Goal: Transaction & Acquisition: Download file/media

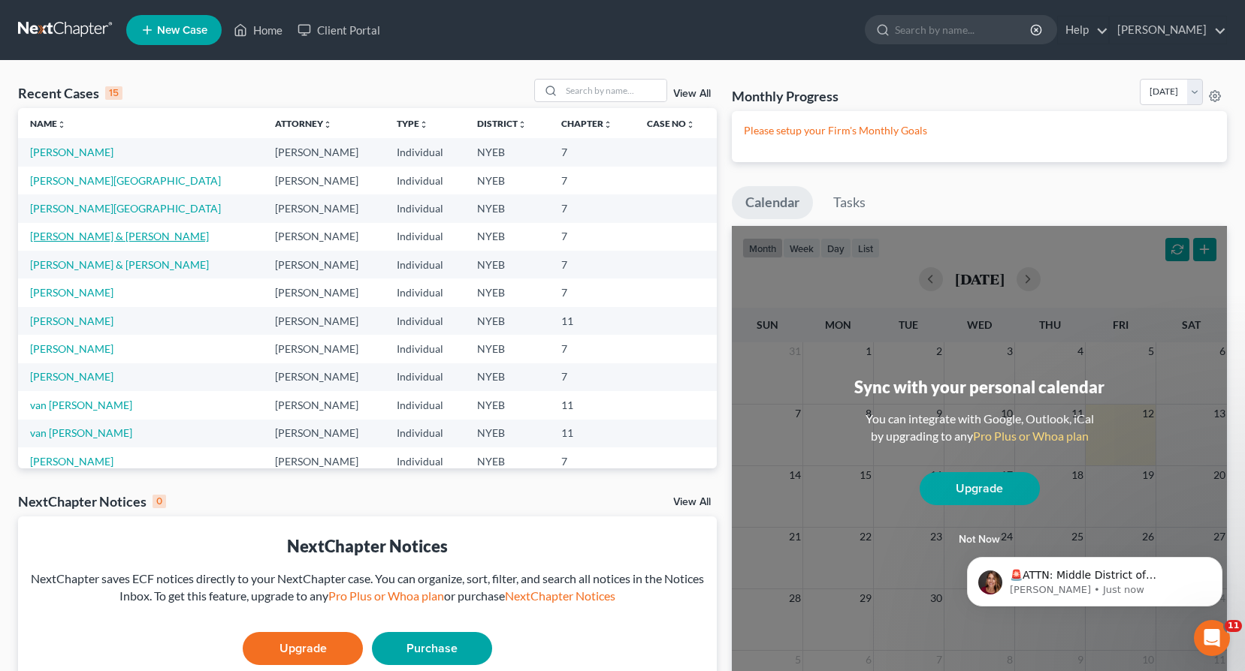
click at [68, 239] on link "[PERSON_NAME] & [PERSON_NAME]" at bounding box center [119, 236] width 179 height 13
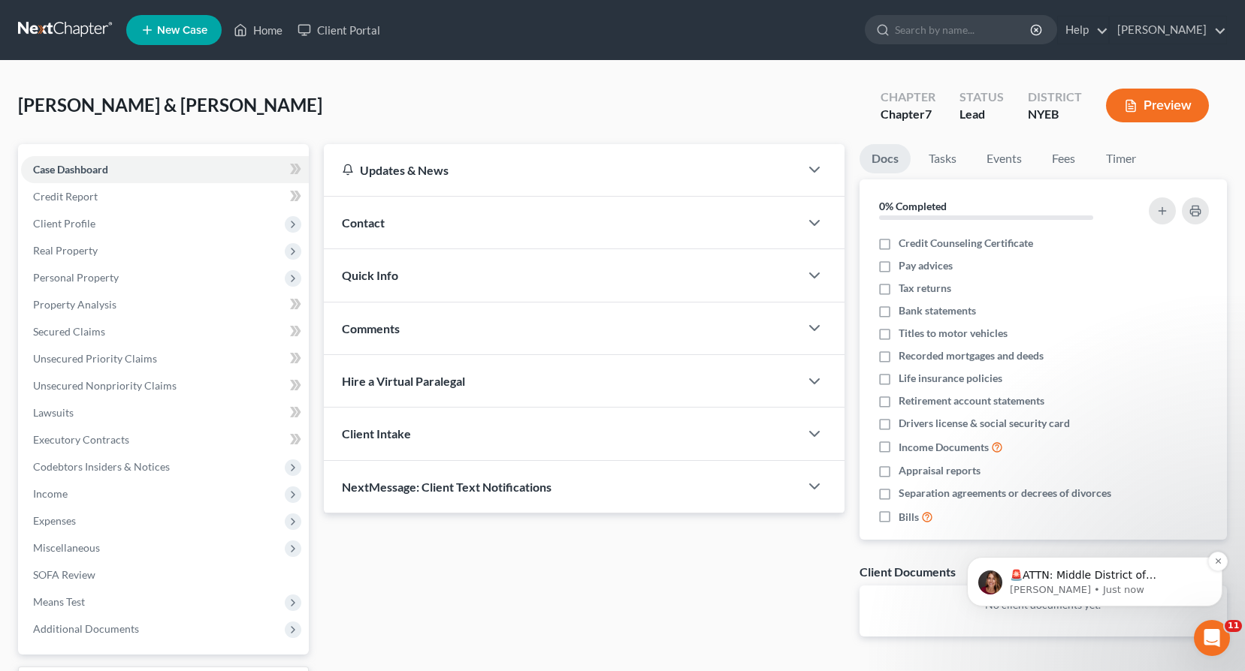
click at [1099, 578] on p "🚨ATTN: Middle District of [US_STATE] The court has added a new Credit Counselin…" at bounding box center [1106, 576] width 194 height 15
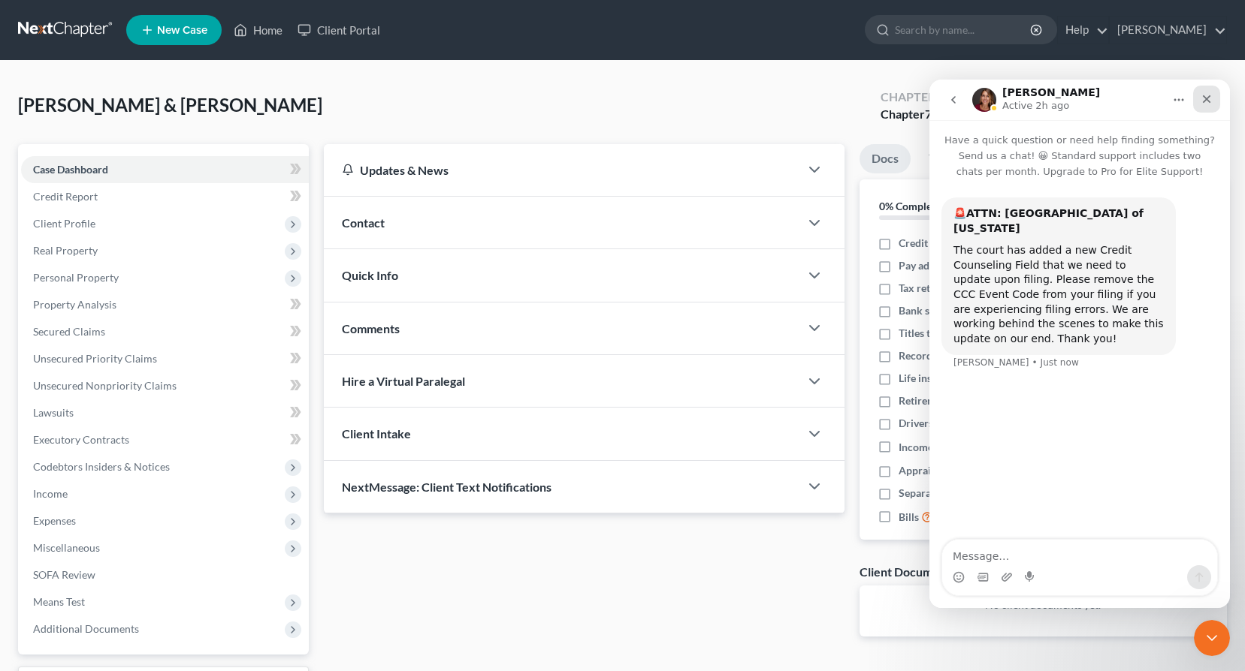
click at [1205, 100] on icon "Close" at bounding box center [1206, 99] width 8 height 8
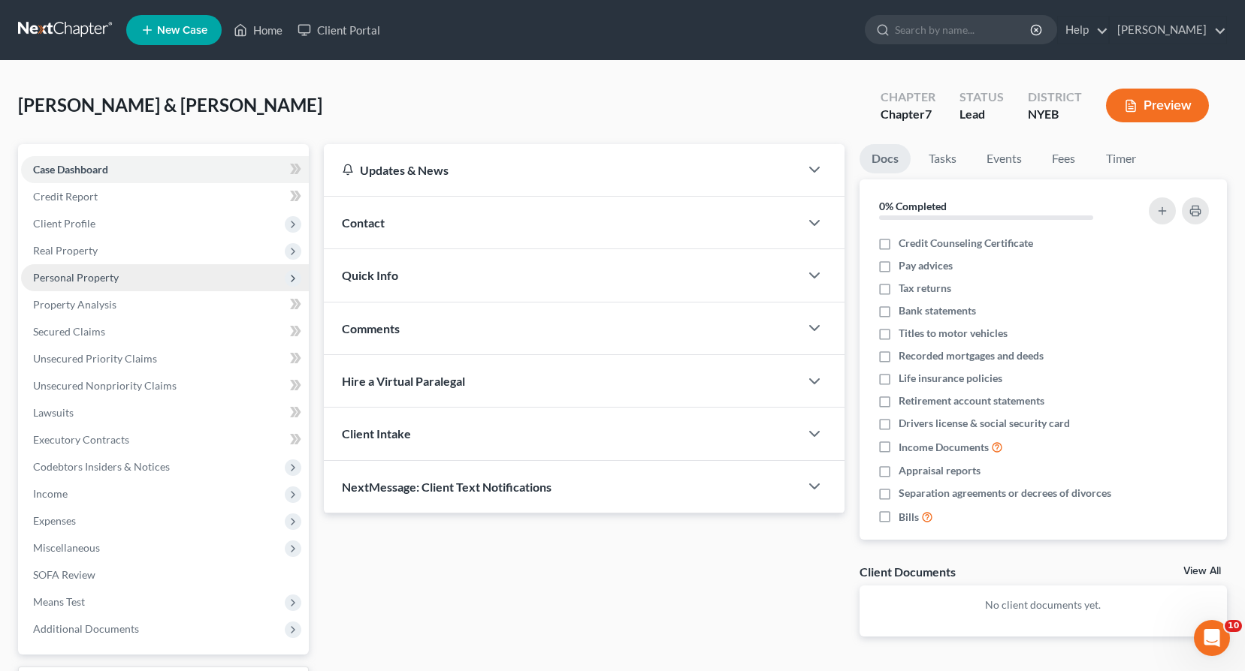
click at [68, 277] on span "Personal Property" at bounding box center [76, 277] width 86 height 13
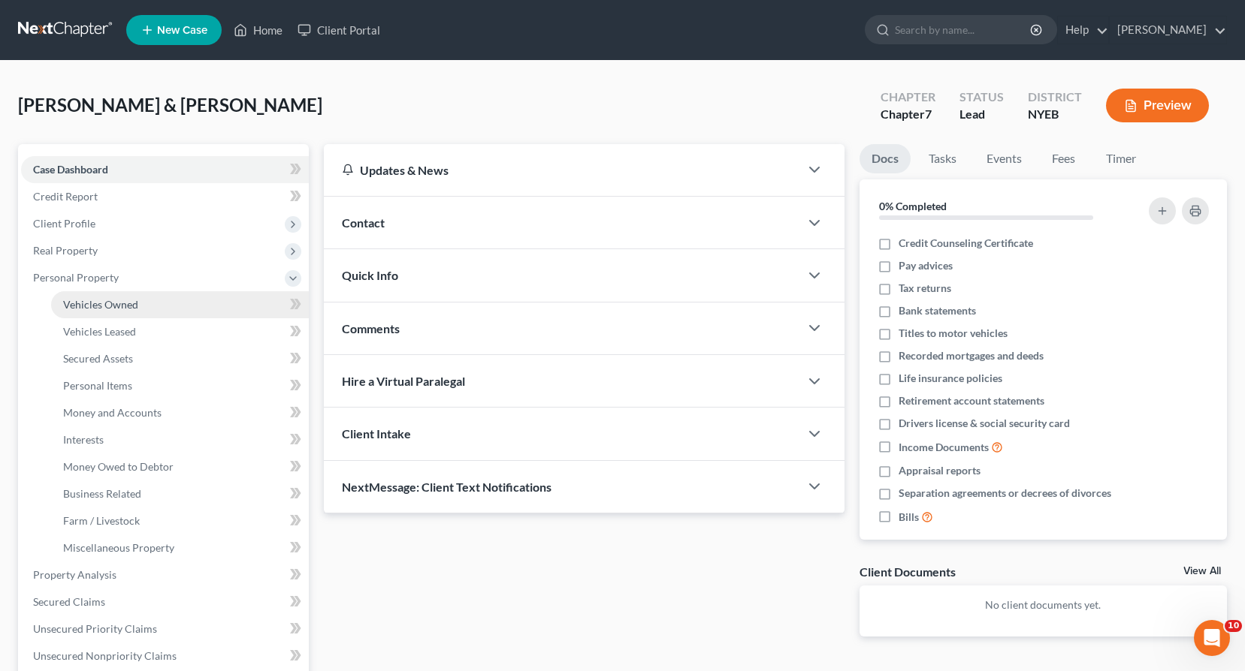
click at [81, 306] on span "Vehicles Owned" at bounding box center [100, 304] width 75 height 13
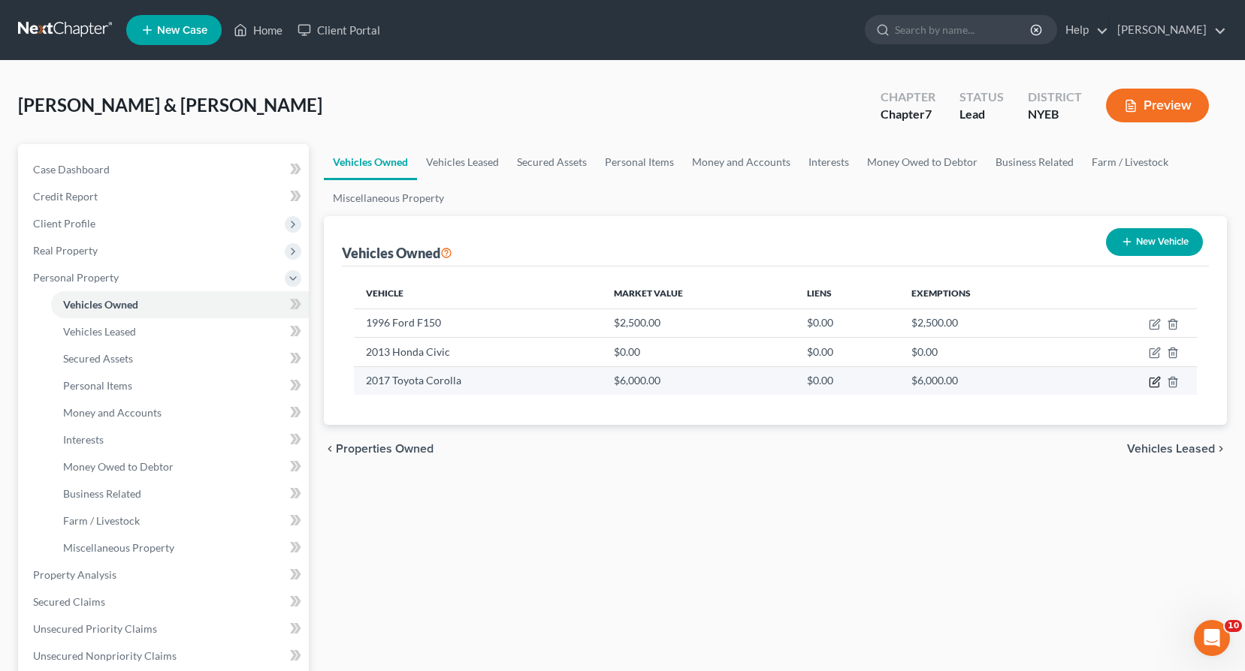
click at [1154, 383] on icon "button" at bounding box center [1154, 382] width 12 height 12
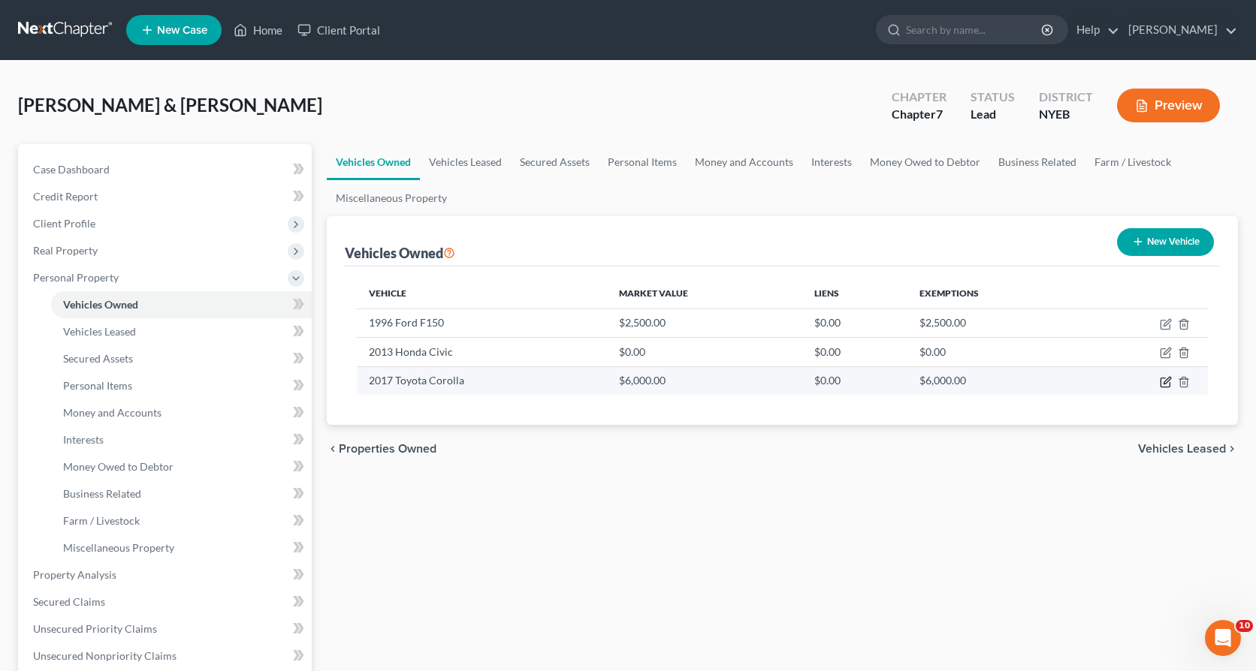
select select "0"
select select "9"
select select "0"
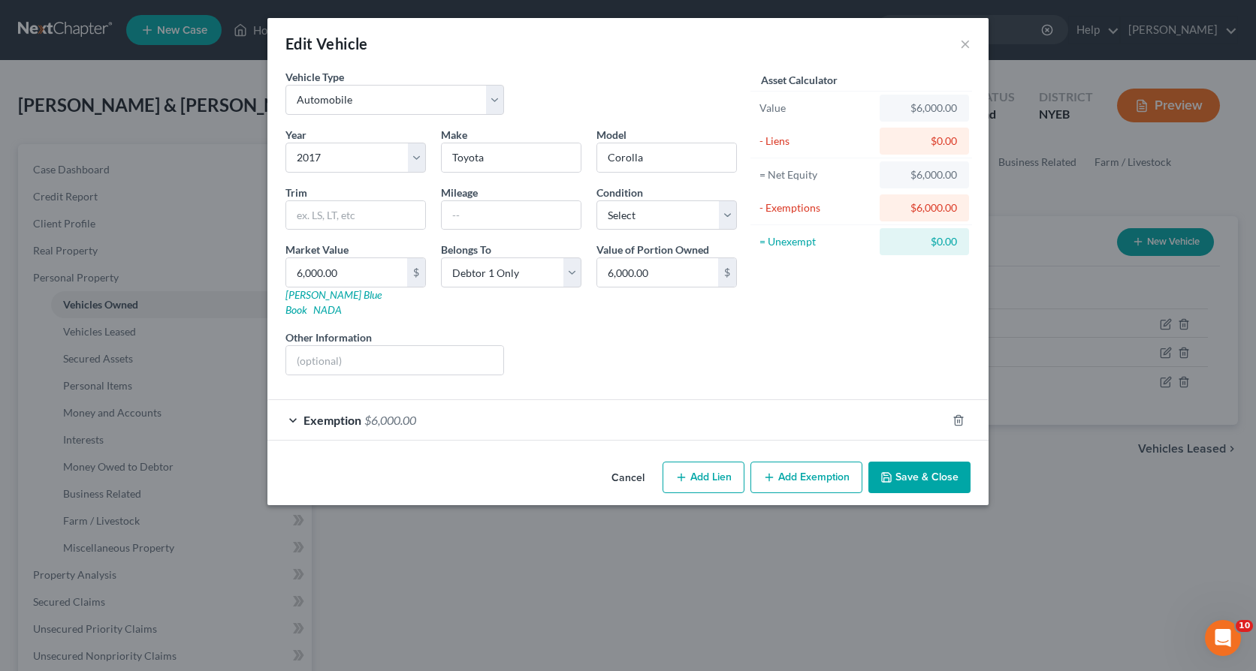
click at [627, 463] on button "Cancel" at bounding box center [627, 478] width 57 height 30
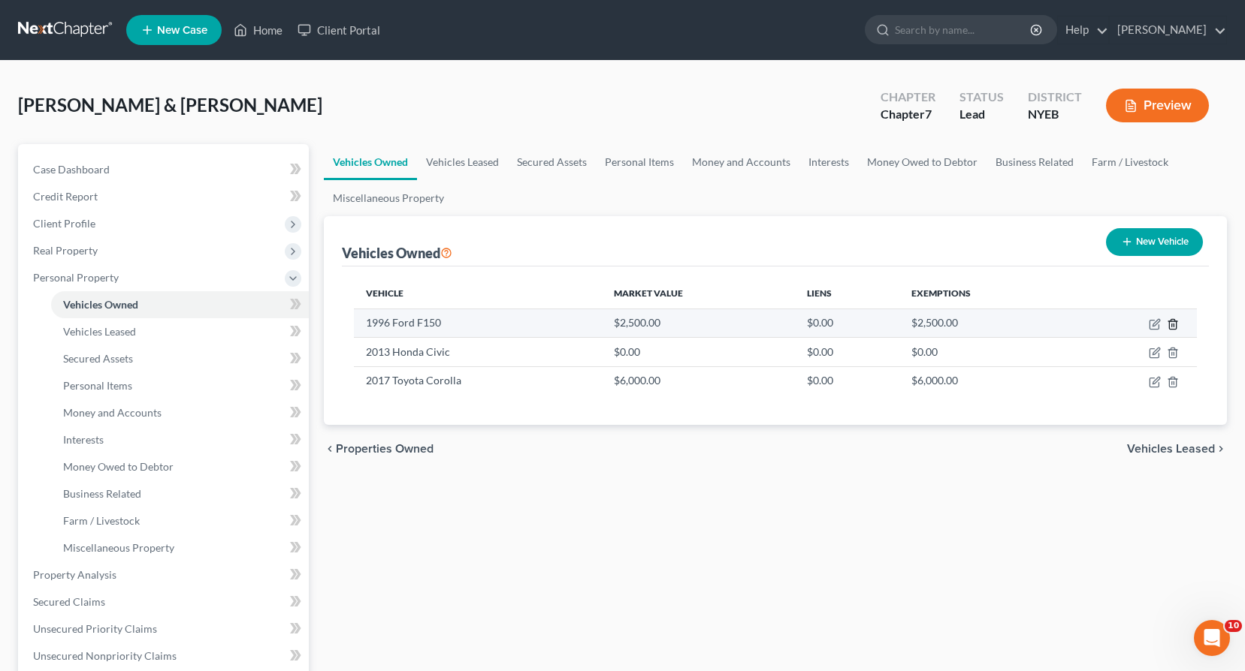
click at [1172, 324] on line "button" at bounding box center [1172, 325] width 0 height 3
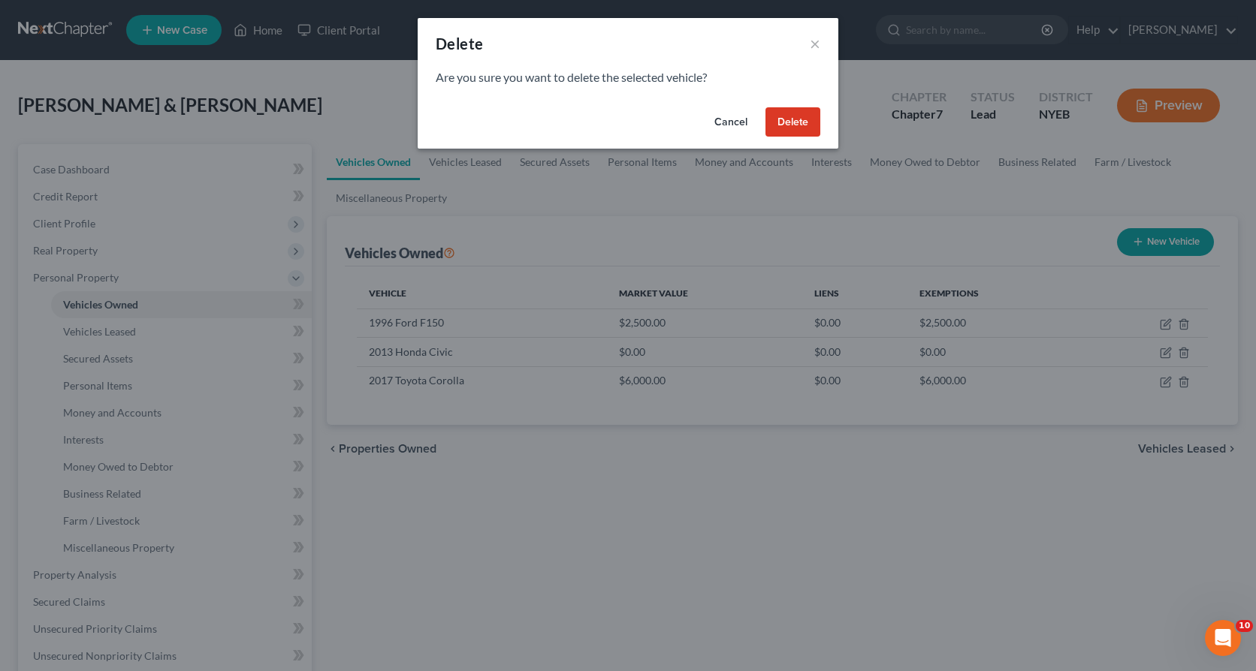
click at [785, 123] on button "Delete" at bounding box center [792, 122] width 55 height 30
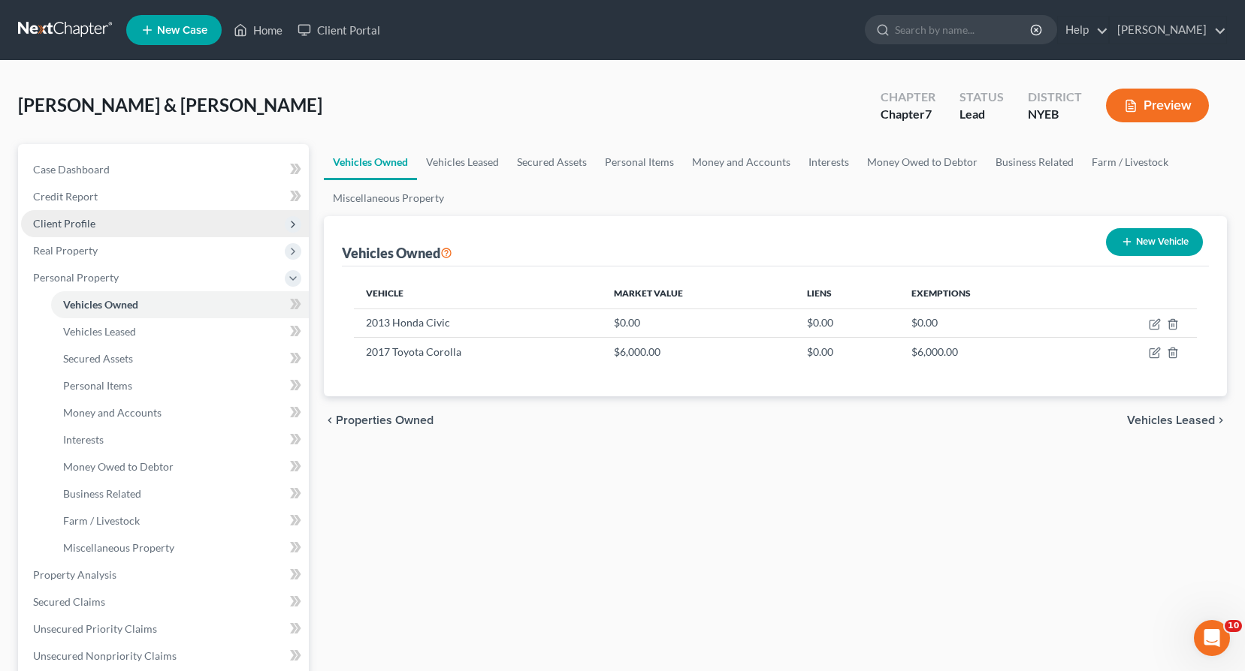
click at [81, 228] on span "Client Profile" at bounding box center [64, 223] width 62 height 13
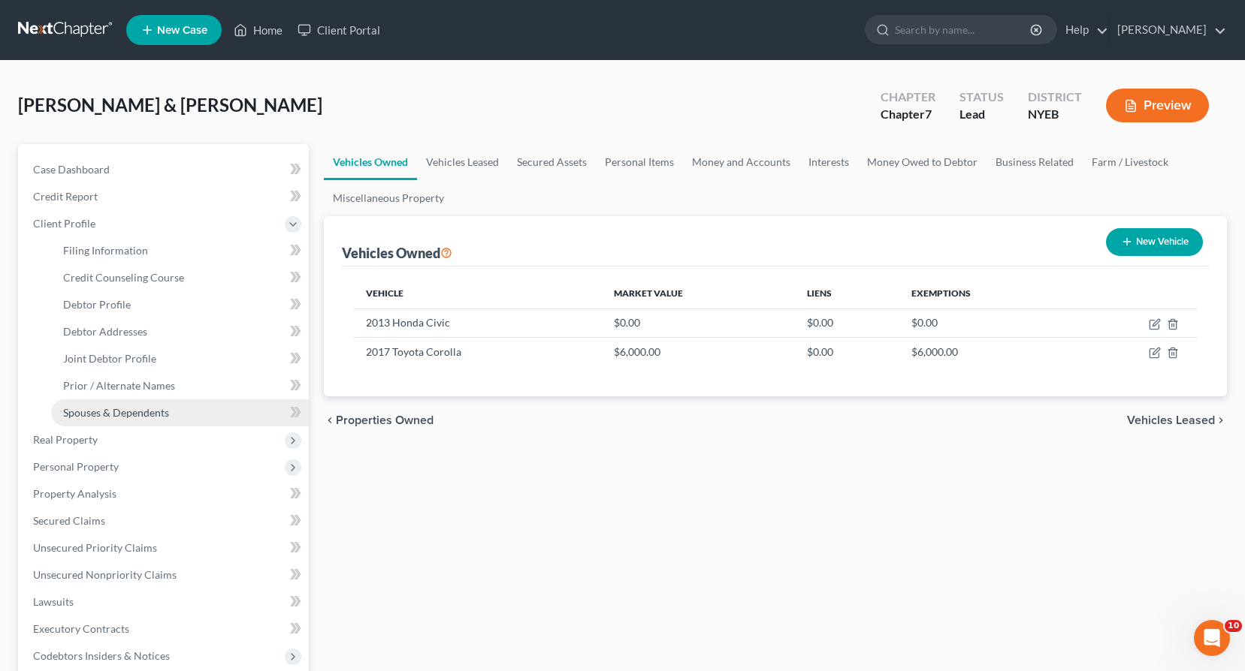
click at [107, 409] on span "Spouses & Dependents" at bounding box center [116, 412] width 106 height 13
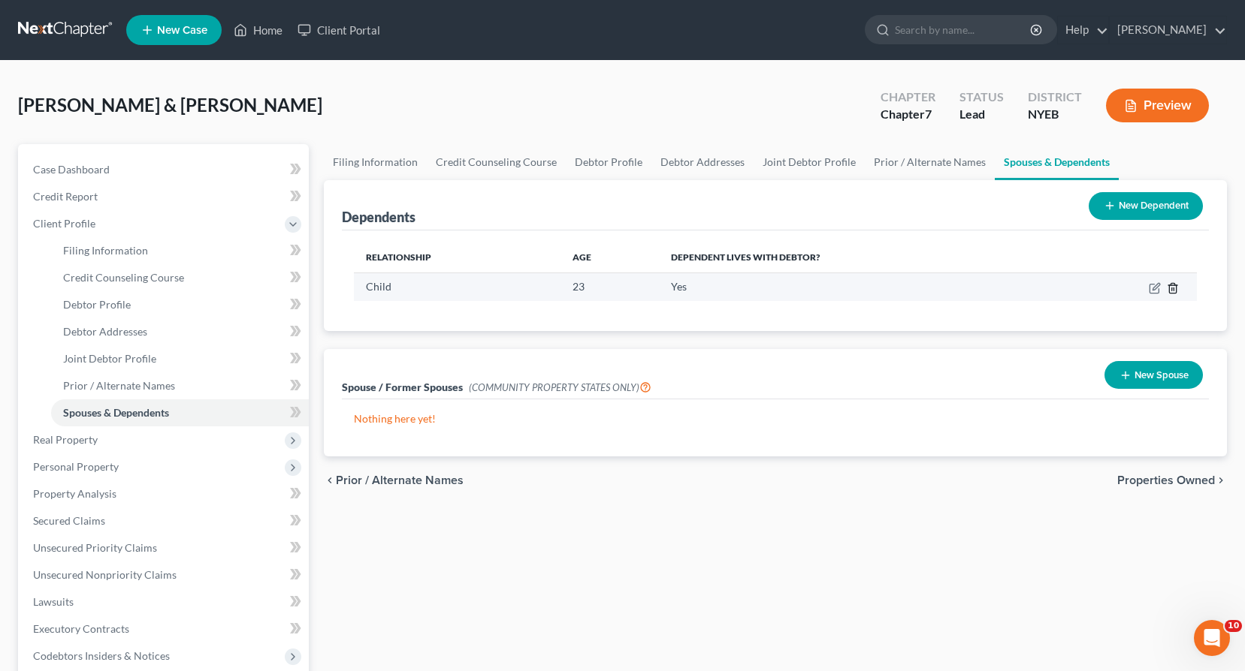
click at [1173, 288] on line "button" at bounding box center [1173, 289] width 0 height 3
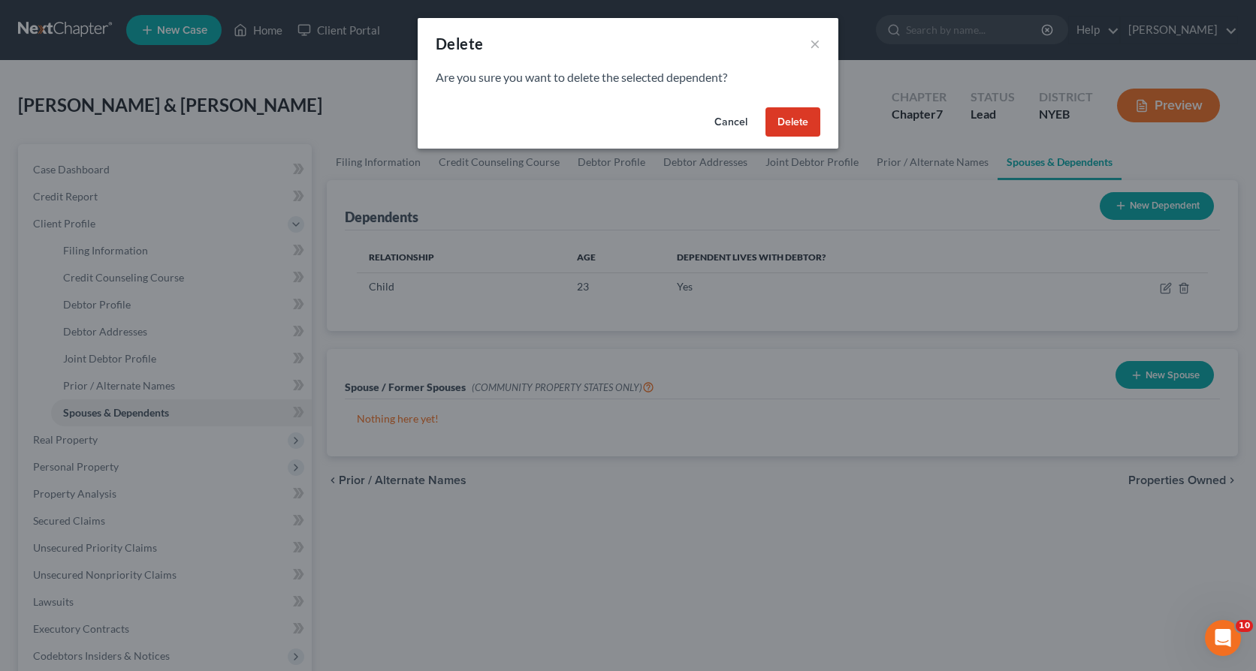
click at [792, 121] on button "Delete" at bounding box center [792, 122] width 55 height 30
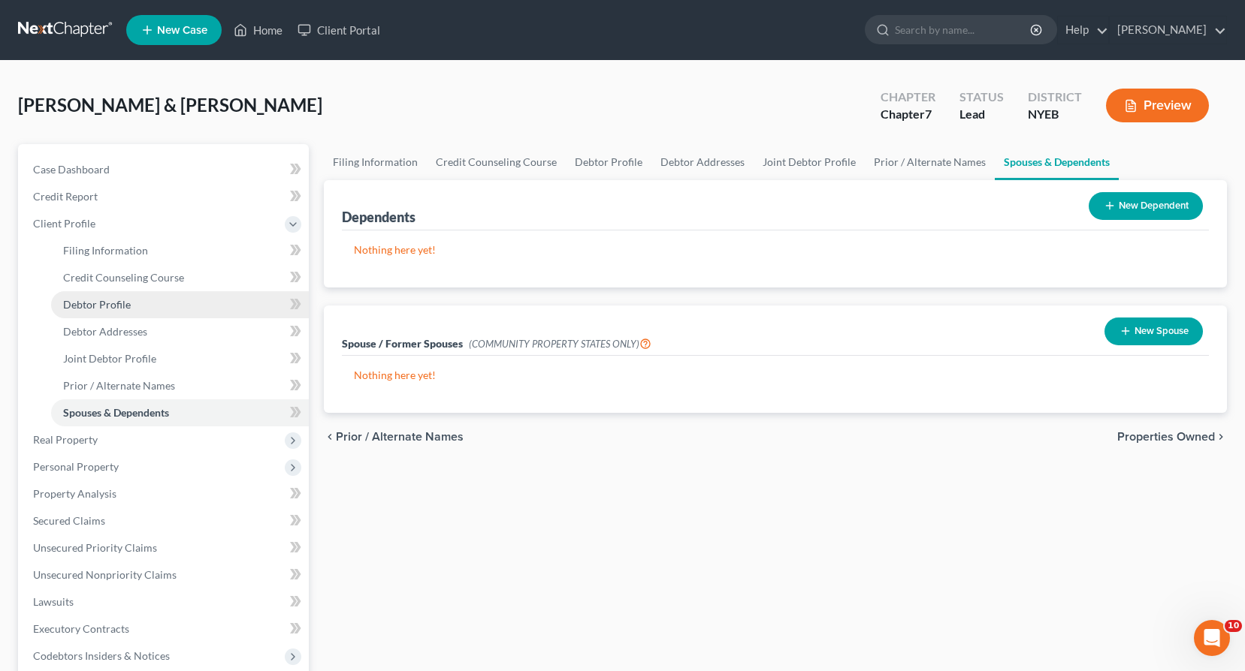
click at [104, 312] on link "Debtor Profile" at bounding box center [180, 304] width 258 height 27
select select "1"
select select "2"
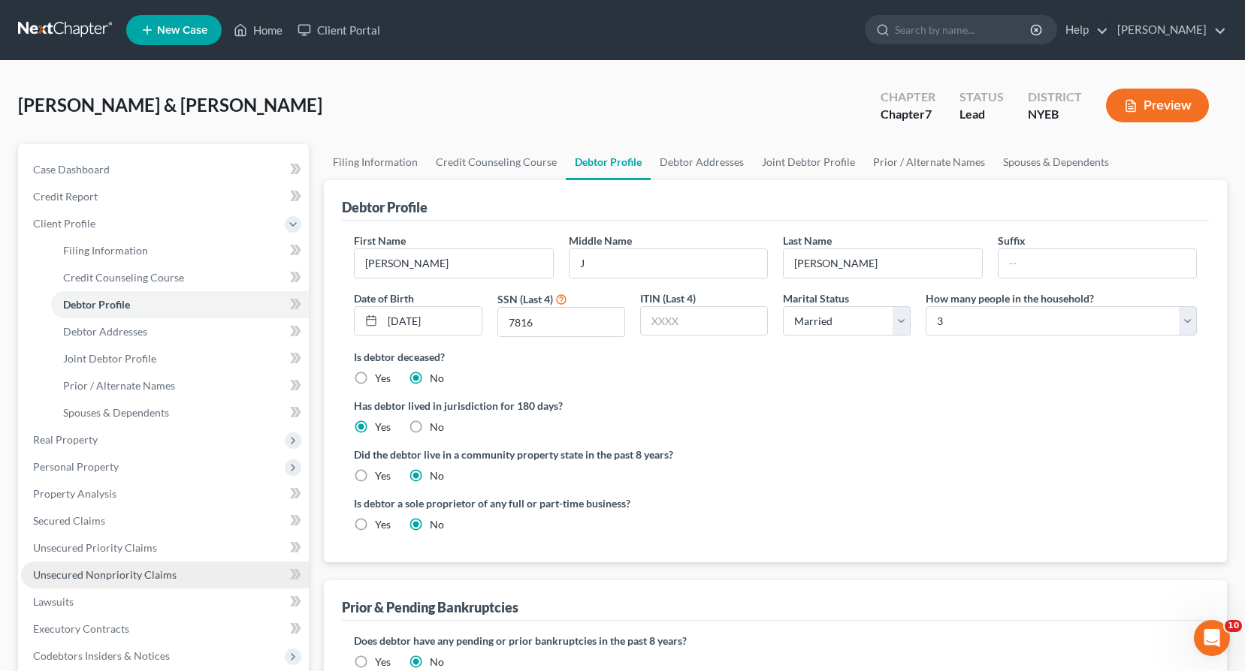
click at [81, 575] on span "Unsecured Nonpriority Claims" at bounding box center [104, 575] width 143 height 13
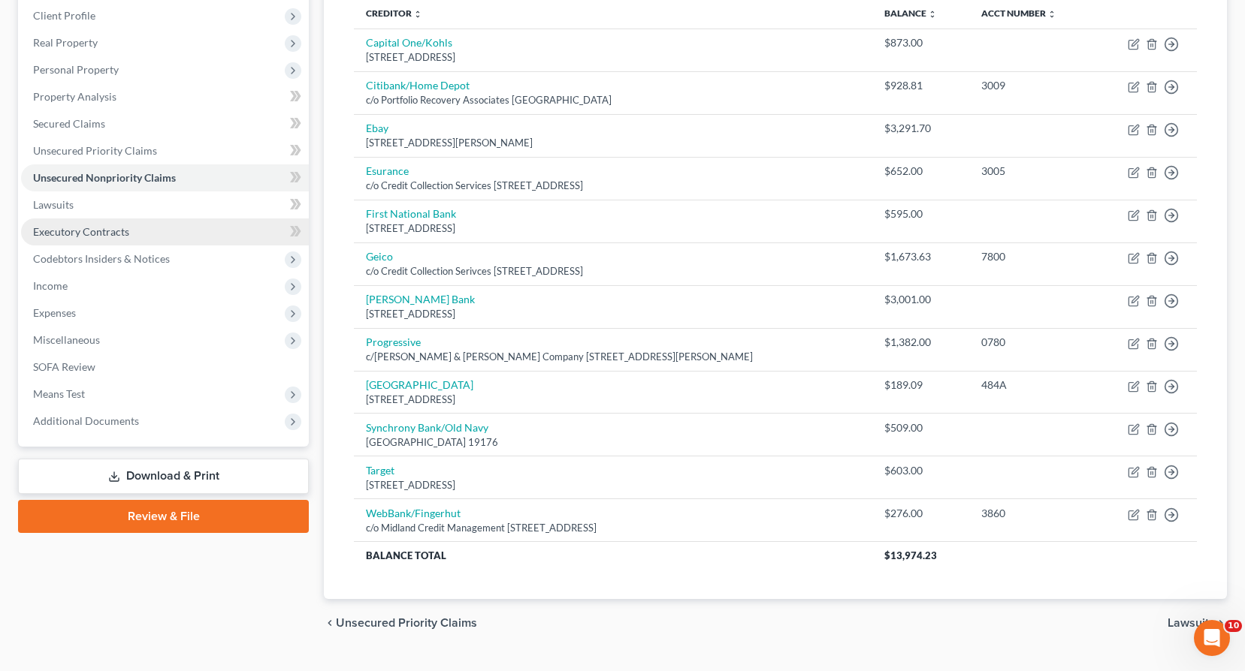
scroll to position [241, 0]
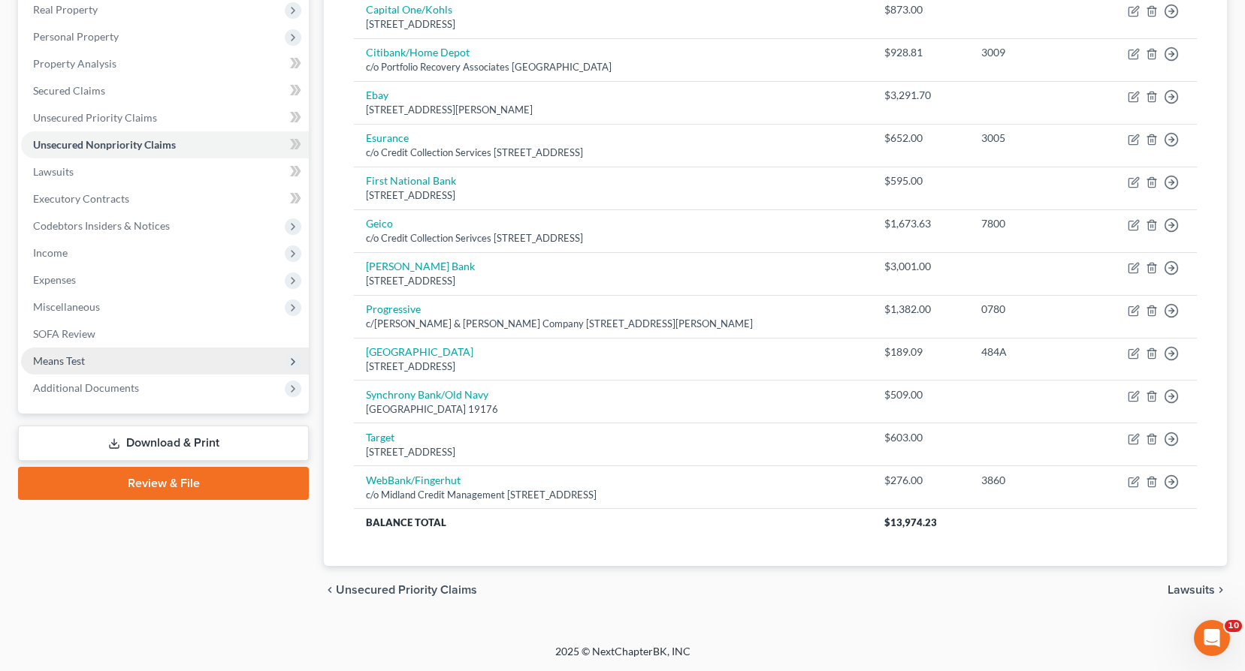
click at [65, 364] on span "Means Test" at bounding box center [59, 360] width 52 height 13
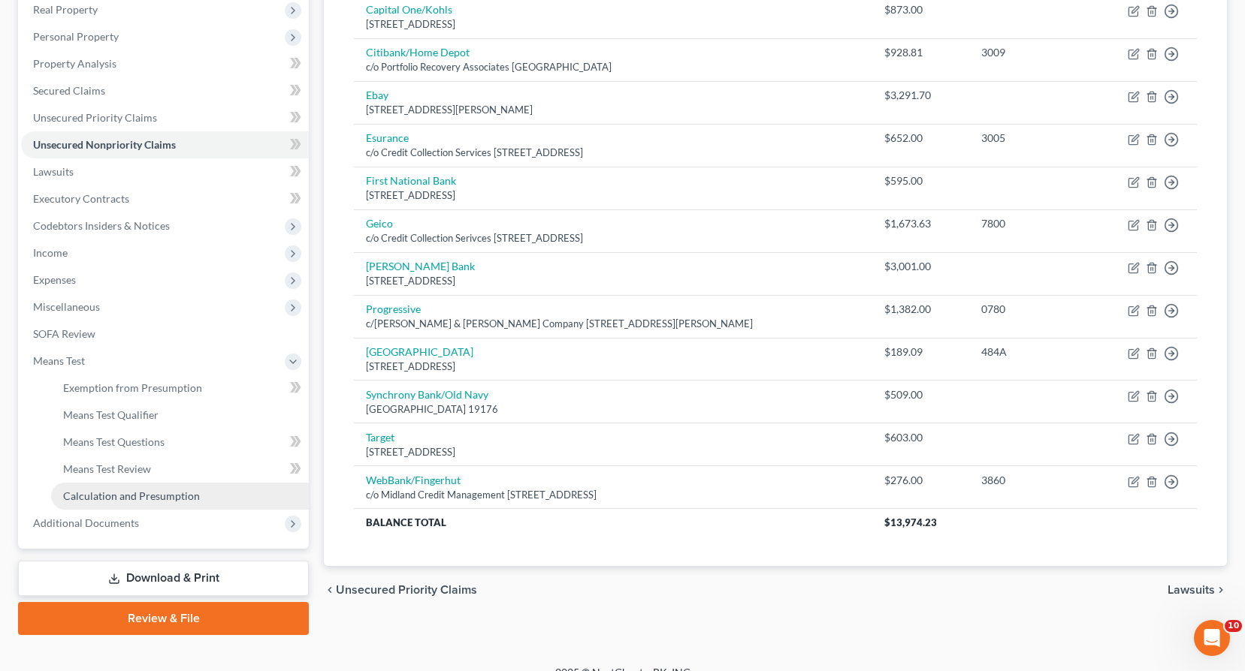
click at [123, 495] on span "Calculation and Presumption" at bounding box center [131, 496] width 137 height 13
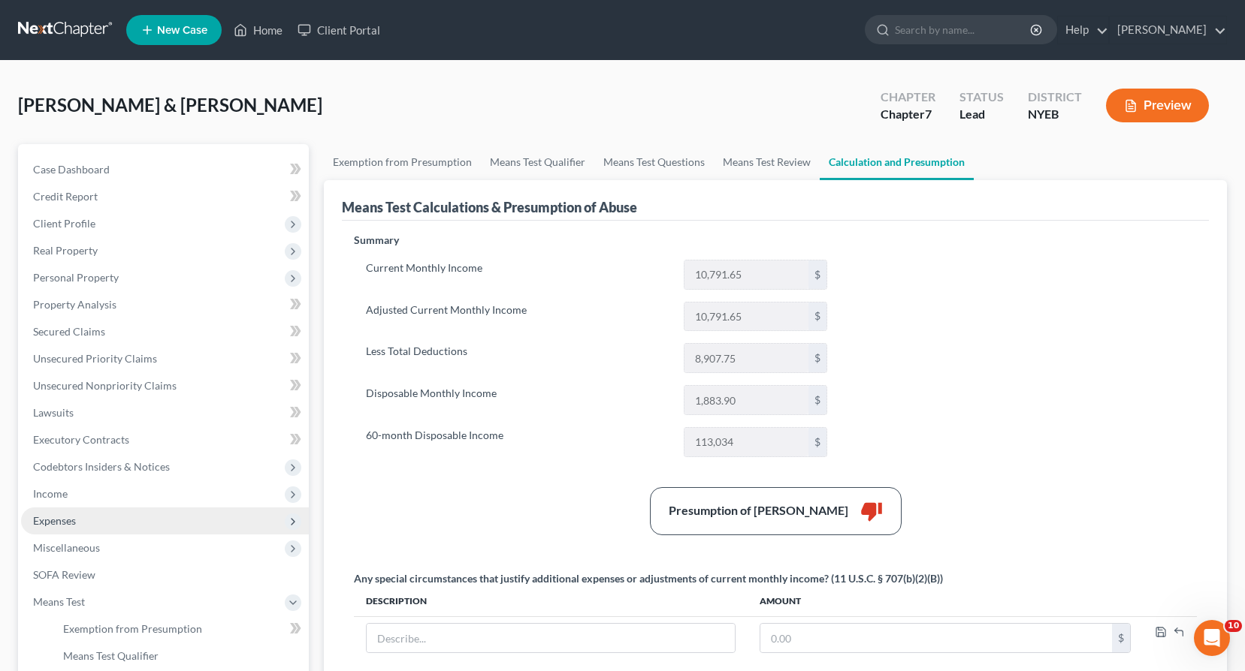
click at [63, 514] on span "Expenses" at bounding box center [54, 520] width 43 height 13
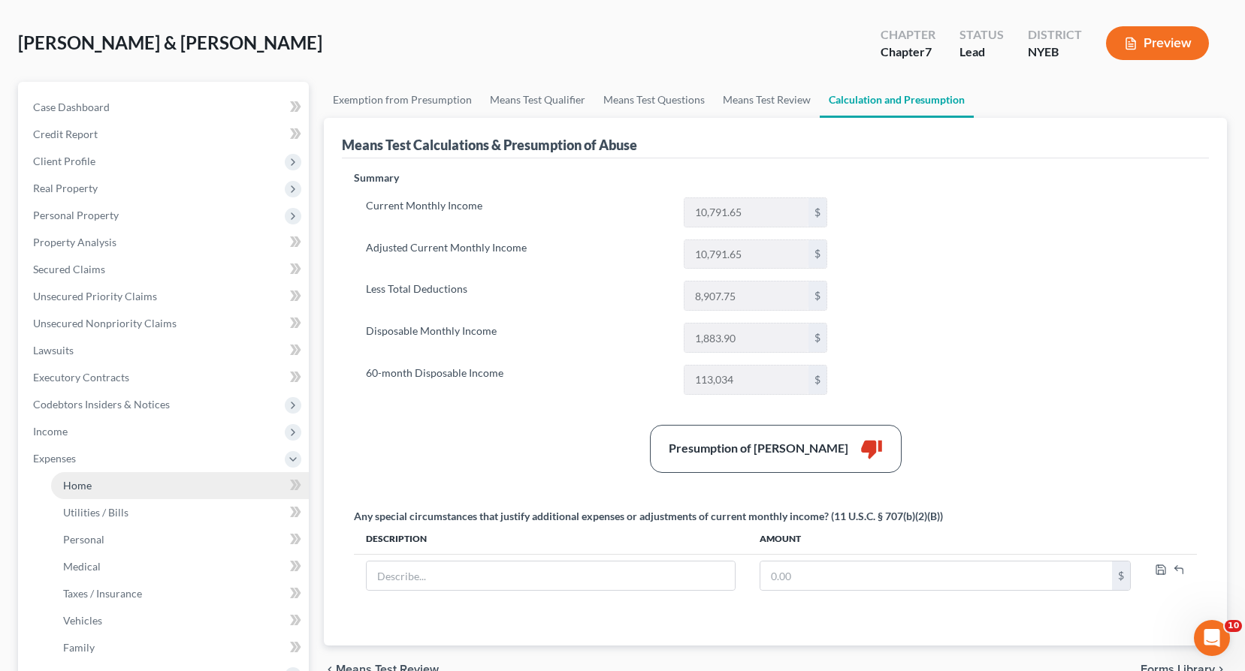
scroll to position [150, 0]
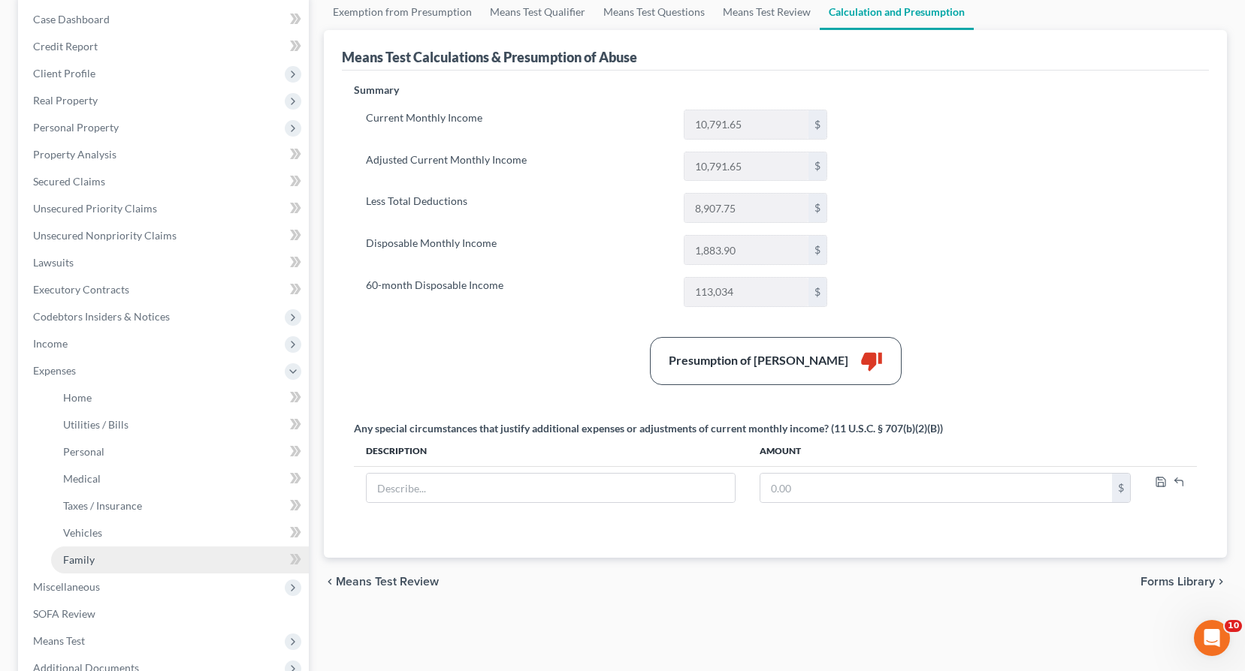
click at [107, 557] on link "Family" at bounding box center [180, 560] width 258 height 27
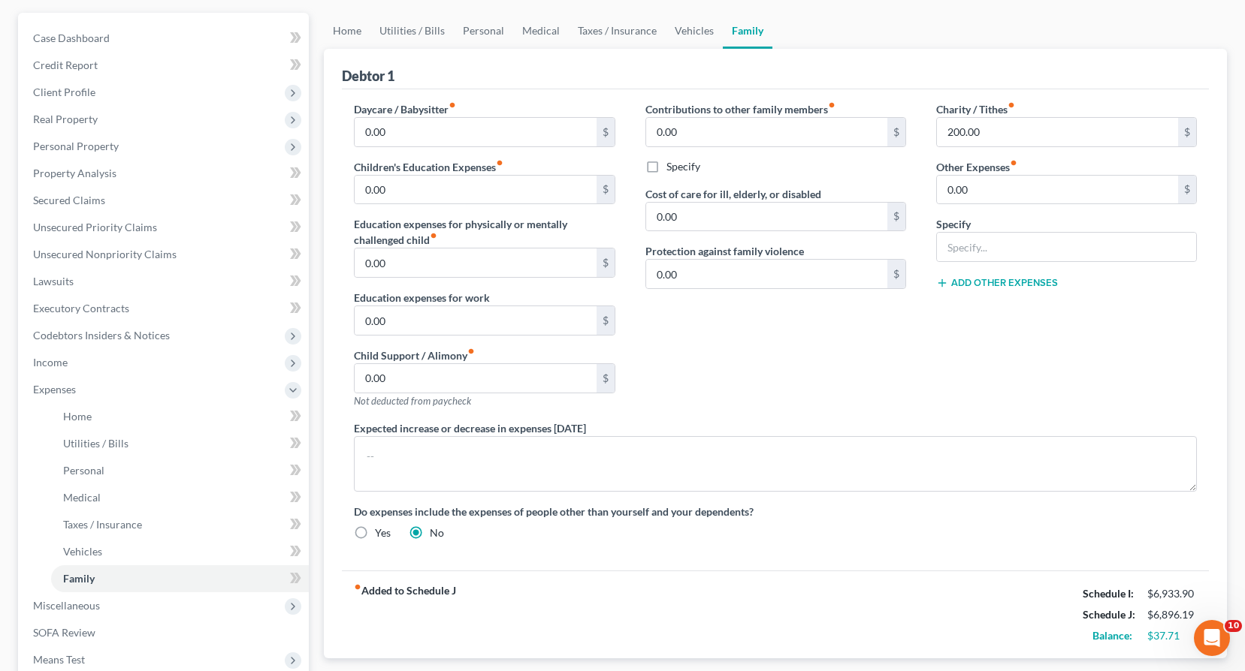
scroll to position [150, 0]
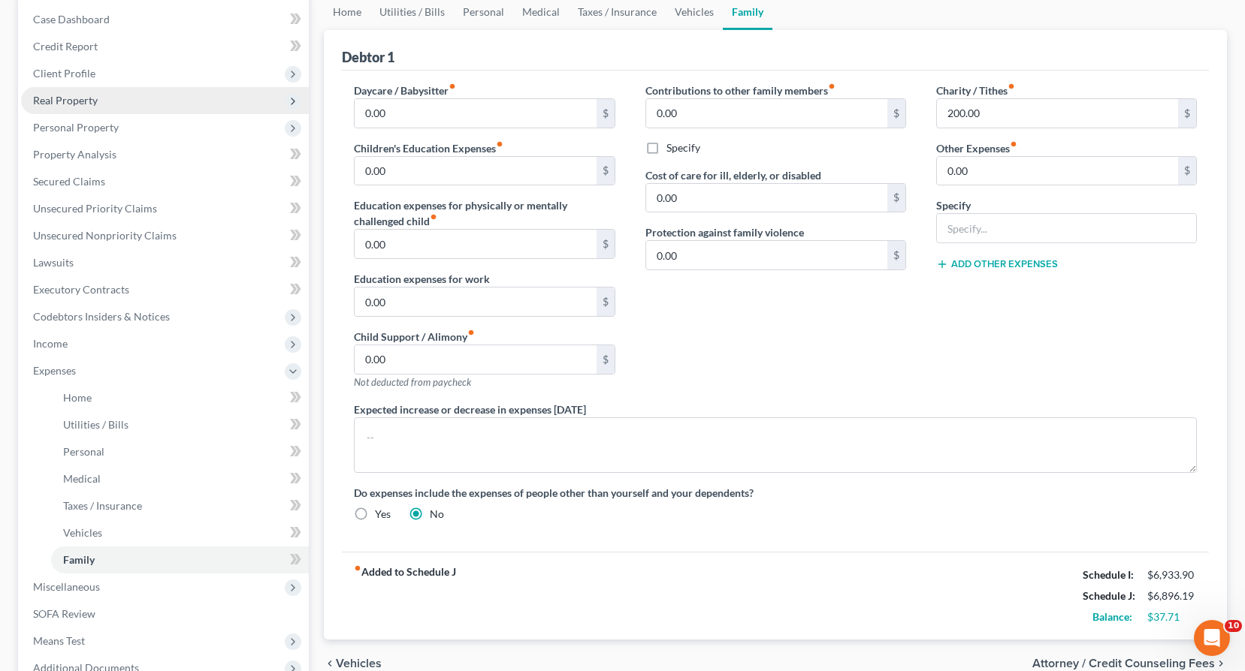
click at [71, 103] on span "Real Property" at bounding box center [65, 100] width 65 height 13
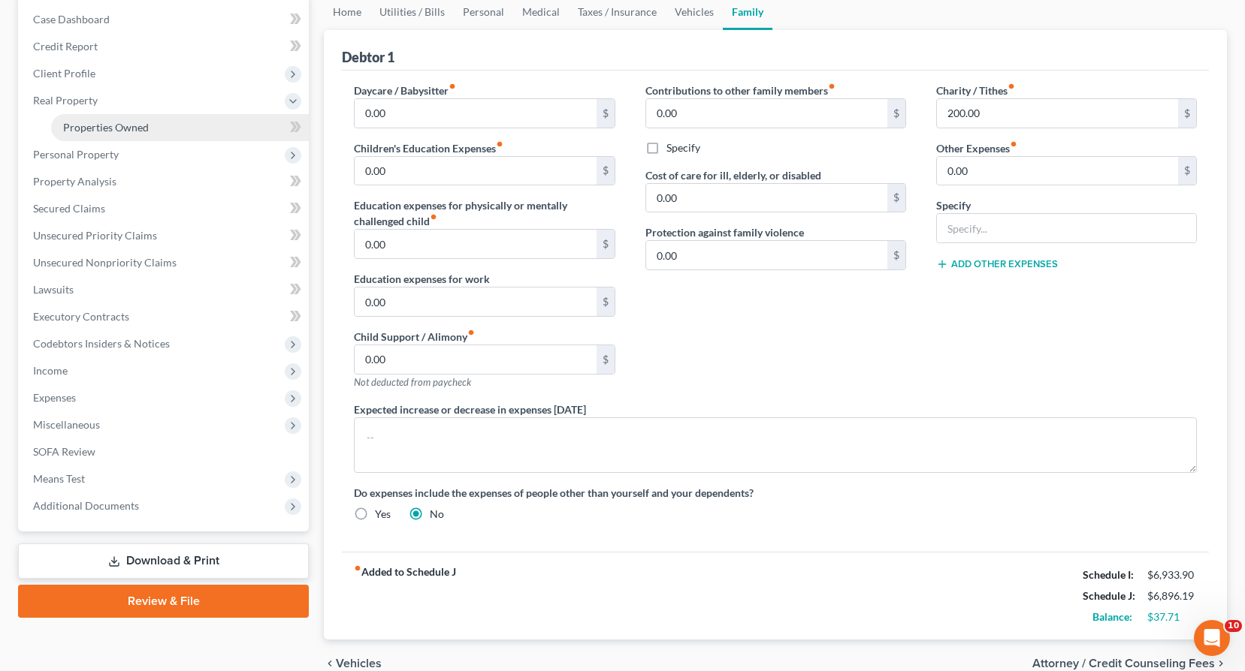
click at [80, 126] on span "Properties Owned" at bounding box center [106, 127] width 86 height 13
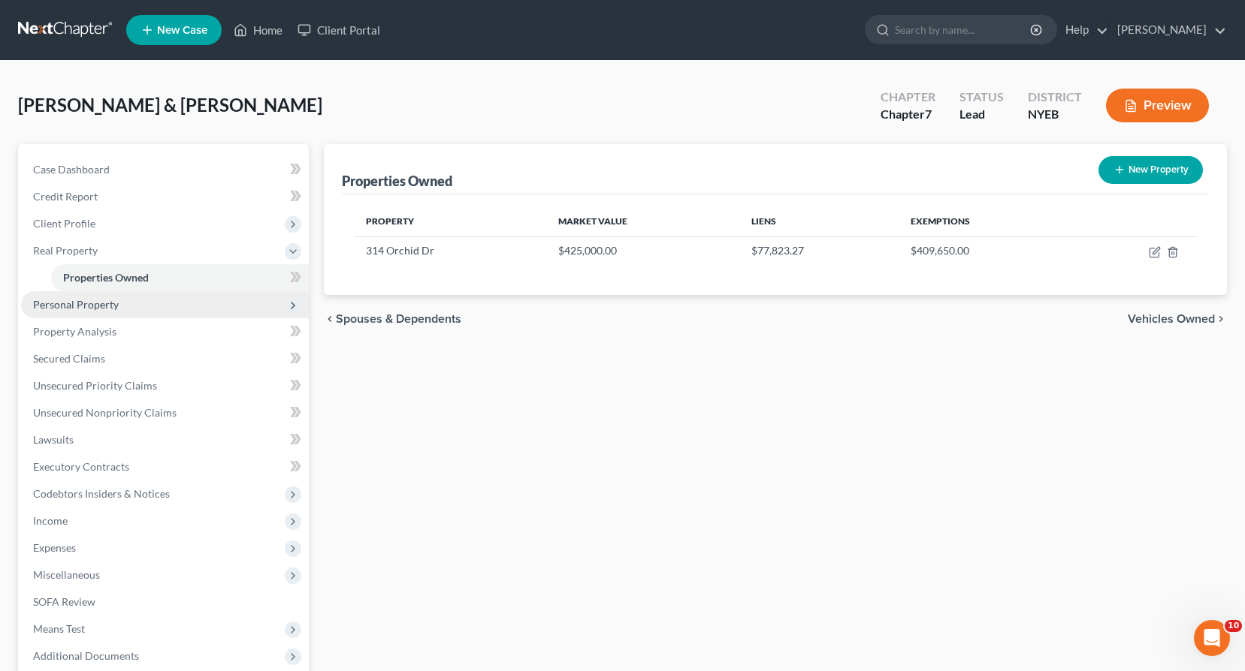
click at [84, 305] on span "Personal Property" at bounding box center [76, 304] width 86 height 13
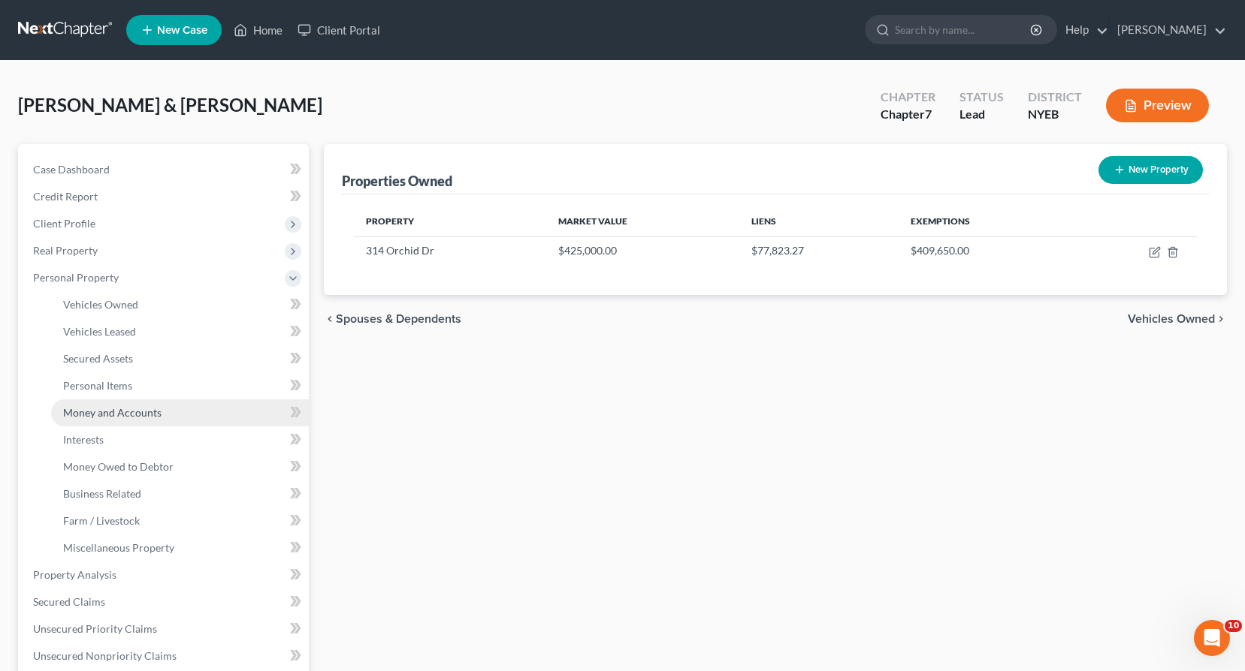
click at [107, 417] on span "Money and Accounts" at bounding box center [112, 412] width 98 height 13
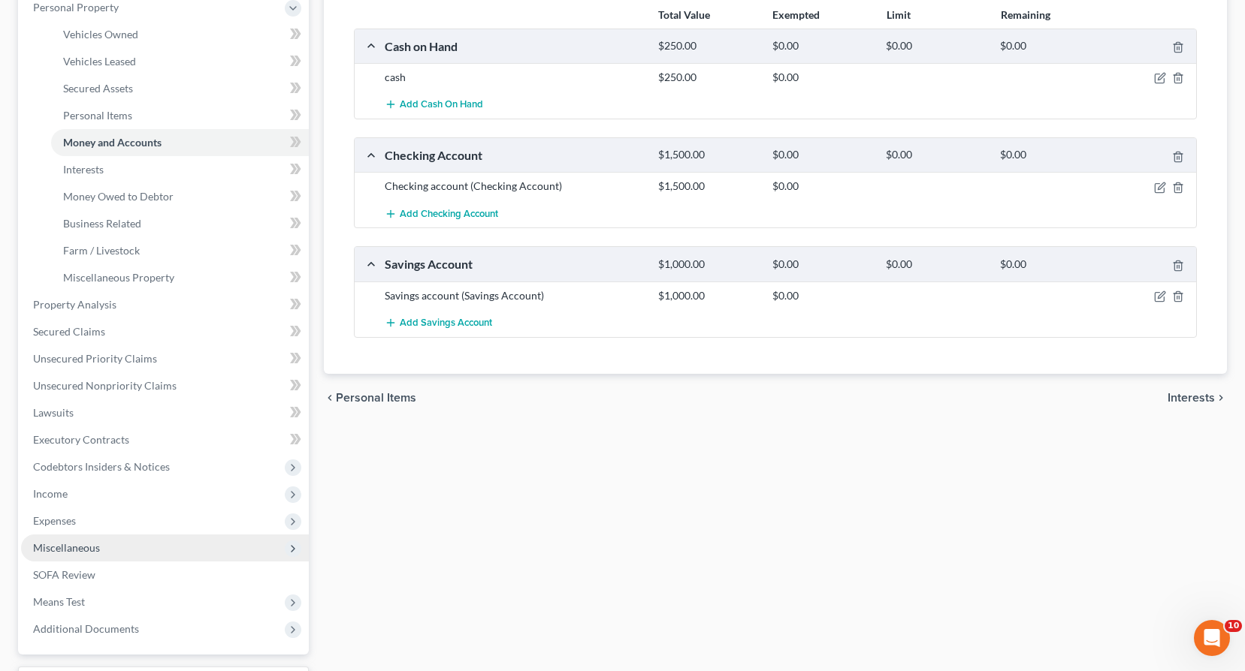
scroll to position [397, 0]
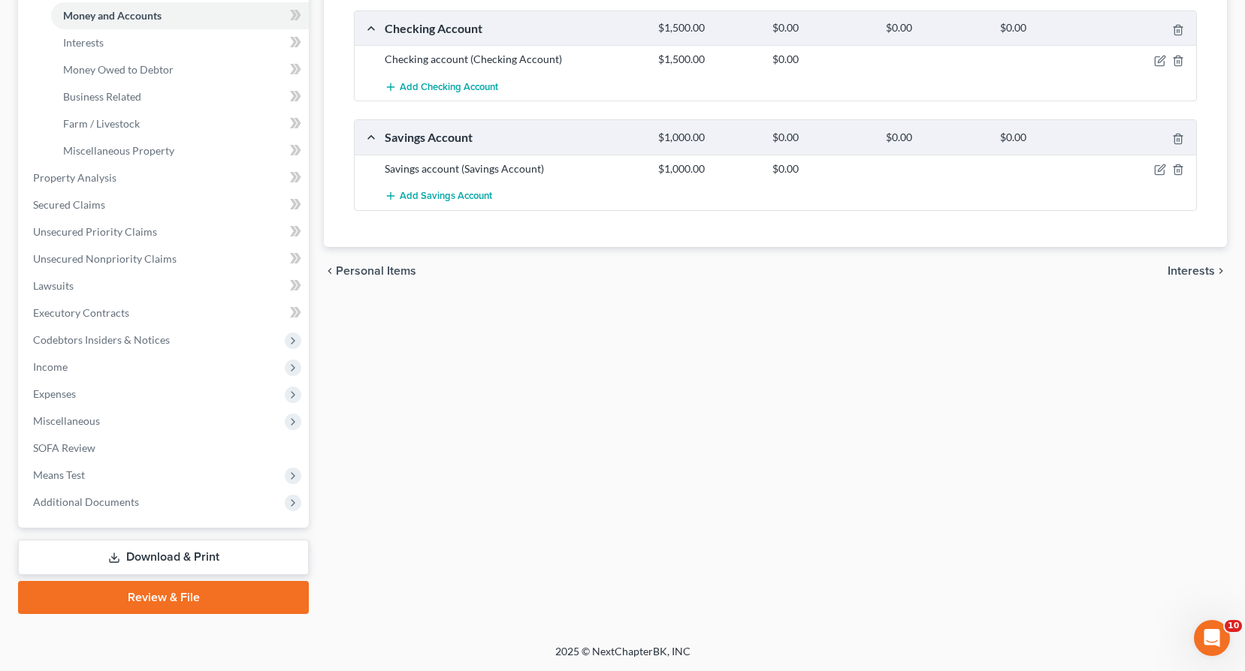
click at [173, 558] on link "Download & Print" at bounding box center [163, 557] width 291 height 35
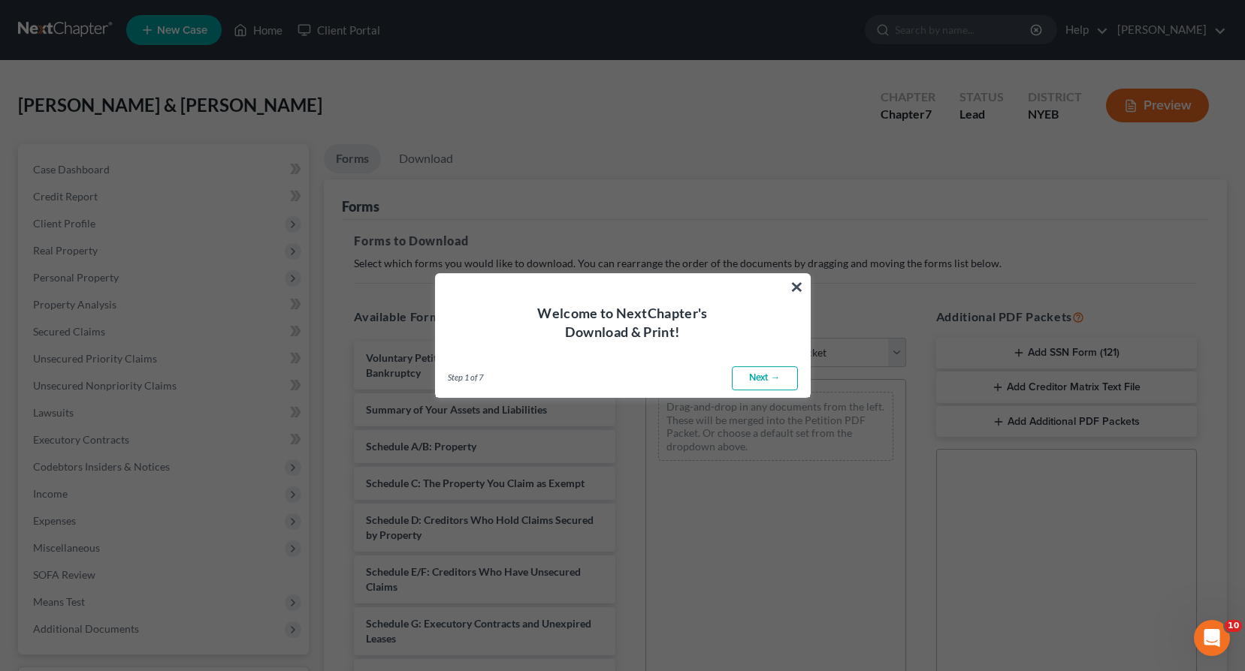
click at [762, 375] on link "Next →" at bounding box center [765, 379] width 66 height 24
select select "0"
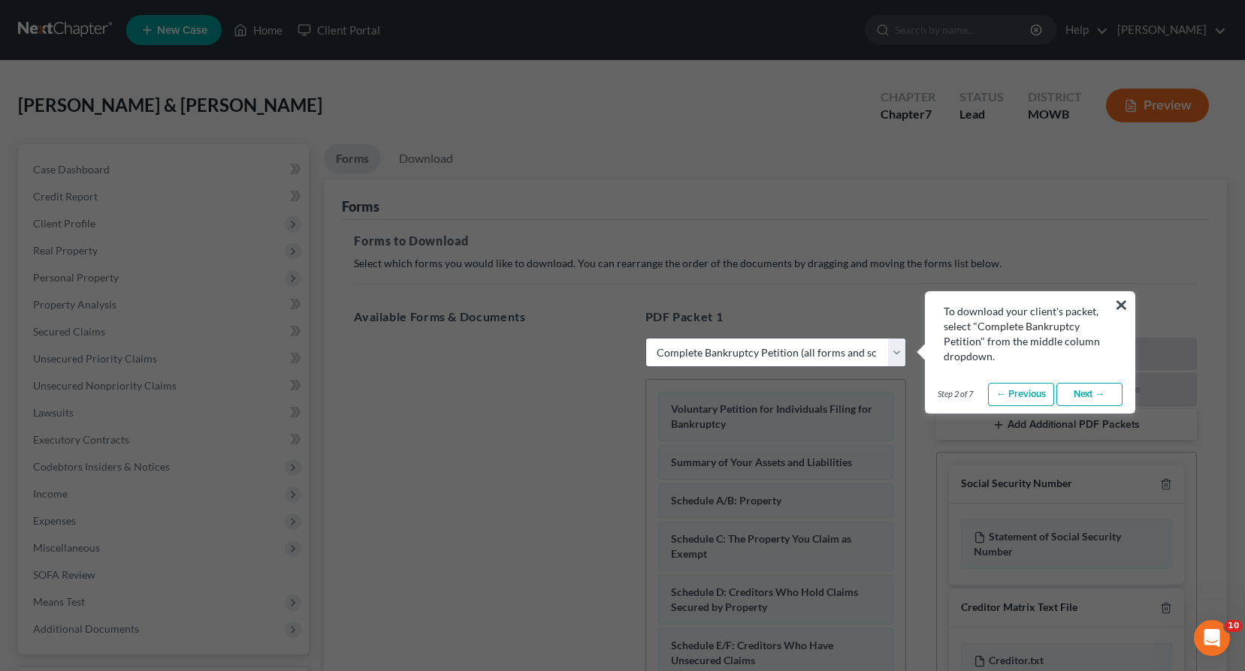
click at [1100, 396] on link "Next →" at bounding box center [1089, 395] width 66 height 24
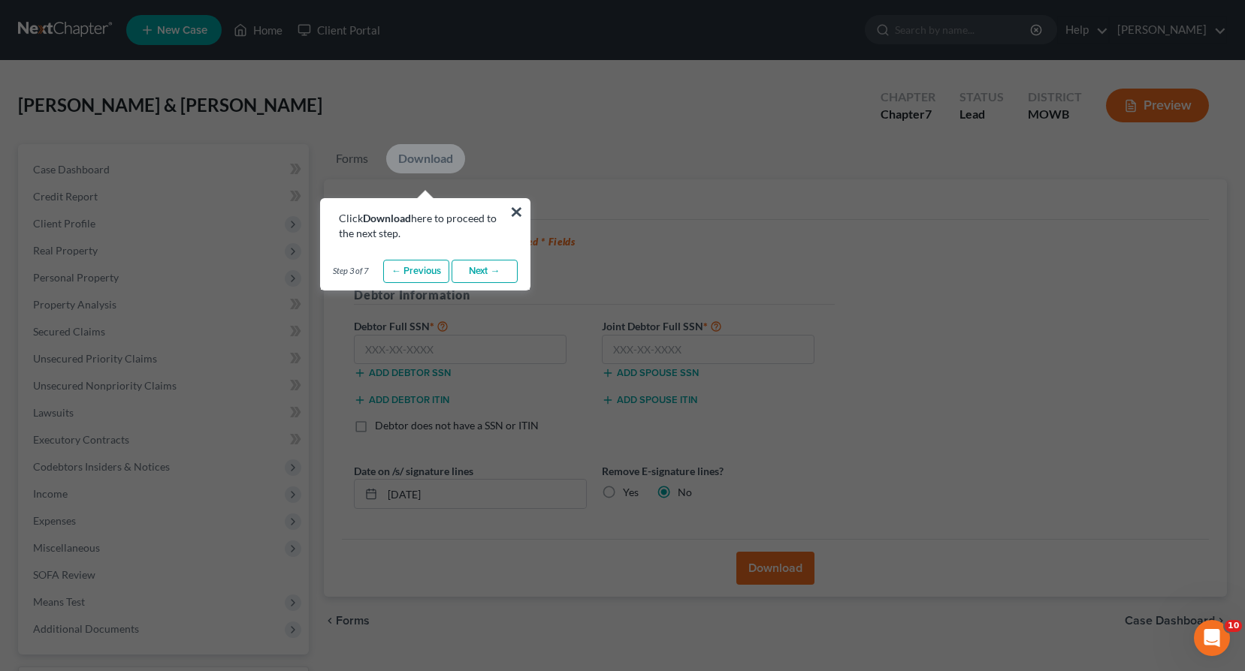
click at [485, 275] on link "Next →" at bounding box center [484, 272] width 66 height 24
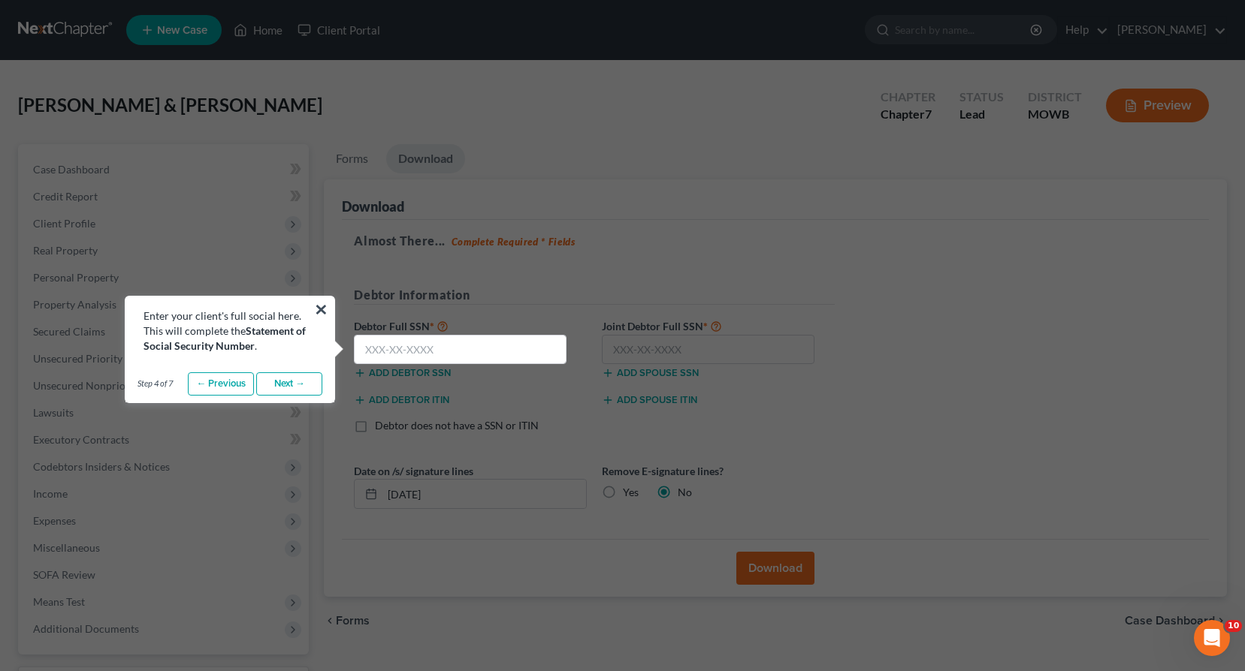
click at [297, 382] on link "Next →" at bounding box center [289, 385] width 66 height 24
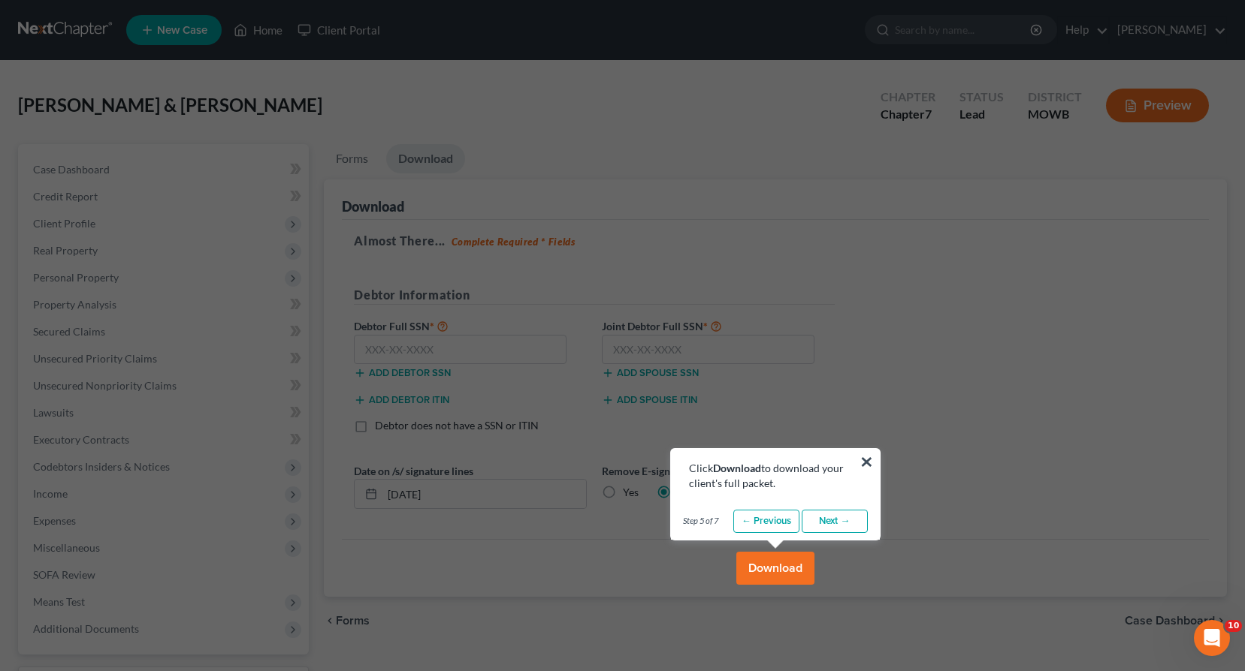
click at [840, 524] on link "Next →" at bounding box center [834, 522] width 66 height 24
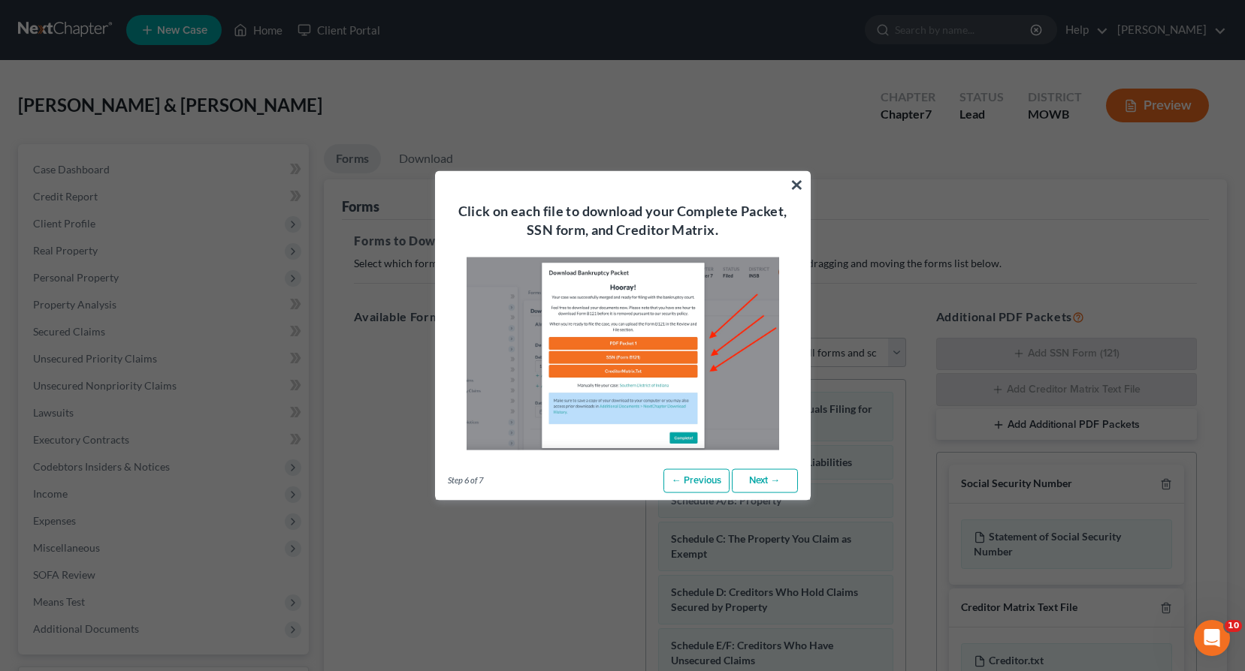
click at [766, 482] on link "Next →" at bounding box center [765, 481] width 66 height 24
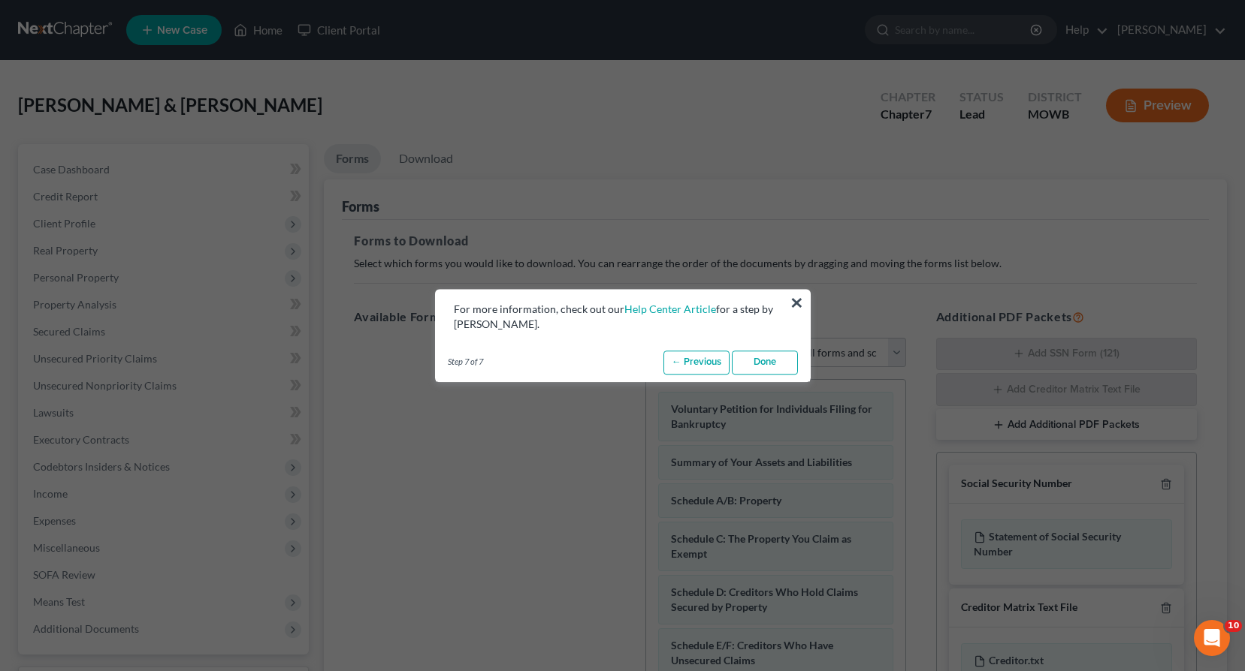
click at [769, 364] on link "Done" at bounding box center [765, 363] width 66 height 24
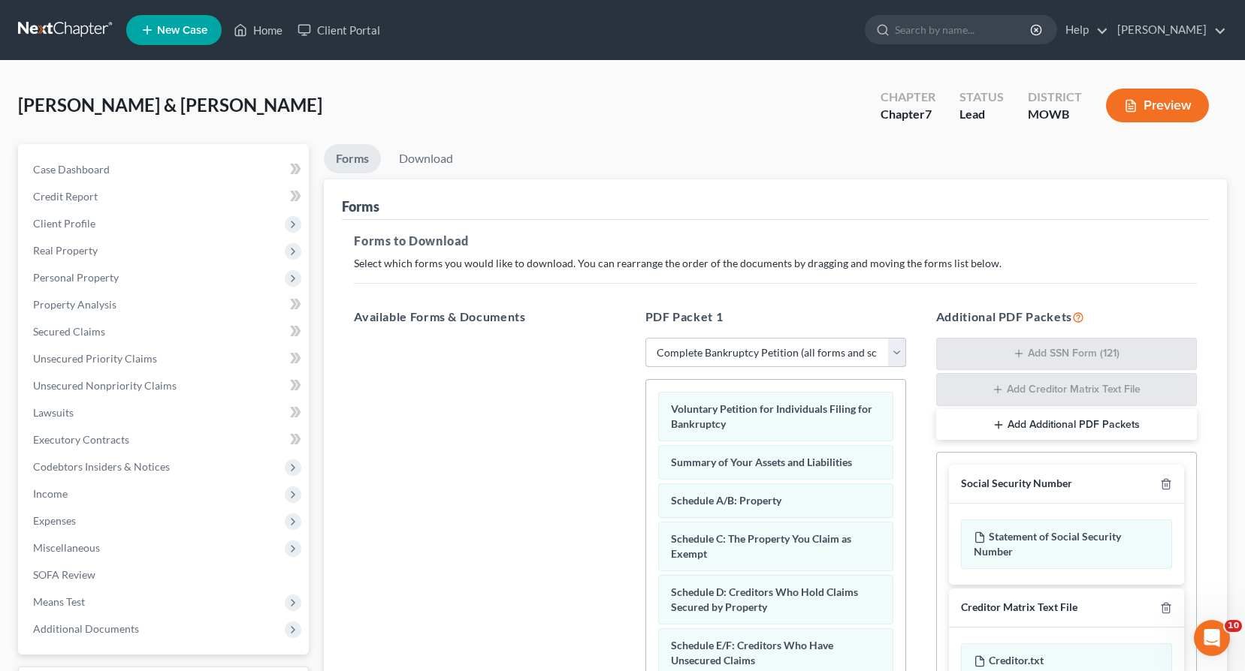
click at [892, 352] on select "Choose Default Petition PDF Packet Complete Bankruptcy Petition (all forms and …" at bounding box center [775, 353] width 261 height 30
click at [645, 338] on select "Choose Default Petition PDF Packet Complete Bankruptcy Petition (all forms and …" at bounding box center [775, 353] width 261 height 30
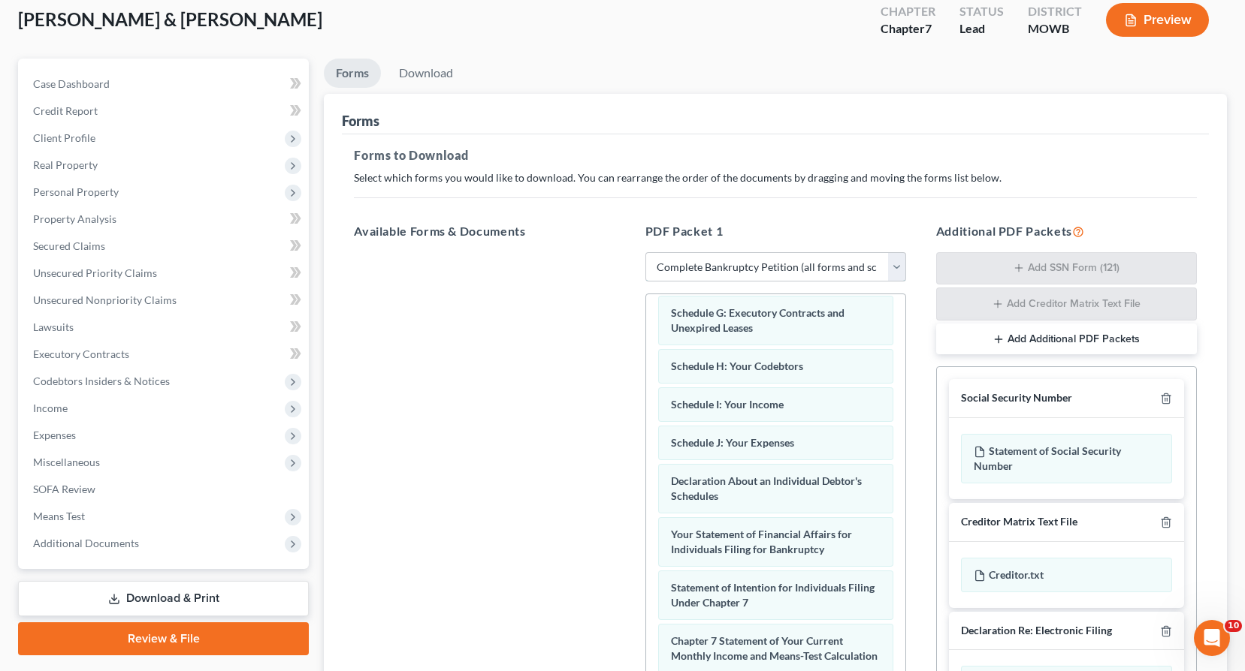
scroll to position [258, 0]
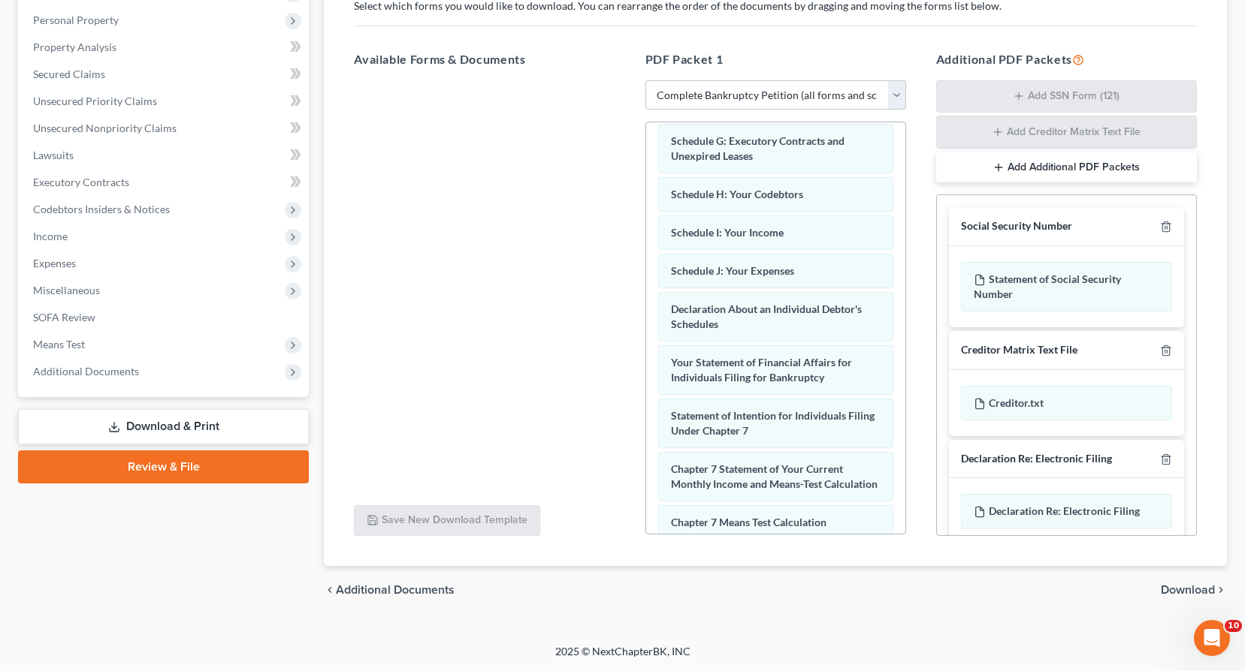
click at [1187, 590] on span "Download" at bounding box center [1187, 590] width 54 height 12
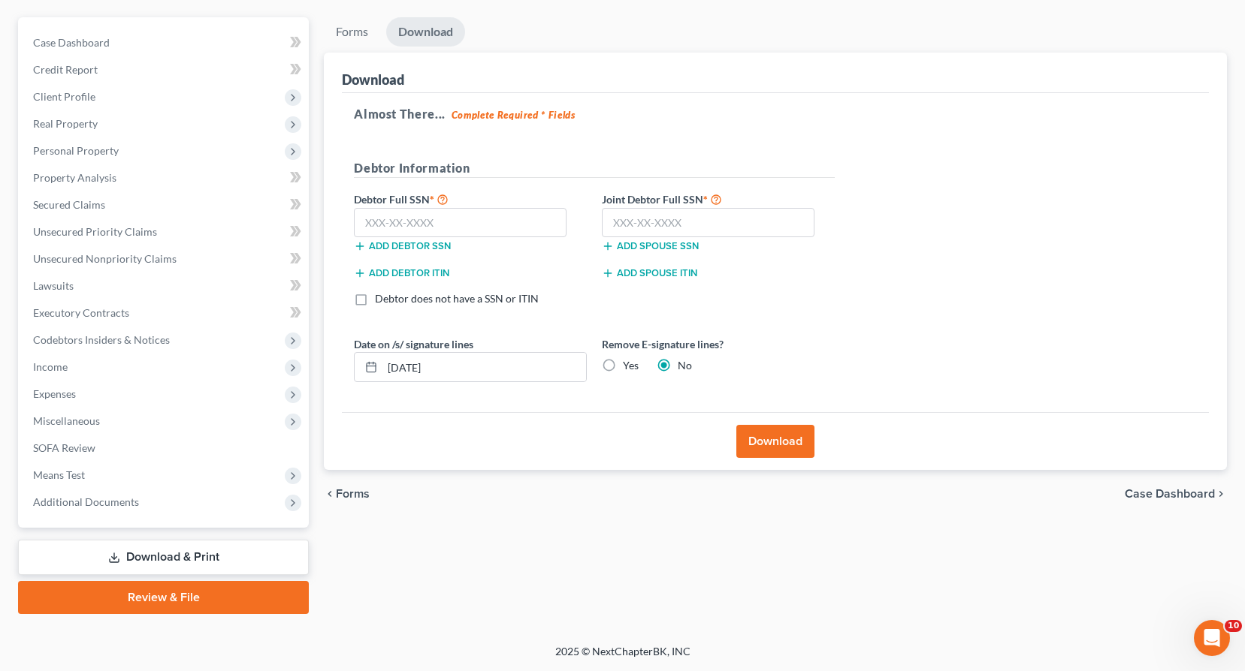
scroll to position [127, 0]
click at [361, 221] on input "text" at bounding box center [460, 223] width 213 height 30
click at [75, 474] on span "Means Test" at bounding box center [59, 475] width 52 height 13
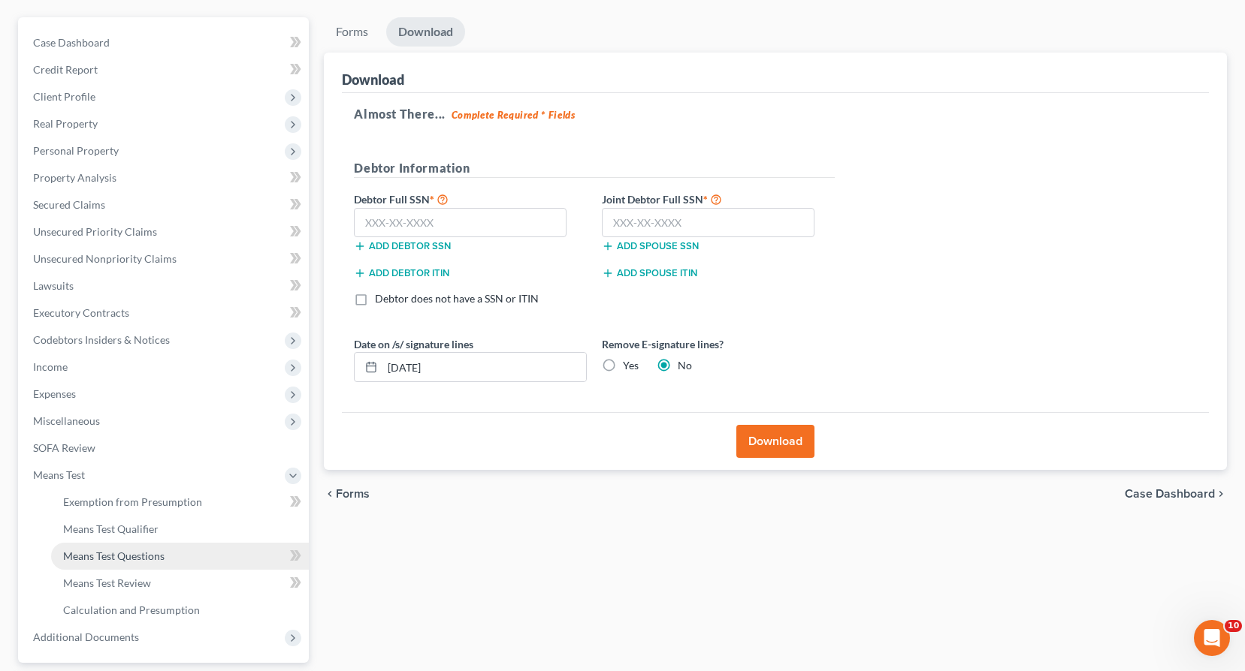
click at [129, 559] on span "Means Test Questions" at bounding box center [113, 556] width 101 height 13
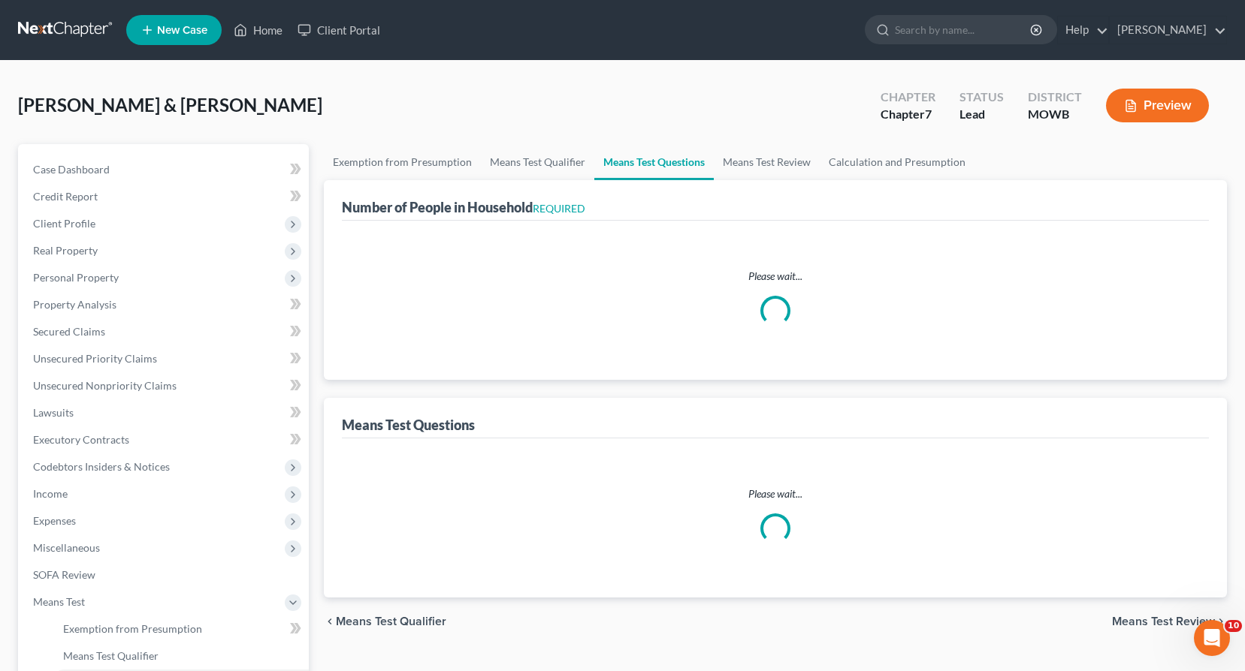
select select "0"
select select "60"
select select "2"
select select "3"
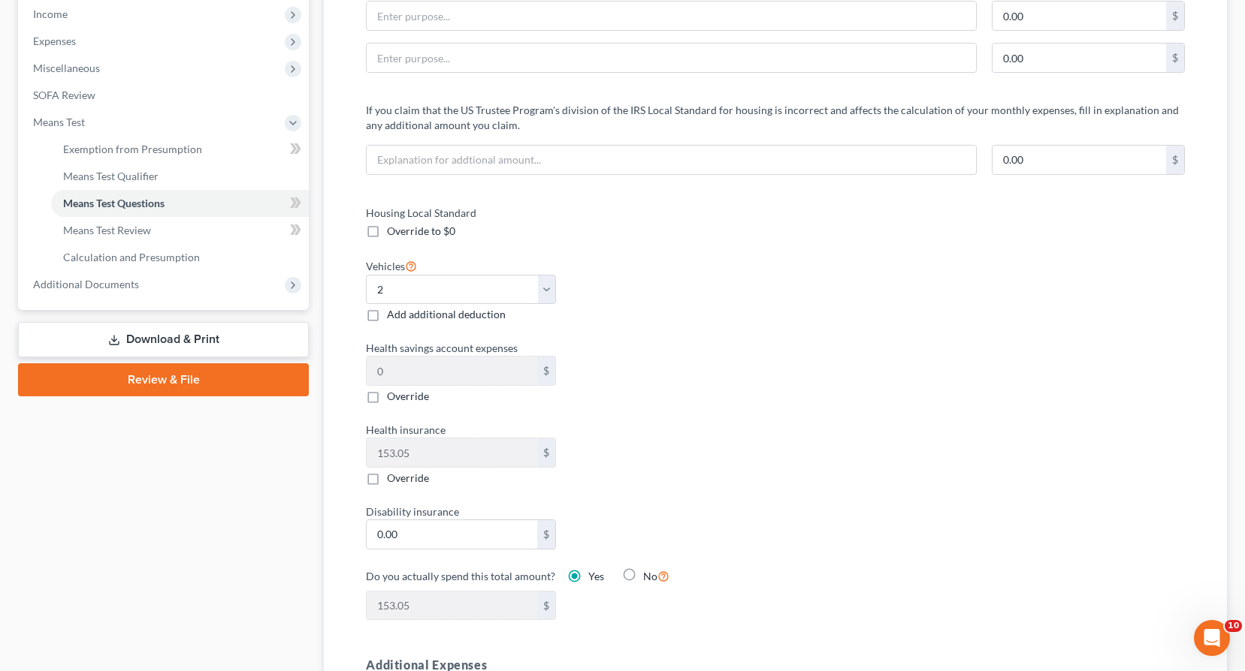
scroll to position [526, 0]
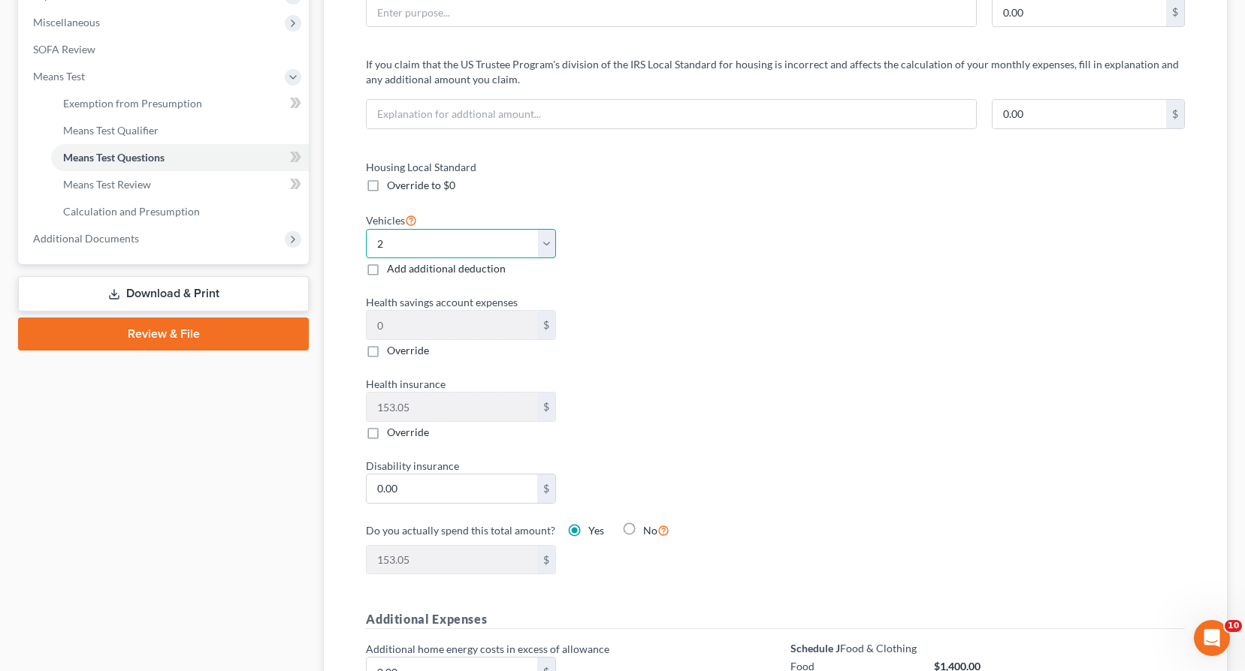
click at [550, 249] on select "Select 0 1 2 3 4 5" at bounding box center [460, 244] width 189 height 30
click at [366, 229] on select "Select 0 1 2 3 4 5" at bounding box center [460, 244] width 189 height 30
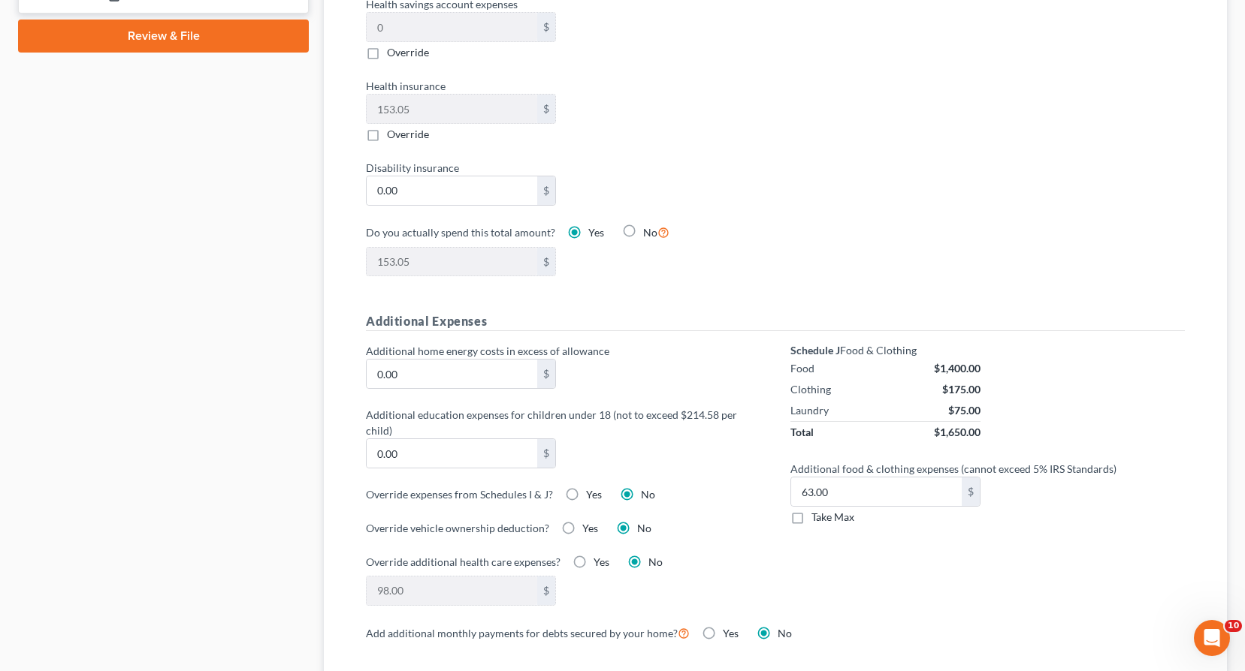
scroll to position [826, 0]
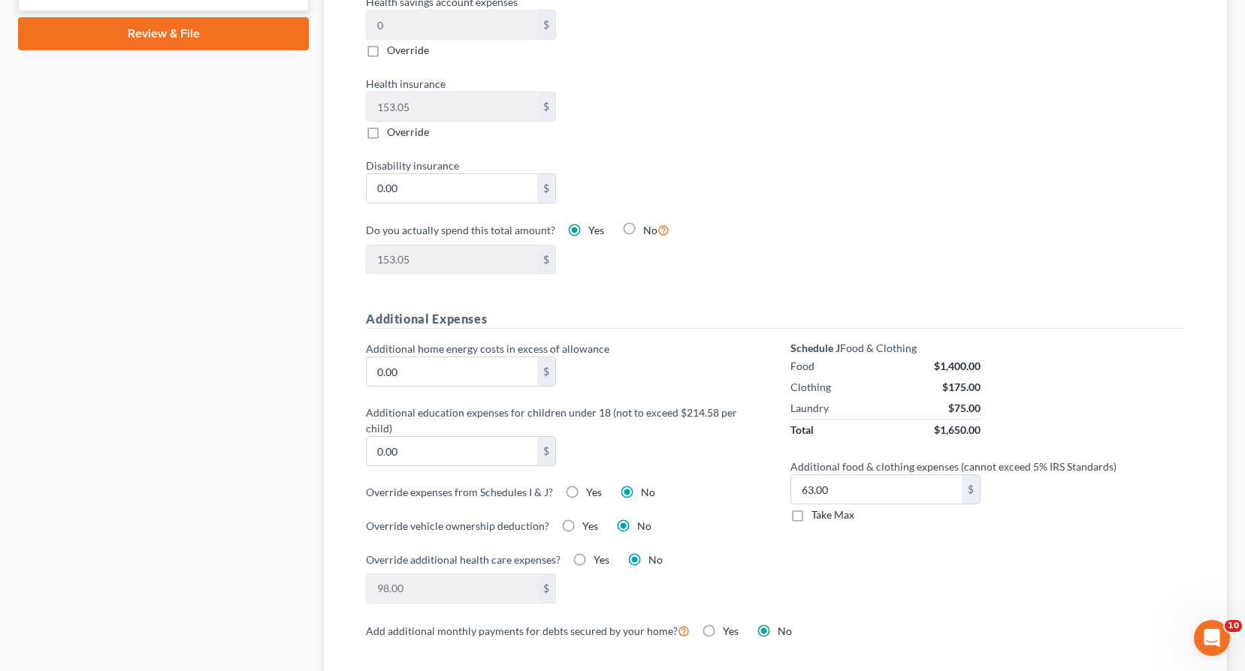
click at [811, 517] on label "Take Max" at bounding box center [832, 515] width 43 height 15
click at [817, 517] on input "Take Max" at bounding box center [822, 513] width 10 height 10
checkbox input "true"
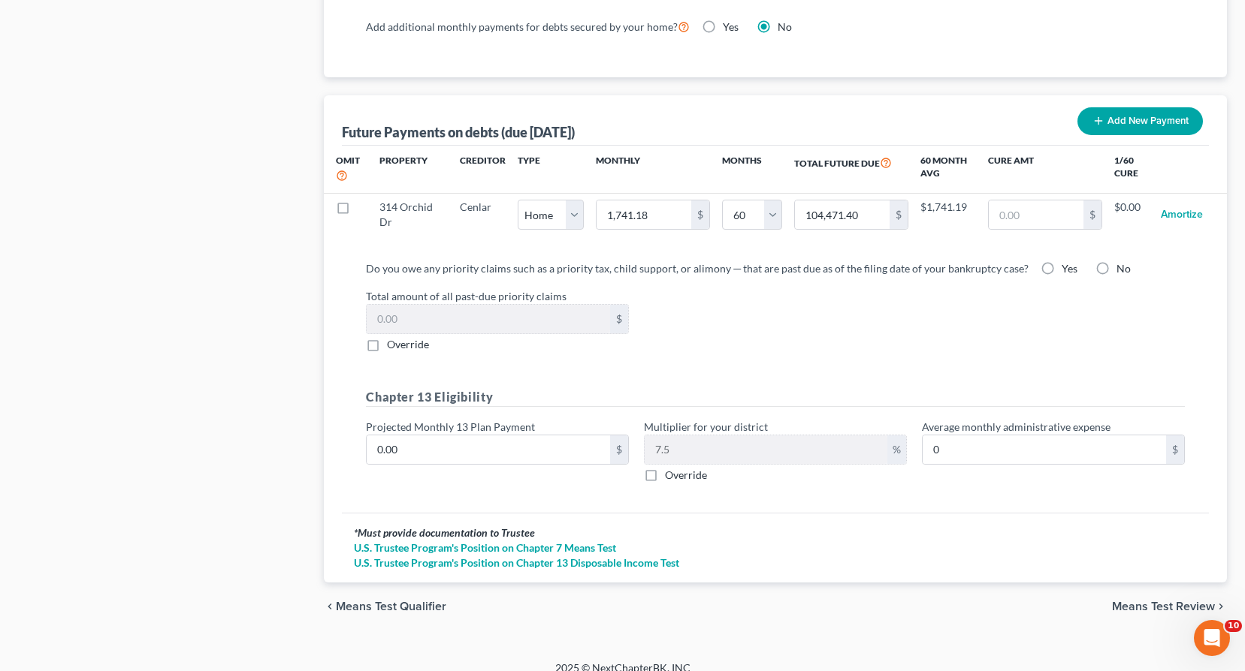
scroll to position [1432, 0]
click at [1138, 600] on span "Means Test Review" at bounding box center [1163, 606] width 103 height 12
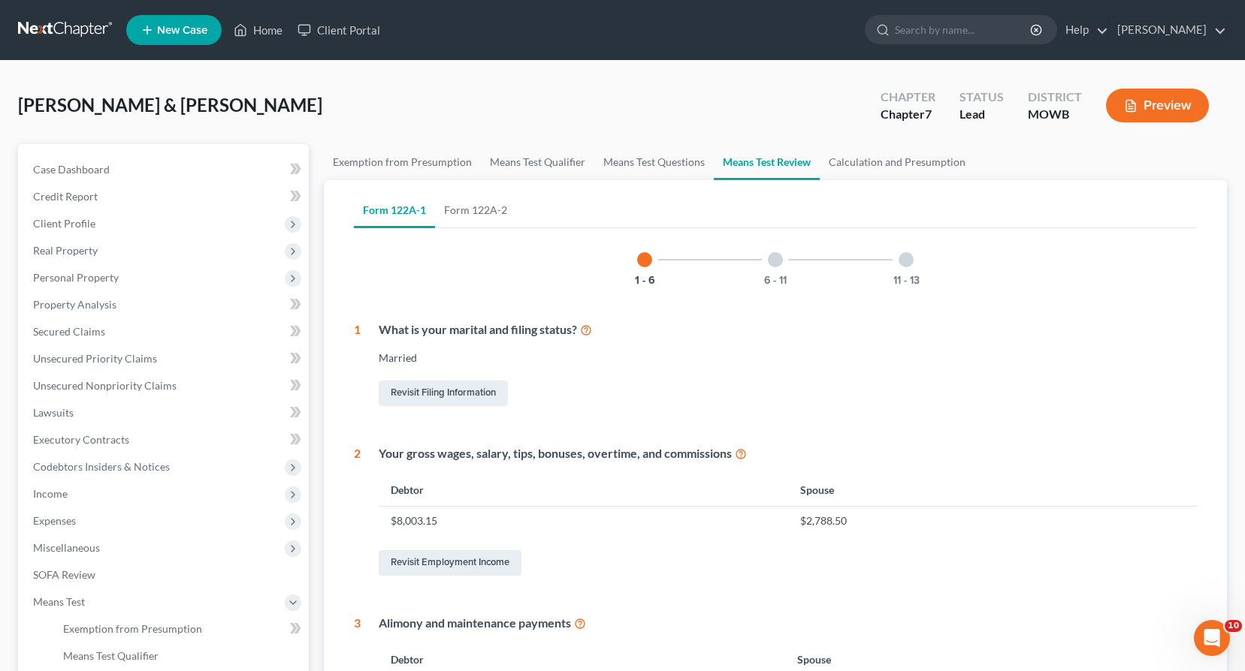
click at [774, 261] on div at bounding box center [775, 259] width 15 height 15
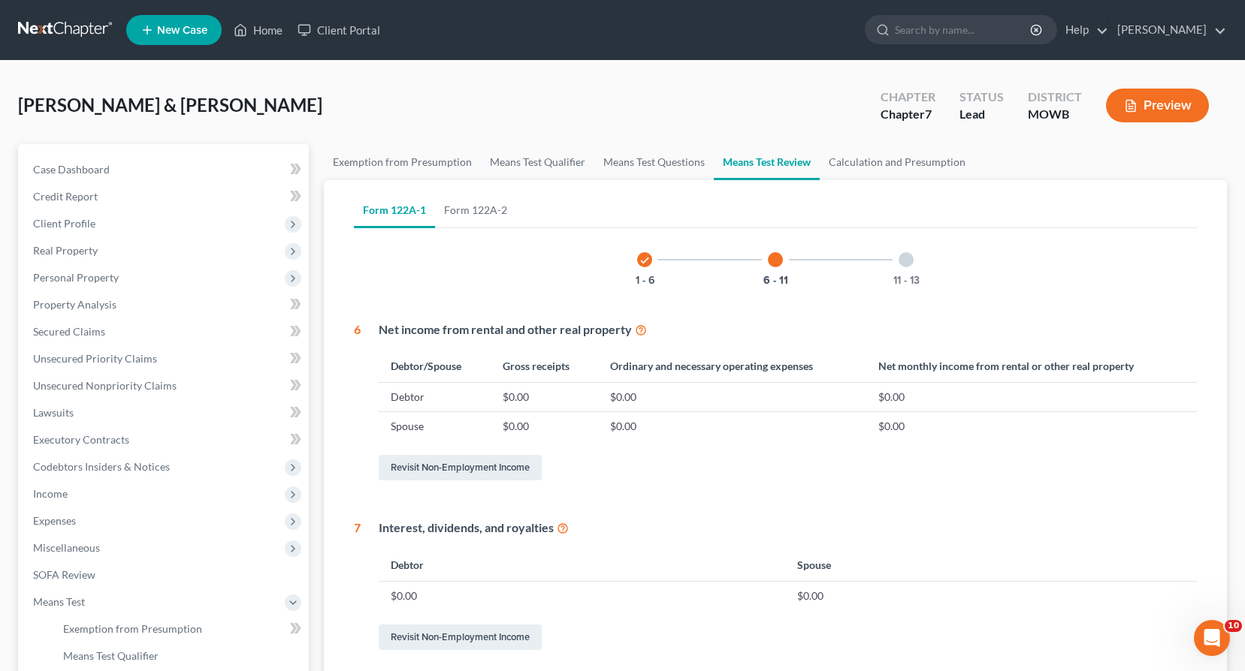
click at [912, 261] on div at bounding box center [905, 259] width 15 height 15
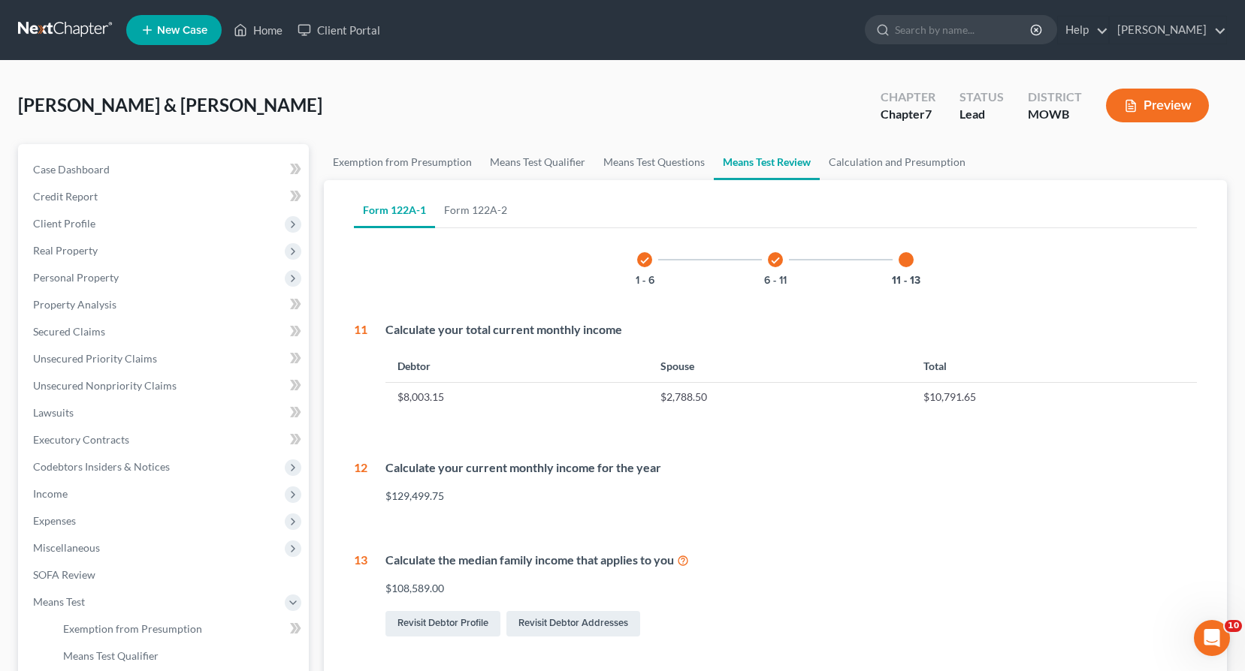
scroll to position [75, 0]
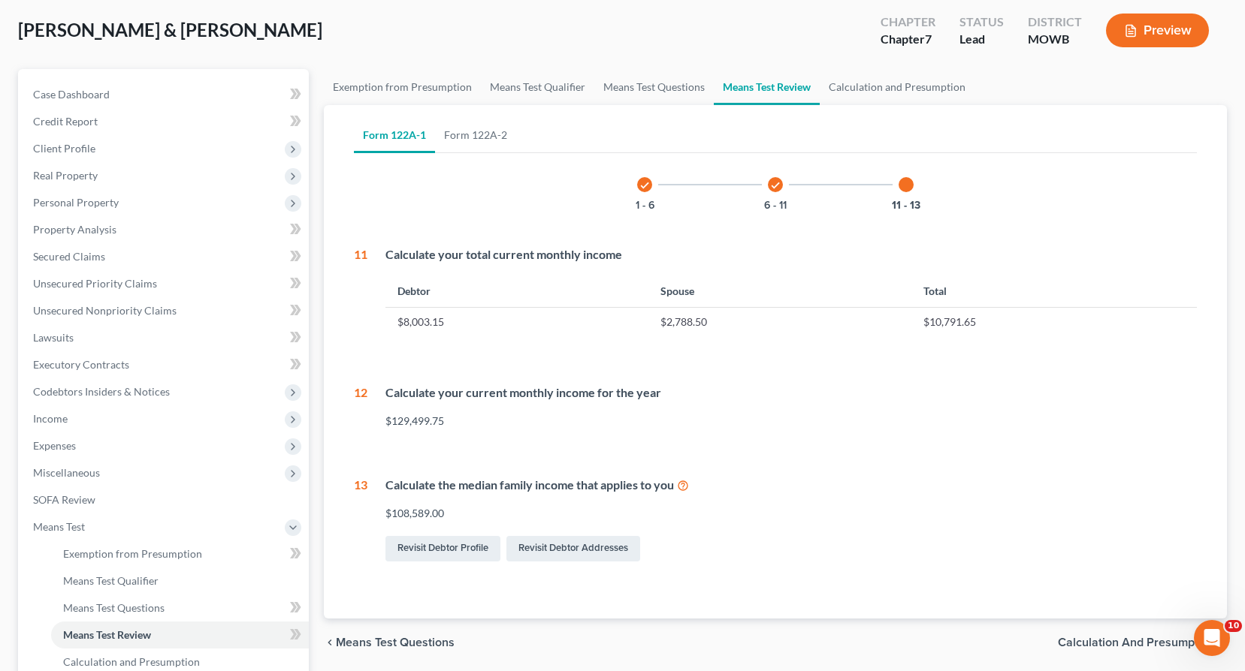
click at [687, 487] on icon at bounding box center [683, 485] width 12 height 14
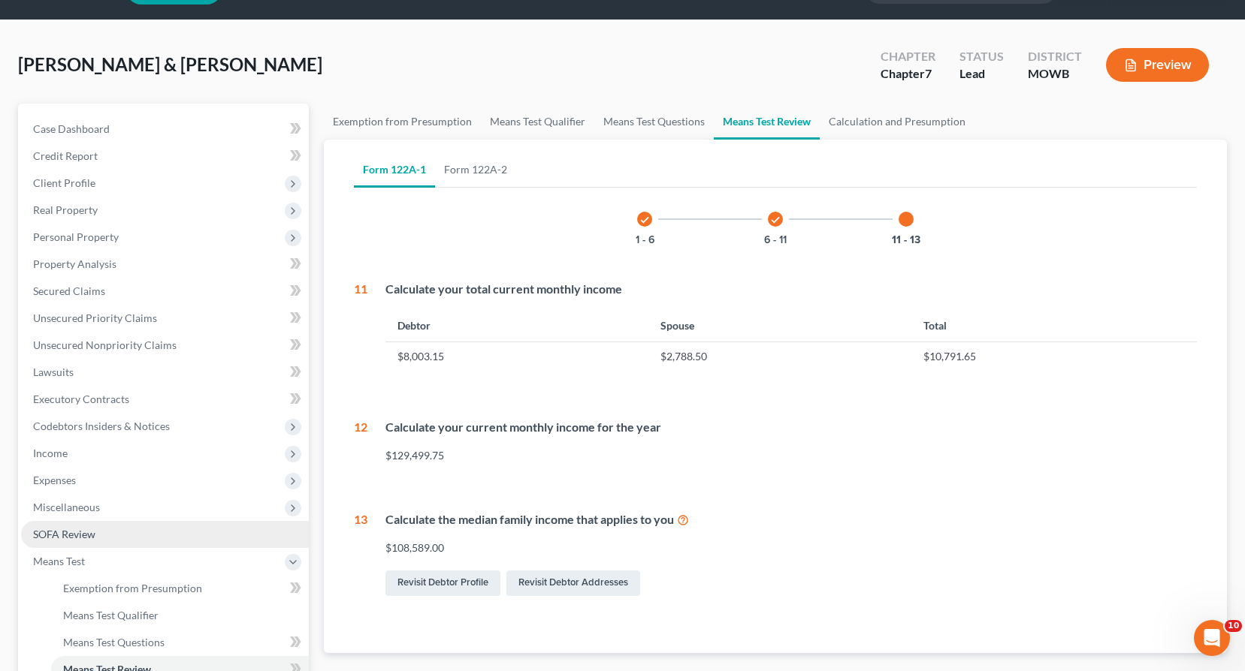
scroll to position [0, 0]
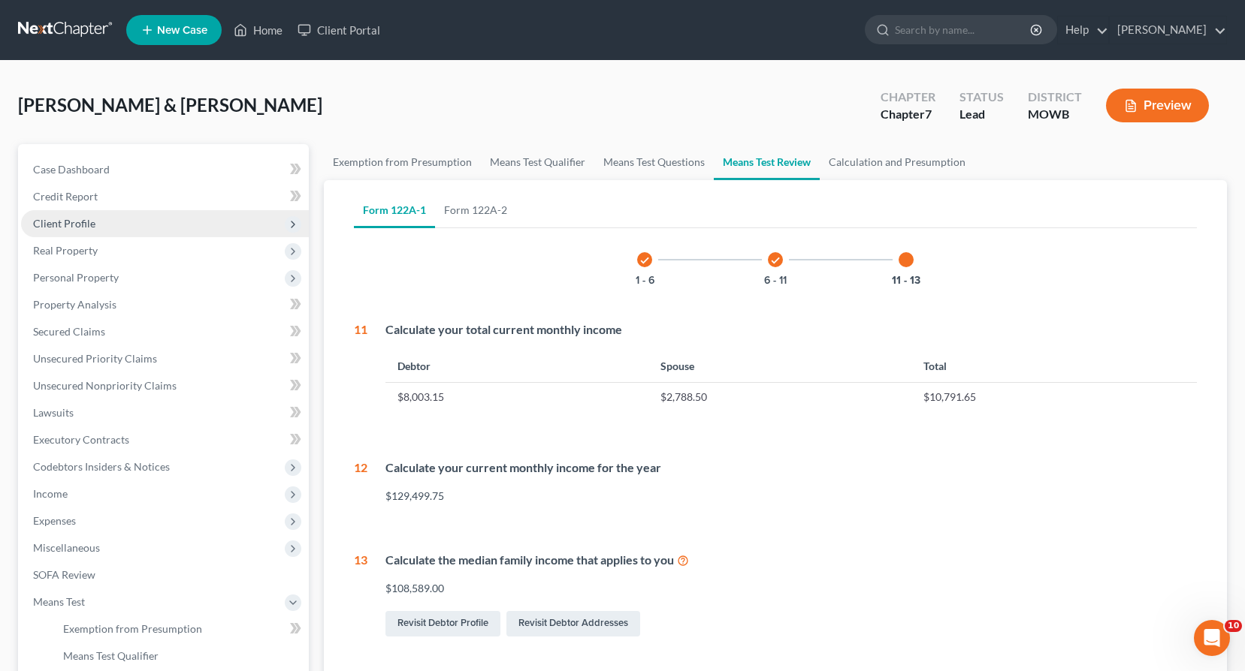
click at [62, 225] on span "Client Profile" at bounding box center [64, 223] width 62 height 13
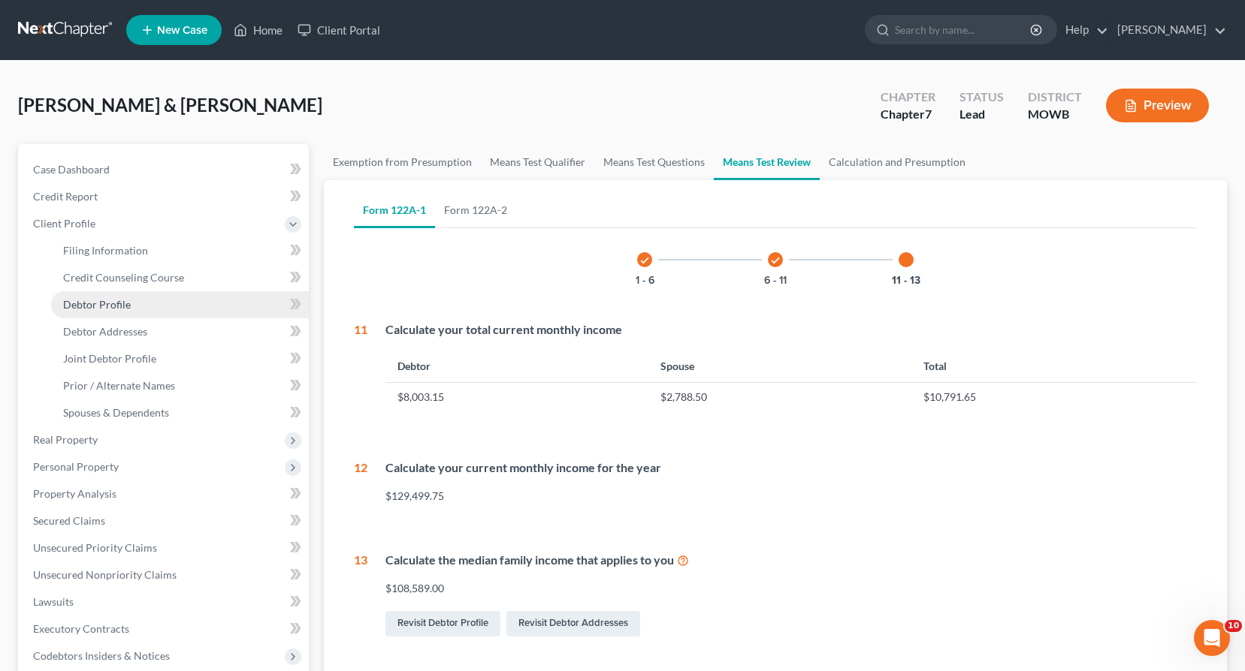
click at [101, 306] on span "Debtor Profile" at bounding box center [97, 304] width 68 height 13
select select "1"
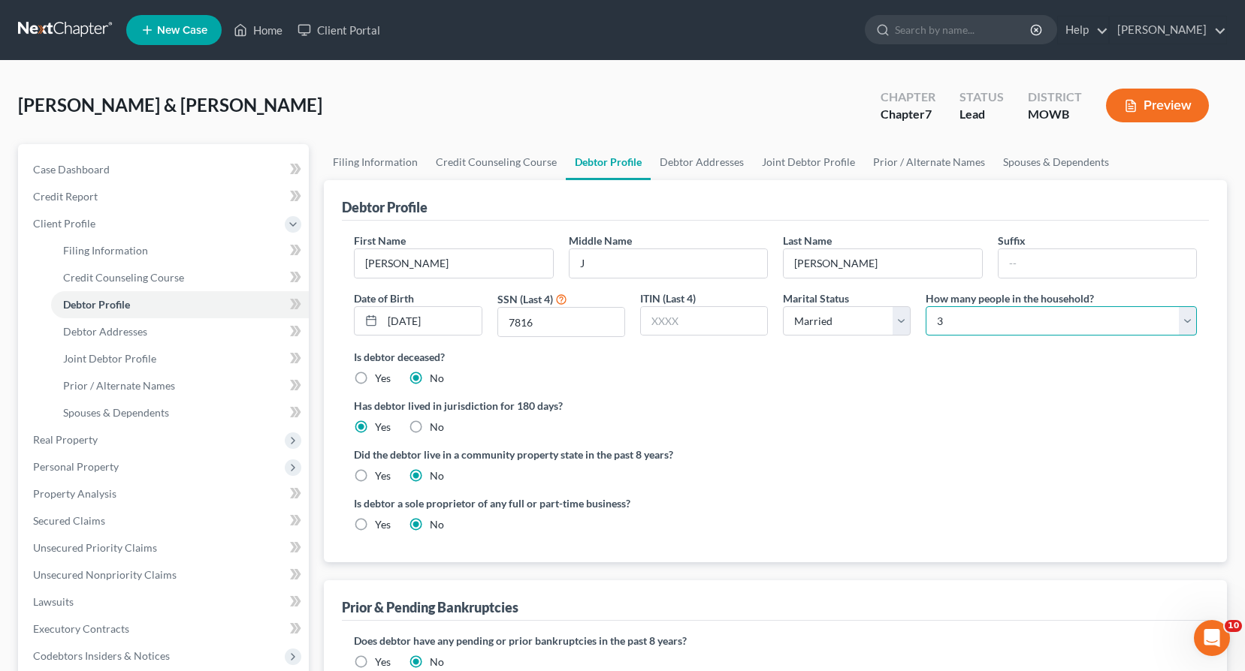
click at [1194, 325] on select "Select 1 2 3 4 5 6 7 8 9 10 11 12 13 14 15 16 17 18 19 20" at bounding box center [1060, 321] width 271 height 30
select select "3"
click at [925, 306] on select "Select 1 2 3 4 5 6 7 8 9 10 11 12 13 14 15 16 17 18 19 20" at bounding box center [1060, 321] width 271 height 30
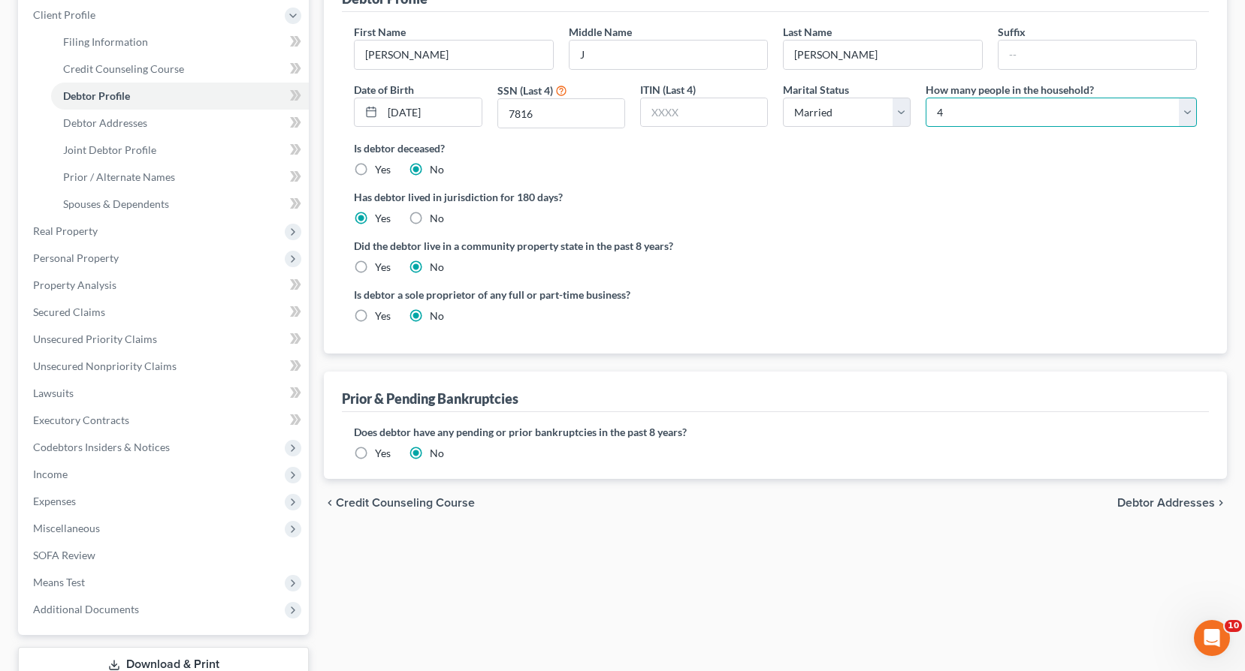
scroll to position [225, 0]
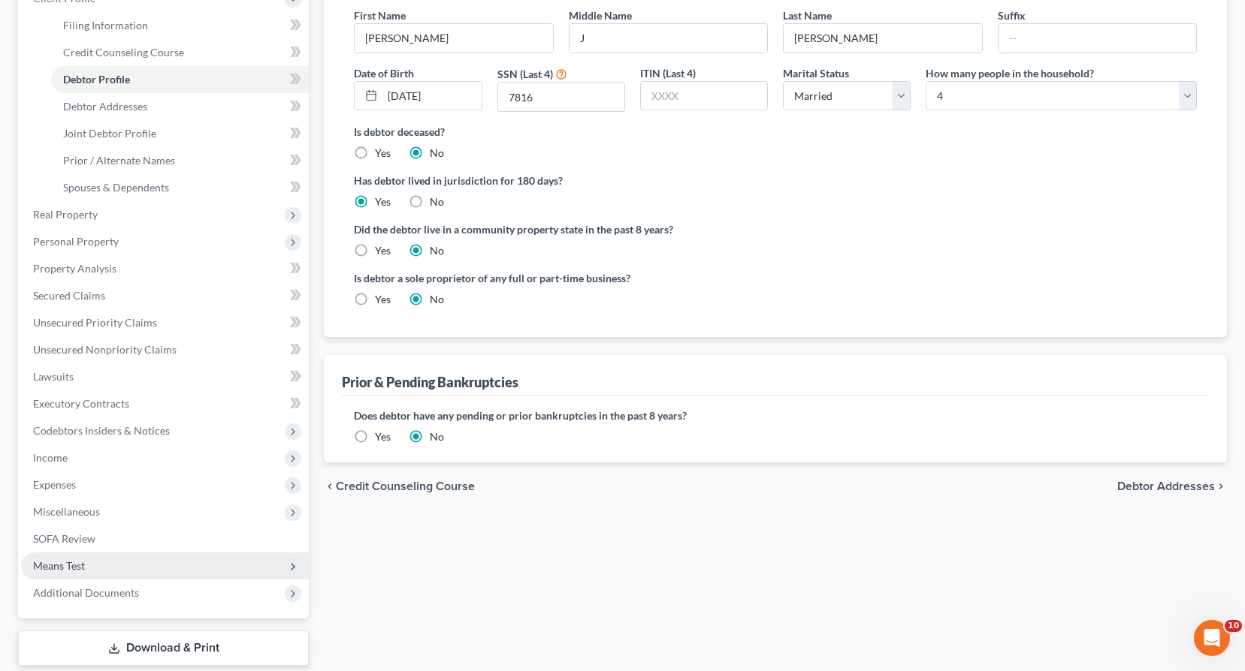
click at [59, 563] on span "Means Test" at bounding box center [59, 566] width 52 height 13
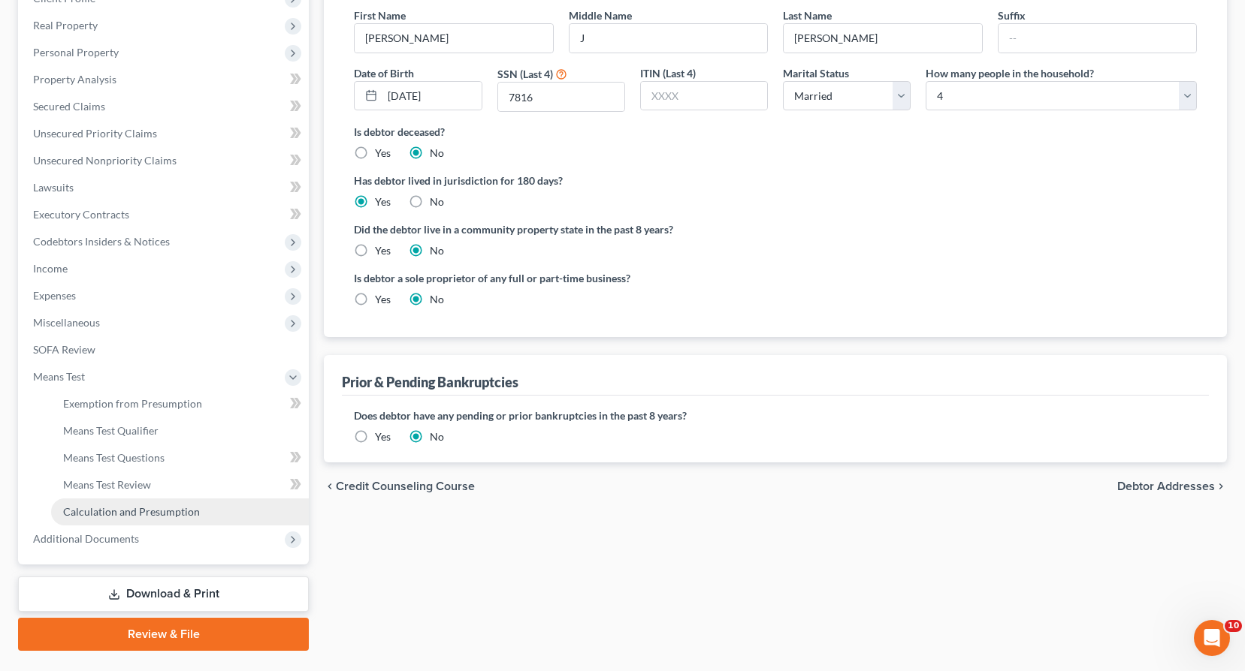
click at [117, 511] on span "Calculation and Presumption" at bounding box center [131, 511] width 137 height 13
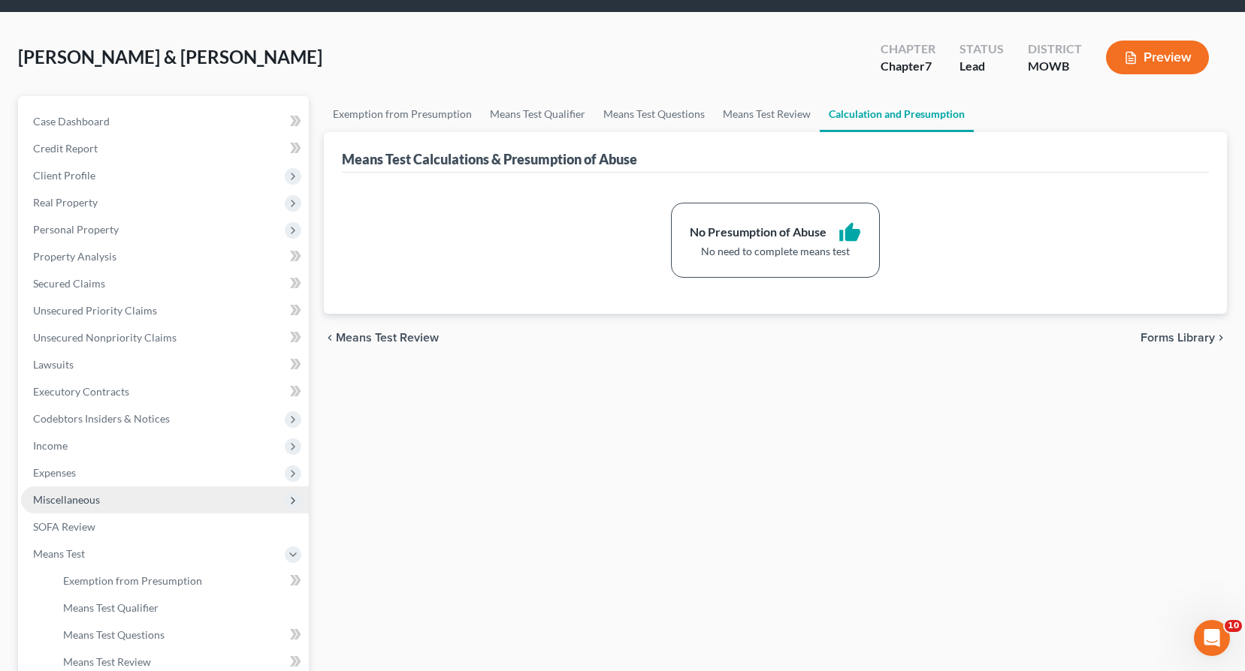
scroll to position [150, 0]
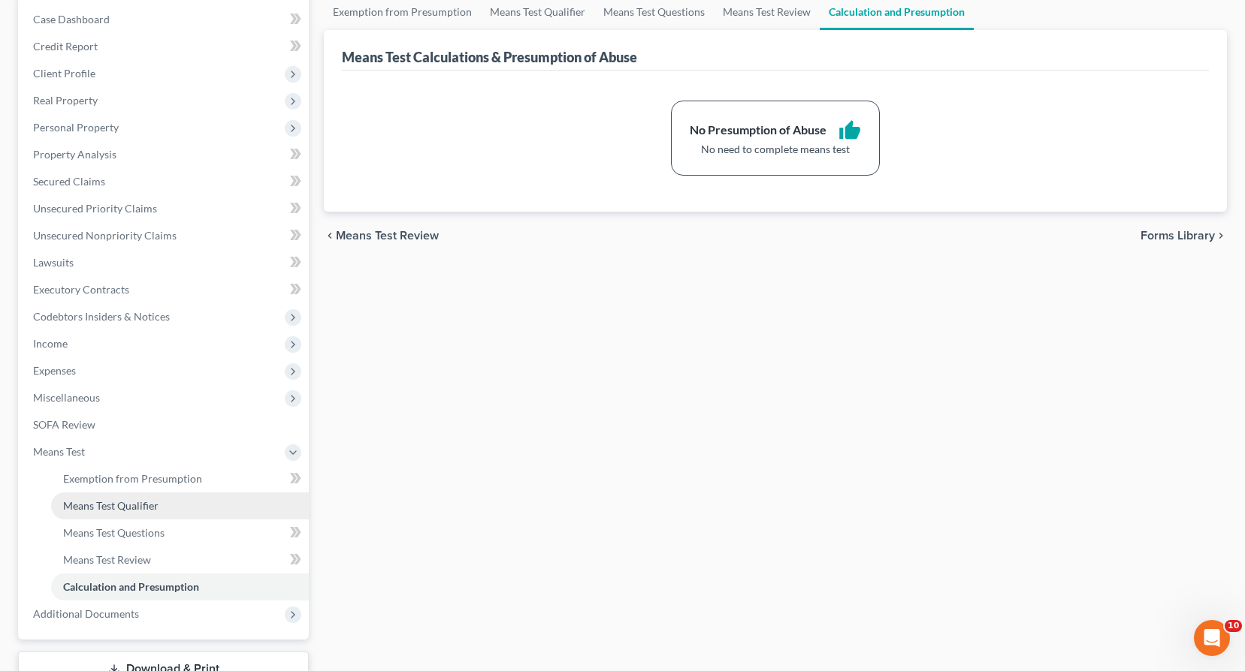
click at [120, 508] on span "Means Test Qualifier" at bounding box center [110, 505] width 95 height 13
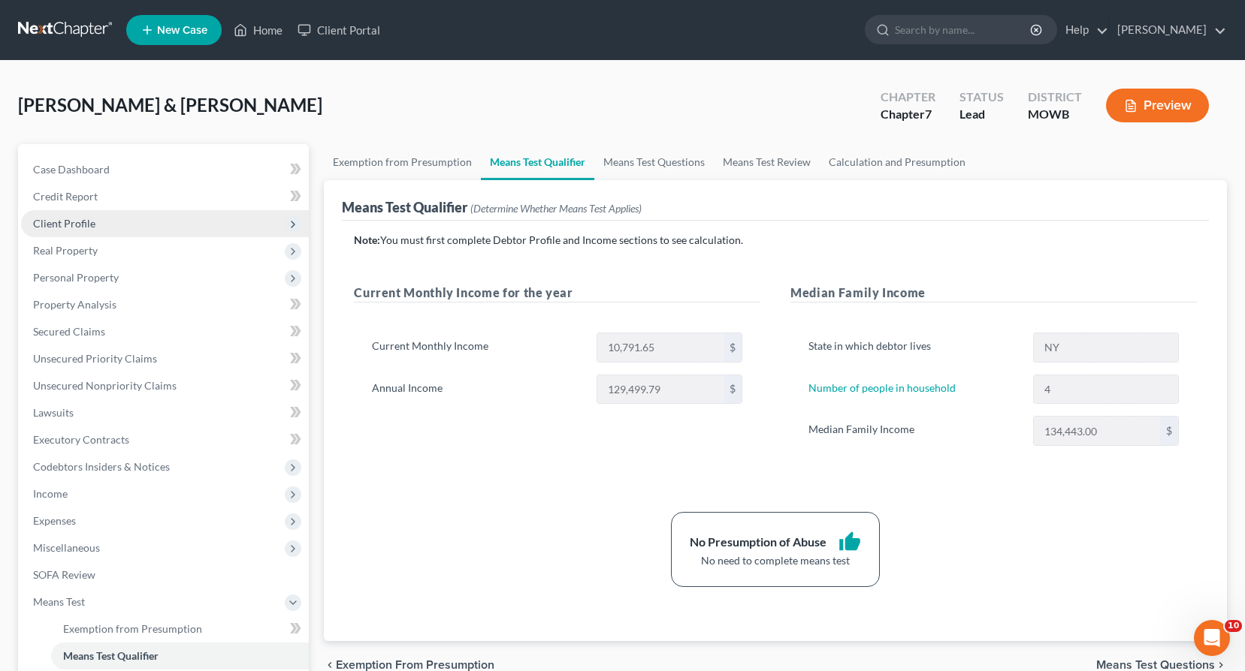
click at [61, 220] on span "Client Profile" at bounding box center [64, 223] width 62 height 13
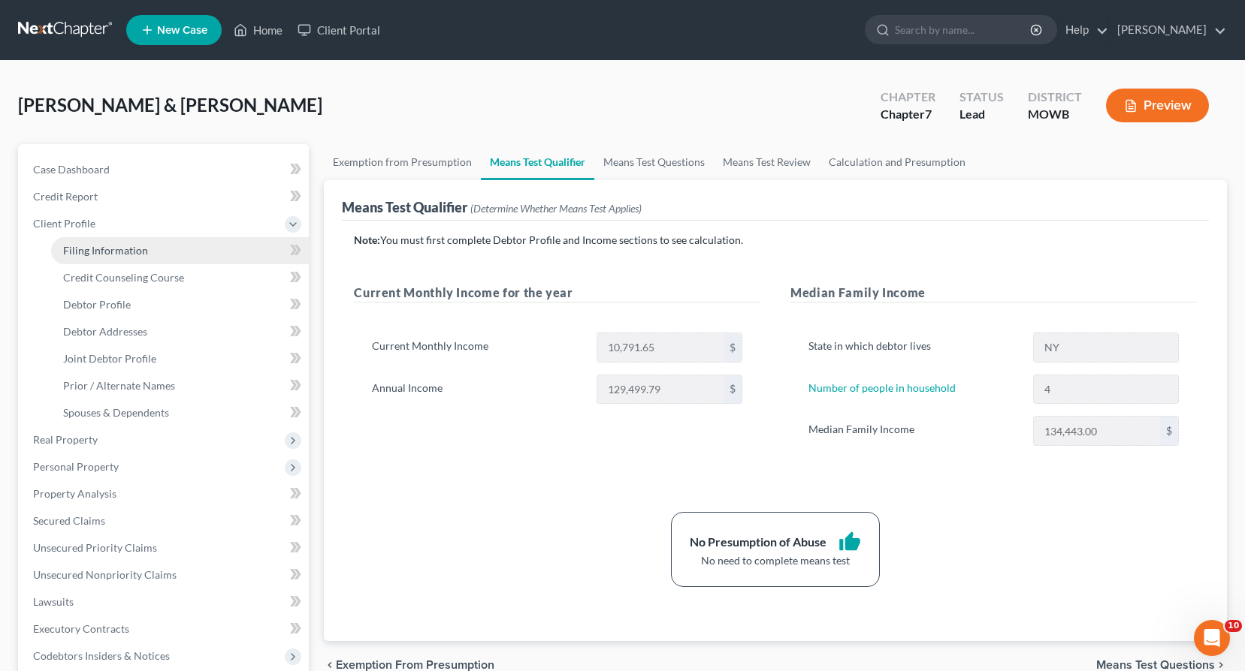
click at [101, 252] on span "Filing Information" at bounding box center [105, 250] width 85 height 13
select select "1"
select select "0"
select select "35"
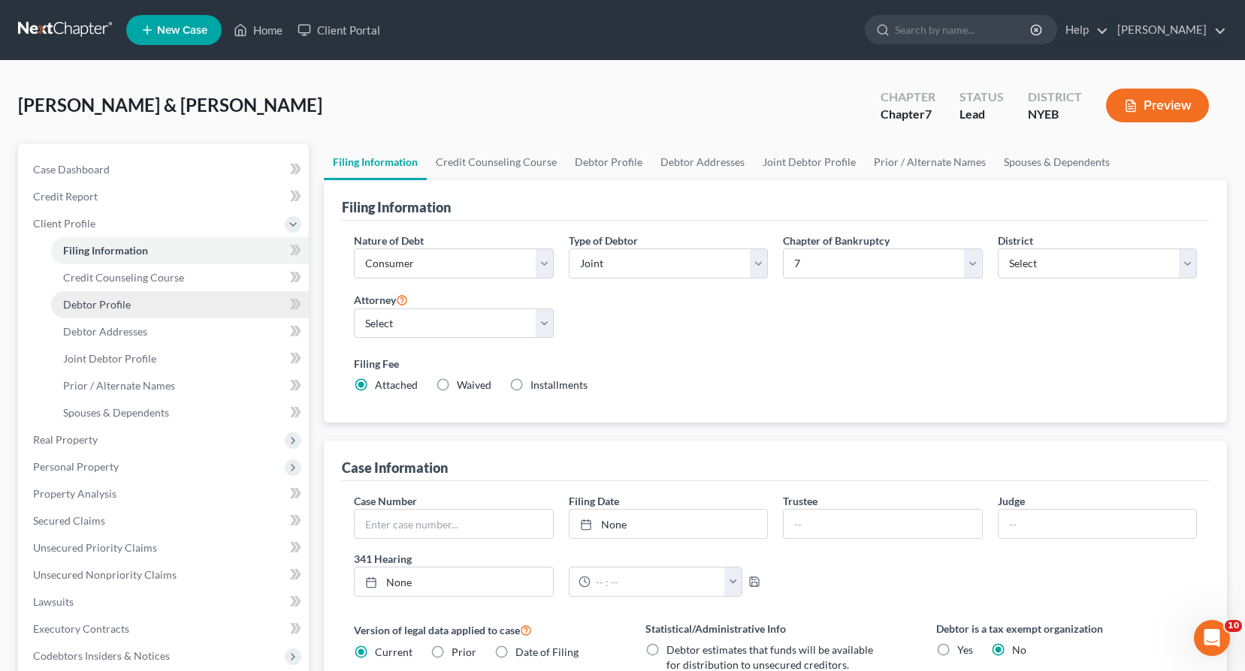
click at [98, 305] on span "Debtor Profile" at bounding box center [97, 304] width 68 height 13
select select "1"
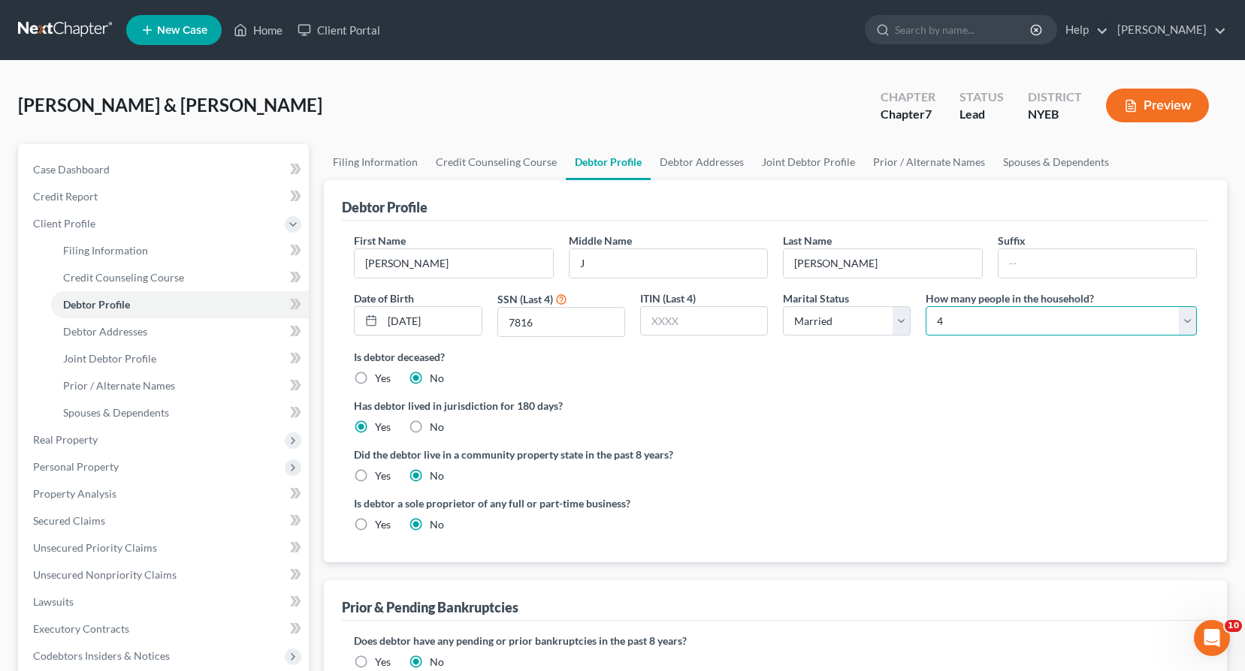
click at [1188, 324] on select "Select 1 2 3 4 5 6 7 8 9 10 11 12 13 14 15 16 17 18 19 20" at bounding box center [1060, 321] width 271 height 30
select select "2"
click at [925, 306] on select "Select 1 2 3 4 5 6 7 8 9 10 11 12 13 14 15 16 17 18 19 20" at bounding box center [1060, 321] width 271 height 30
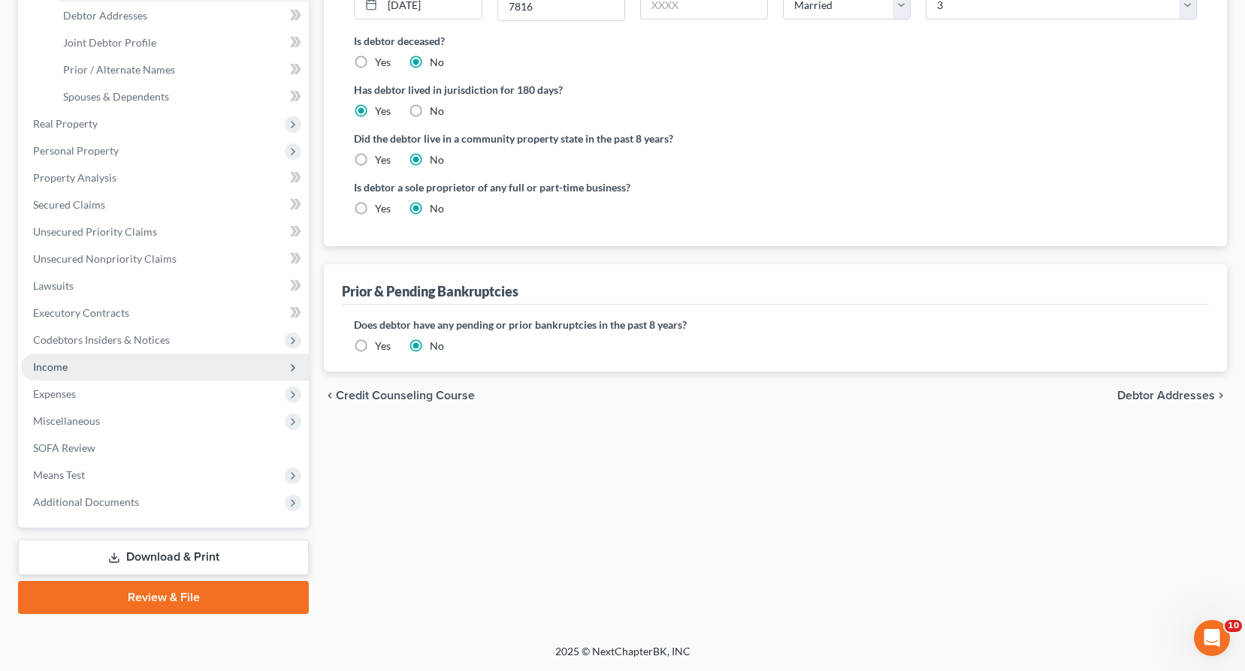
click at [65, 370] on span "Income" at bounding box center [50, 367] width 35 height 13
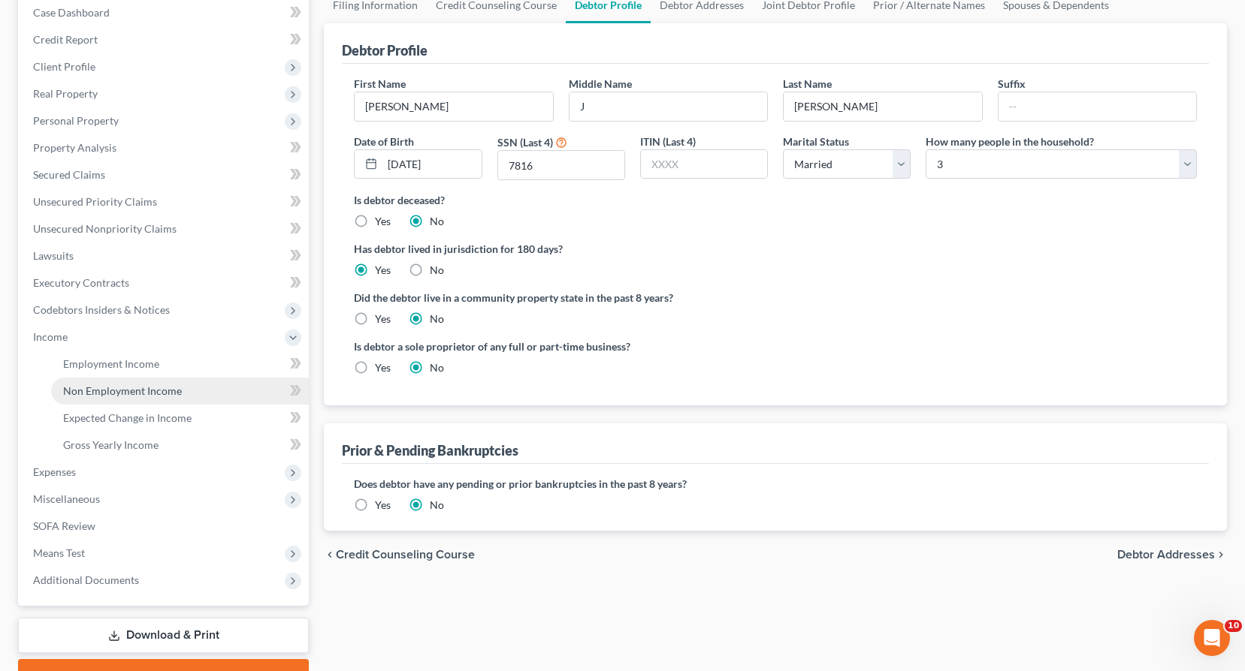
scroll to position [160, 0]
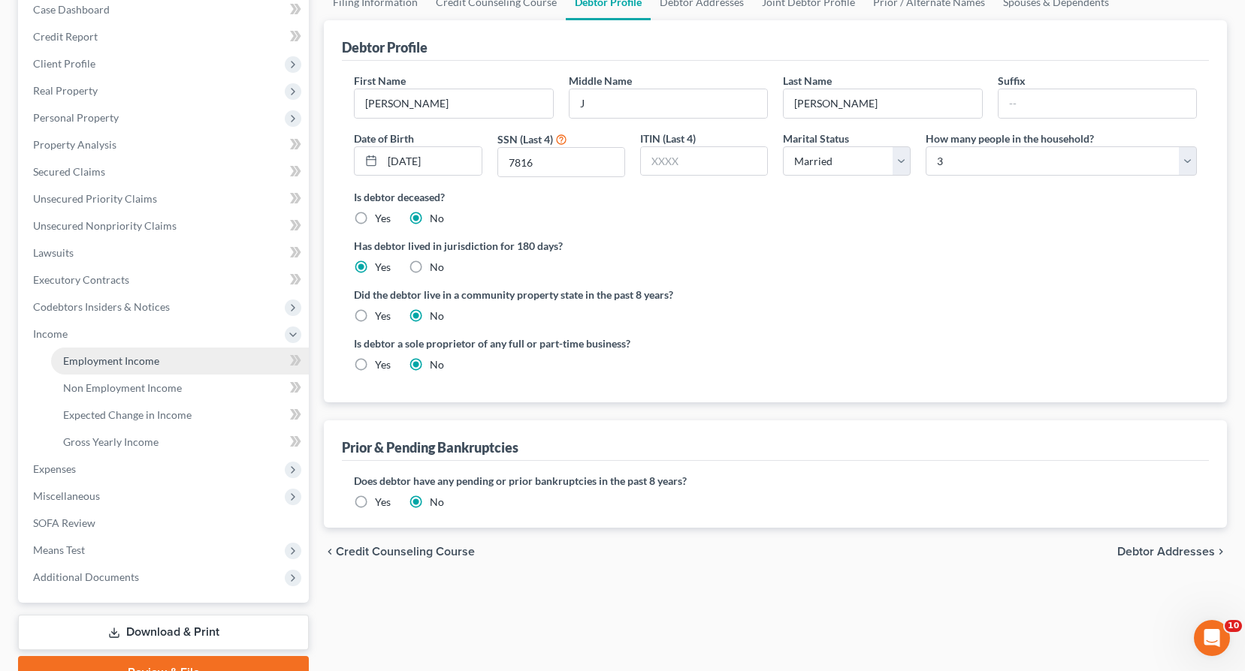
click at [97, 361] on span "Employment Income" at bounding box center [111, 360] width 96 height 13
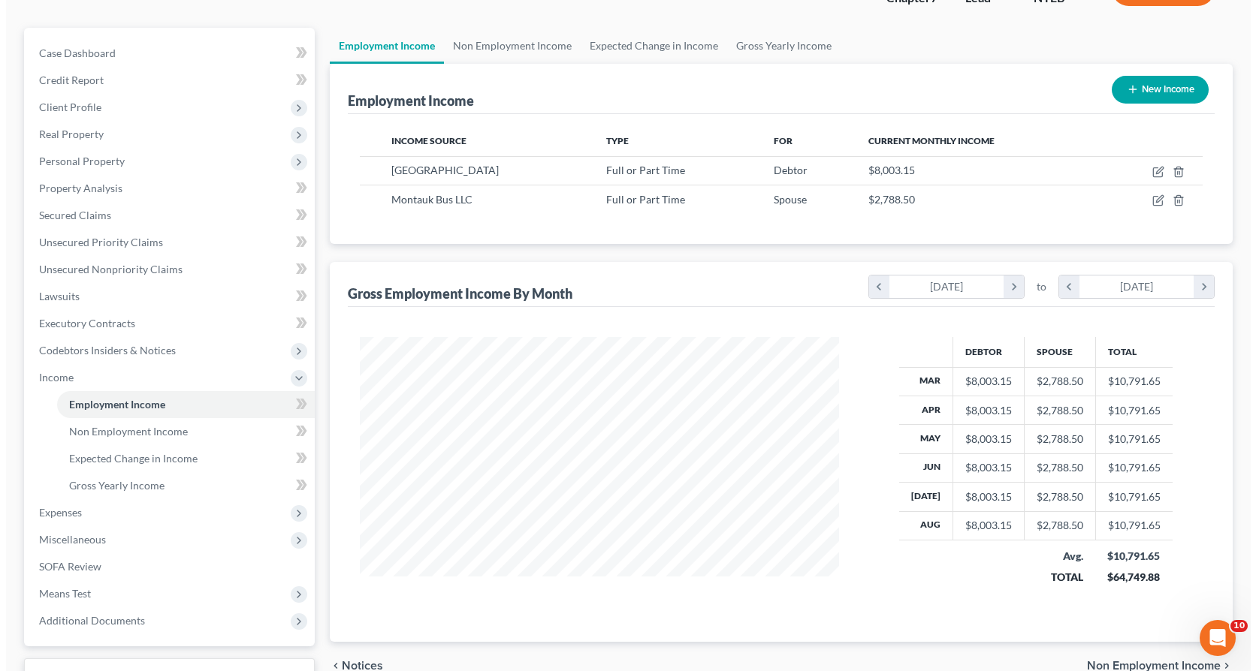
scroll to position [75, 0]
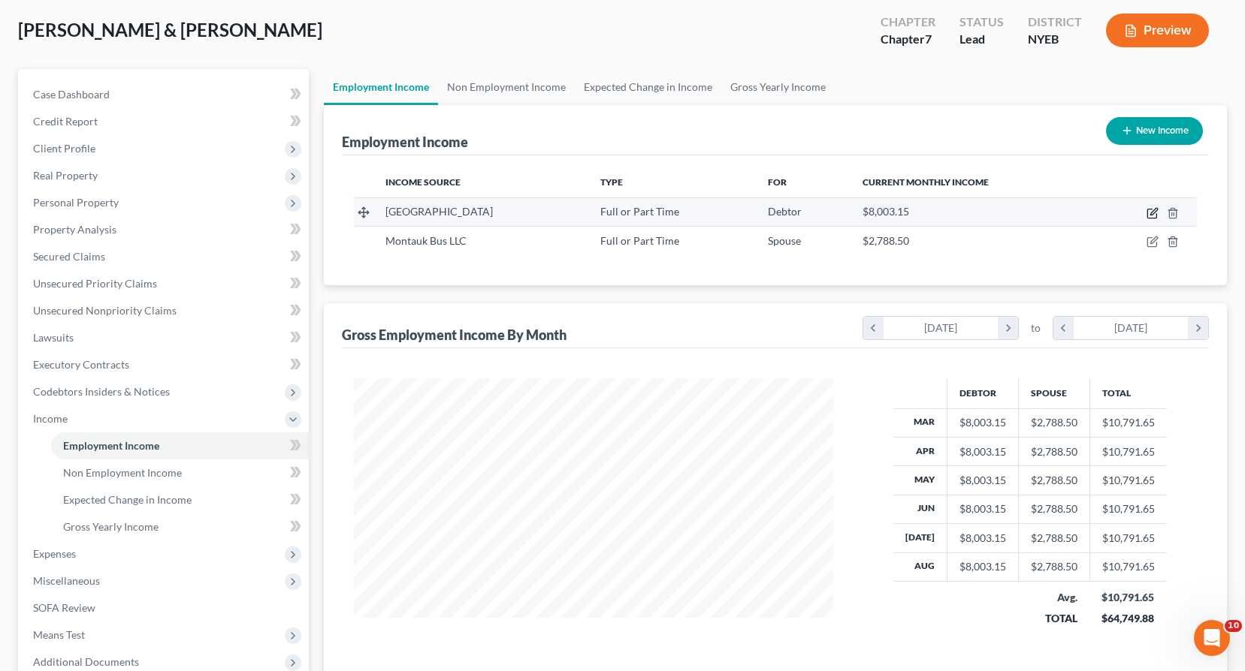
click at [1149, 210] on icon "button" at bounding box center [1151, 214] width 9 height 9
select select "0"
select select "35"
select select "3"
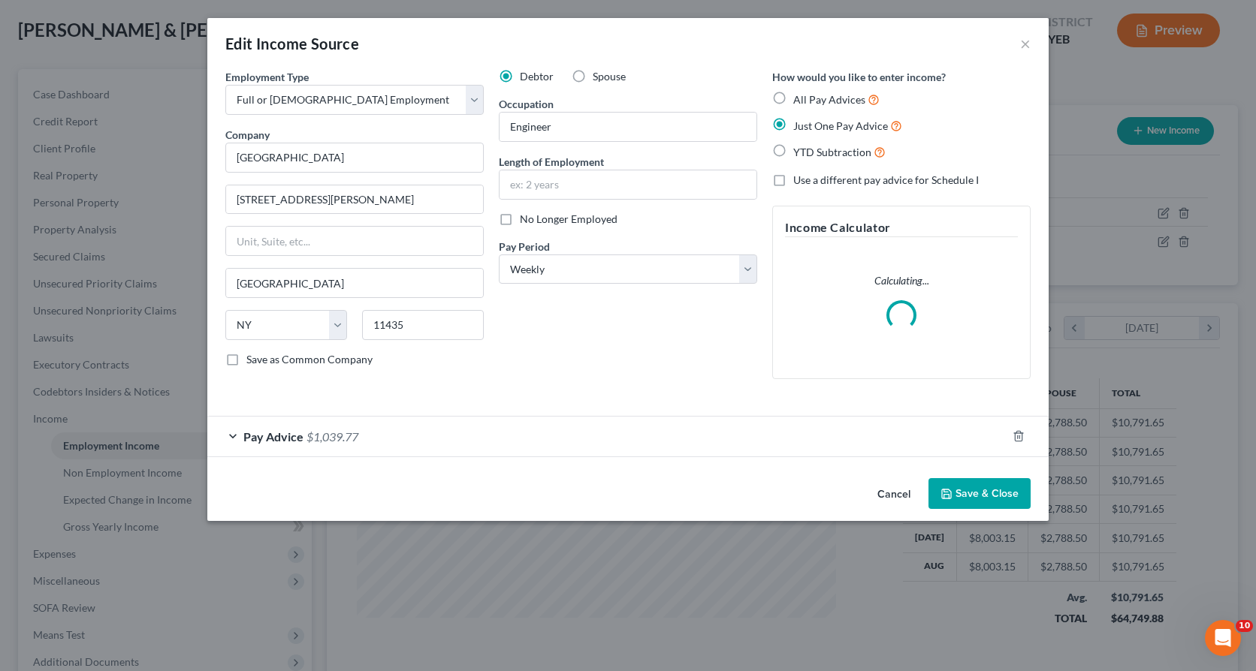
scroll to position [270, 514]
click at [237, 438] on div "Pay Advice $1,039.77" at bounding box center [606, 437] width 799 height 40
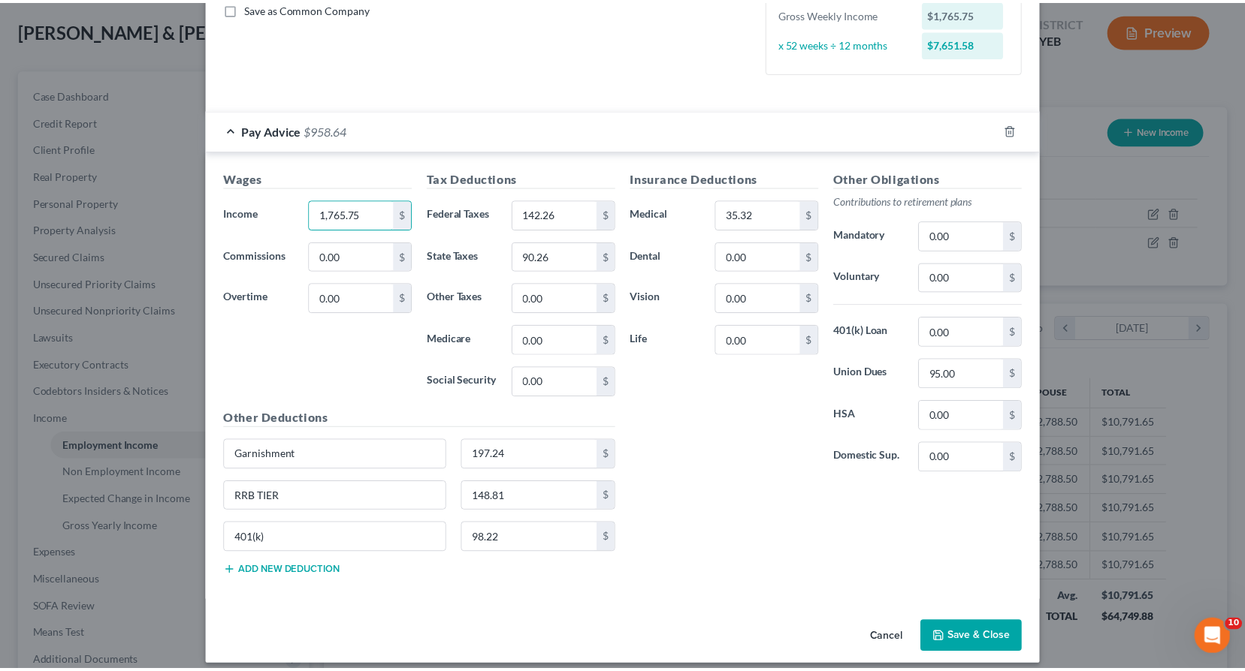
scroll to position [364, 0]
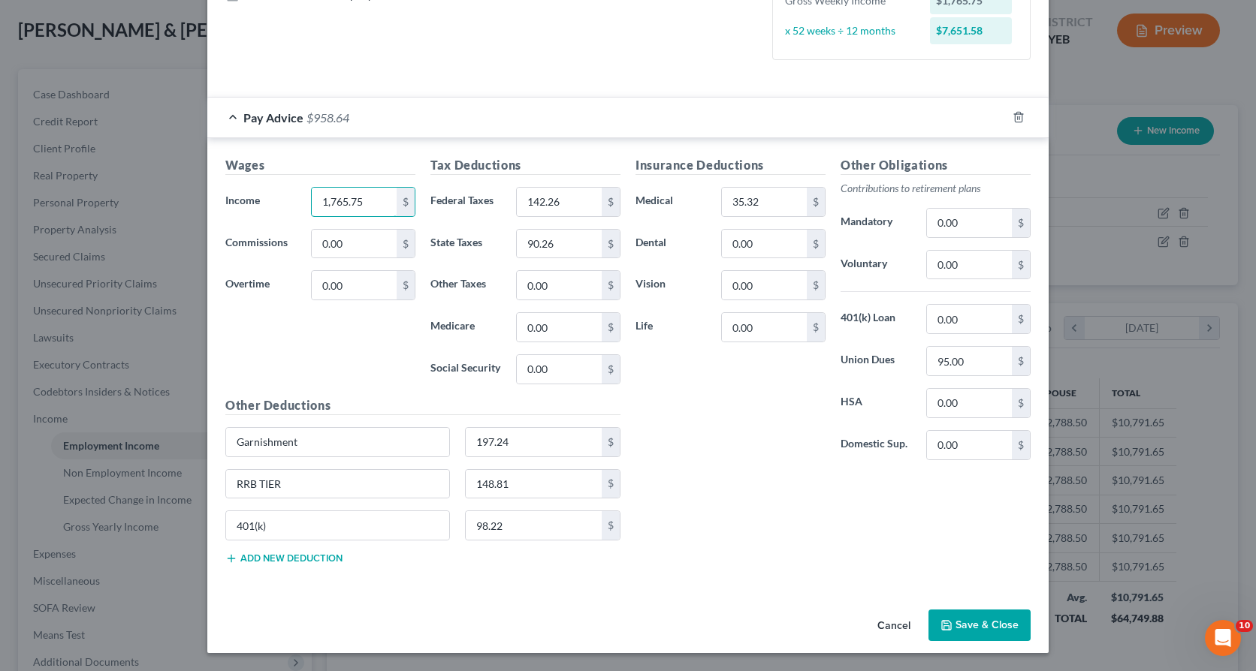
type input "1,765.75"
click at [885, 631] on button "Cancel" at bounding box center [893, 626] width 57 height 30
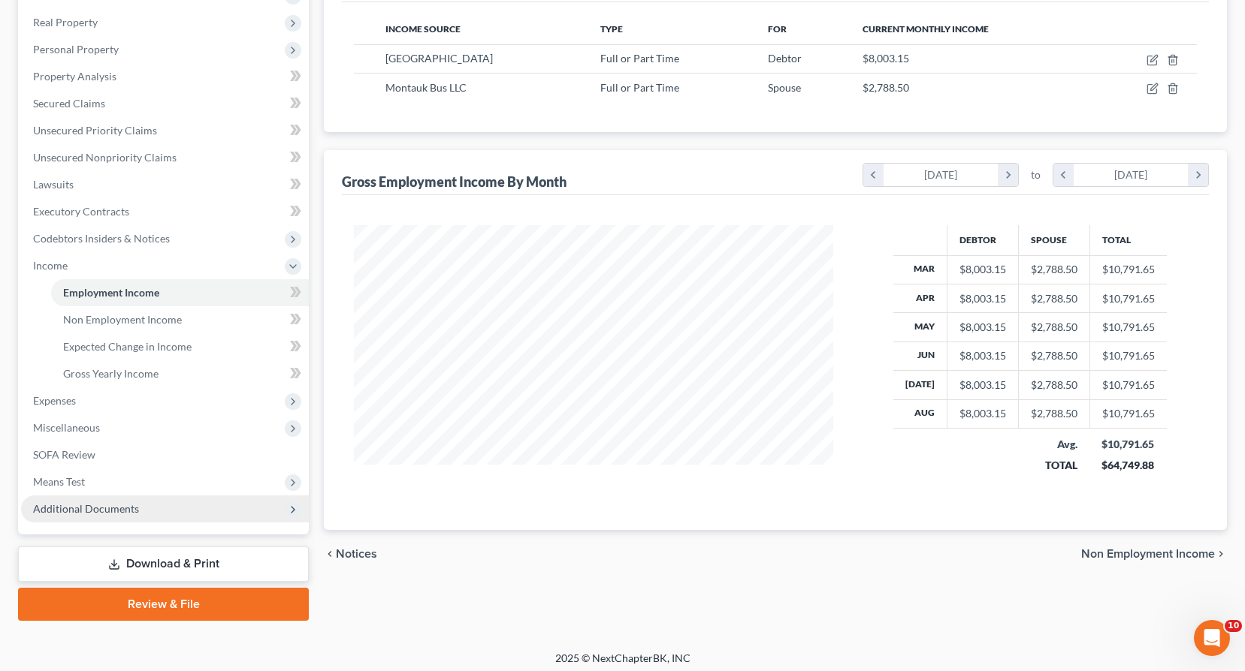
scroll to position [235, 0]
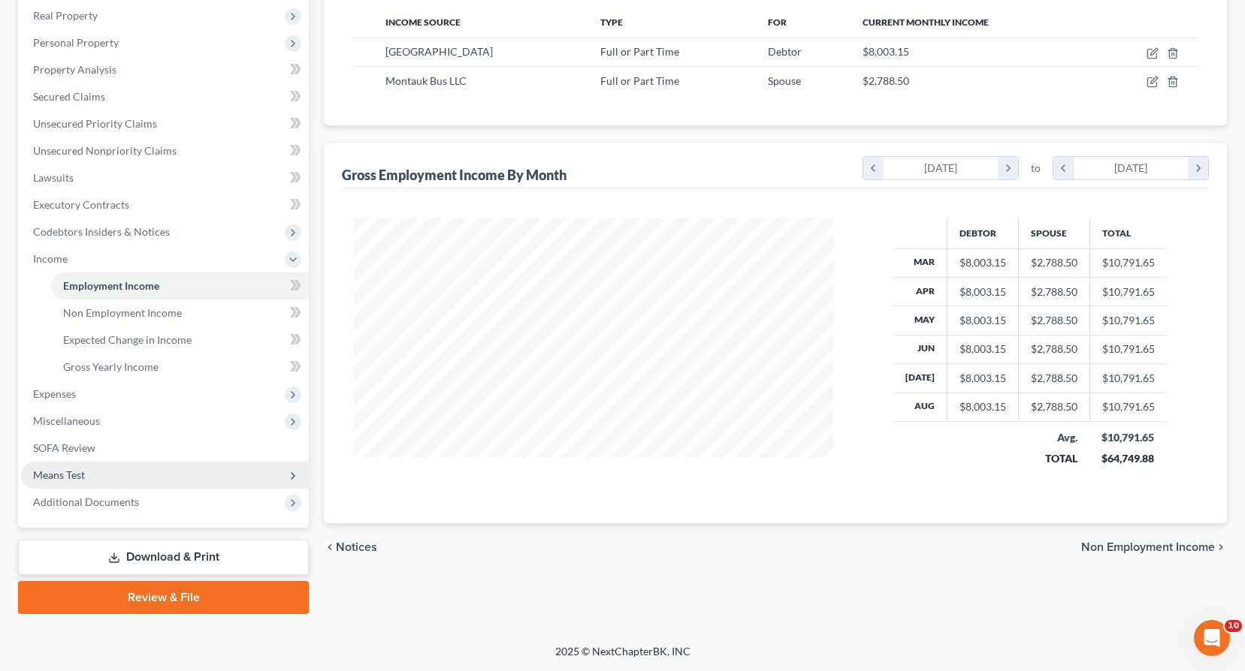
click at [83, 472] on span "Means Test" at bounding box center [59, 475] width 52 height 13
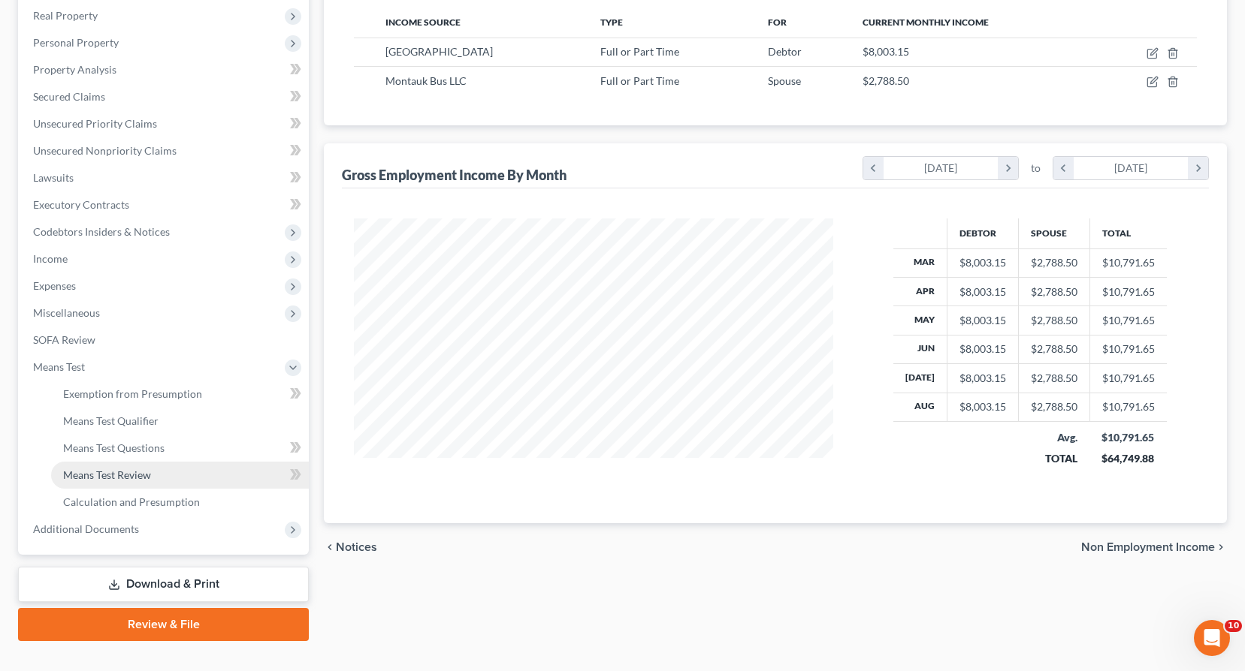
click at [120, 475] on span "Means Test Review" at bounding box center [107, 475] width 88 height 13
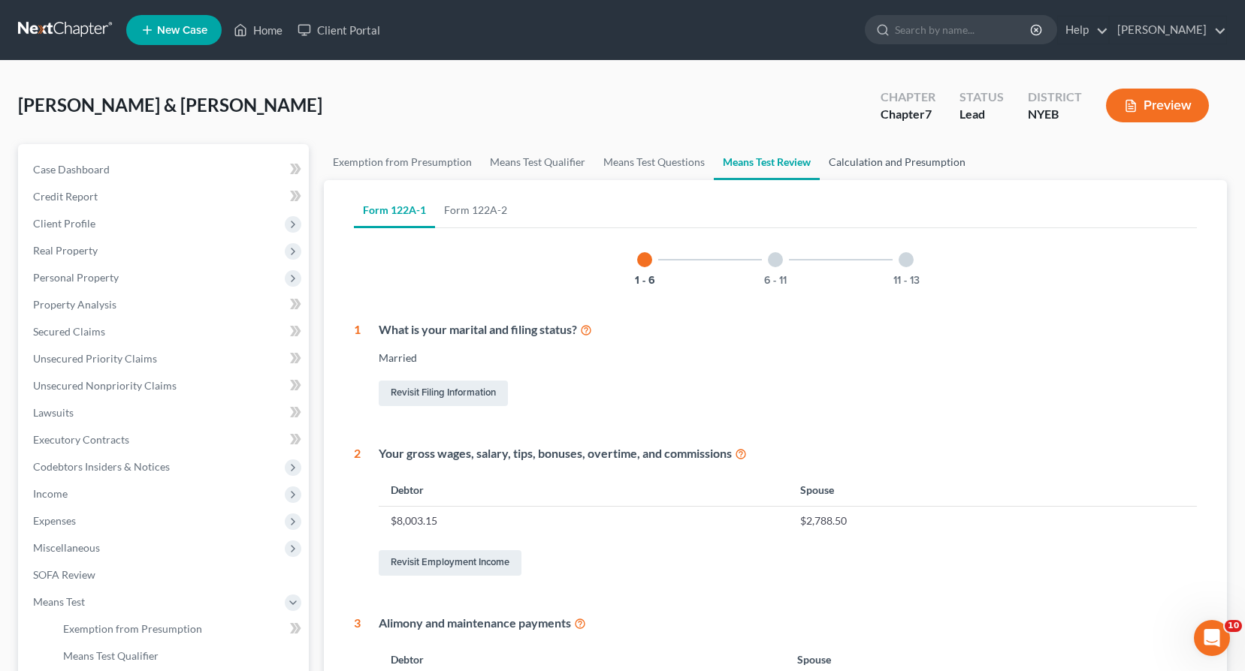
click at [901, 171] on link "Calculation and Presumption" at bounding box center [896, 162] width 155 height 36
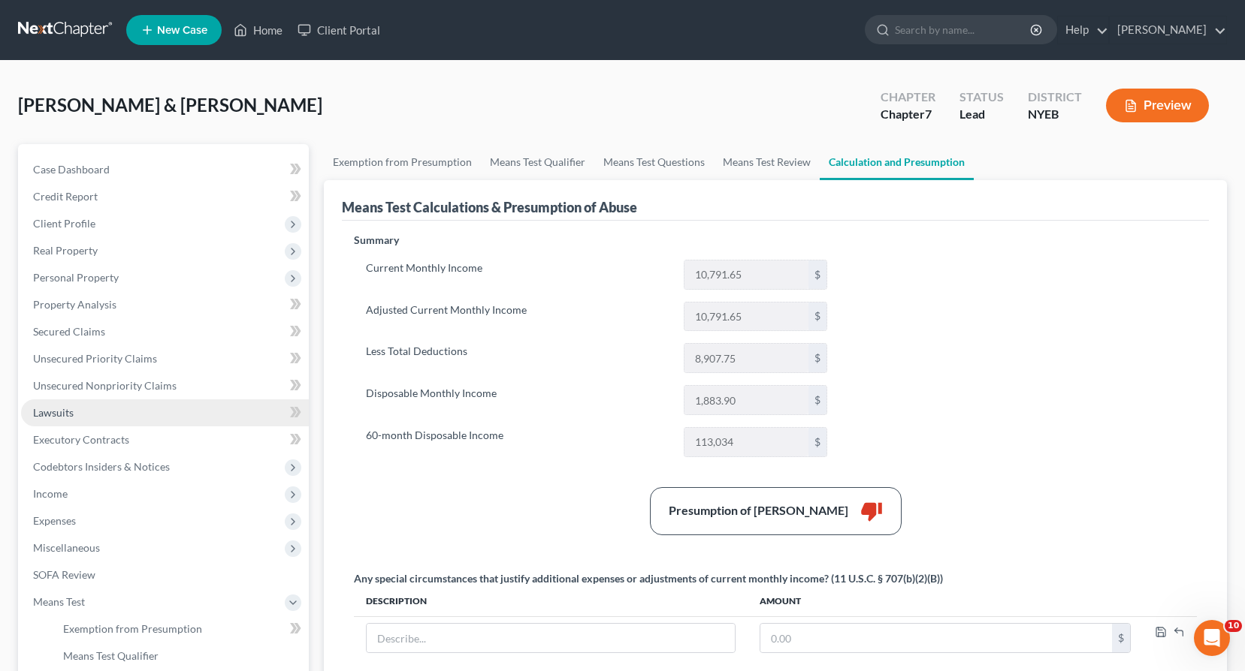
scroll to position [262, 0]
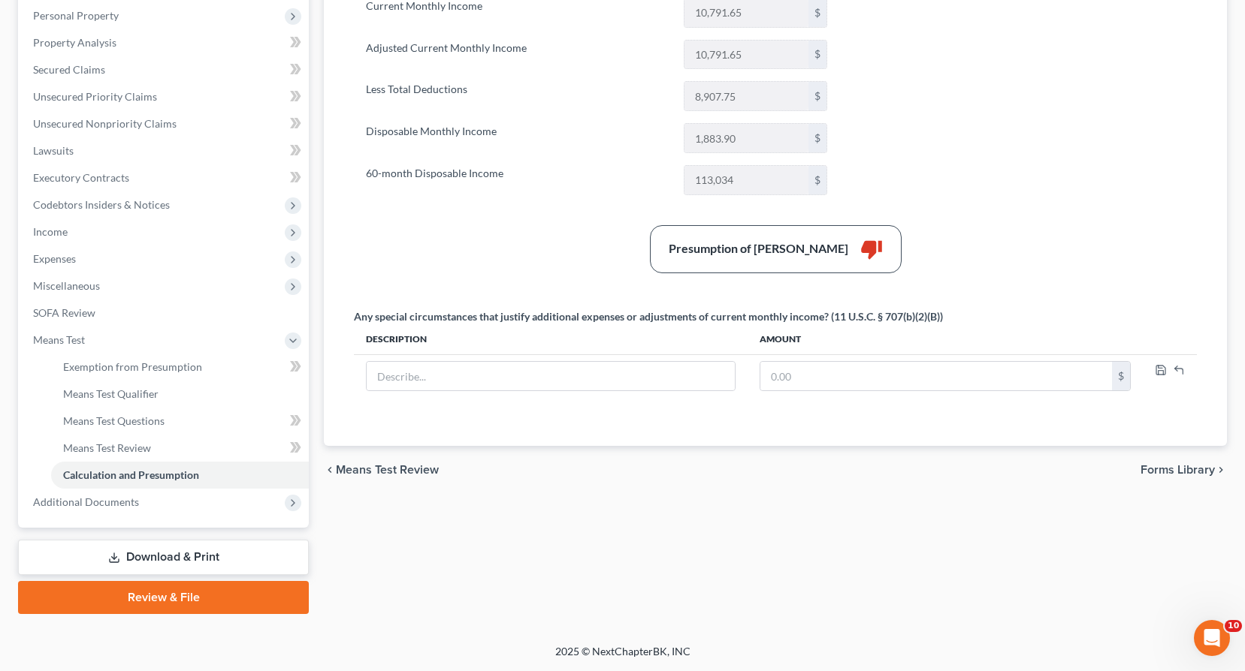
drag, startPoint x: 192, startPoint y: 554, endPoint x: 321, endPoint y: 554, distance: 128.4
click at [192, 554] on link "Download & Print" at bounding box center [163, 557] width 291 height 35
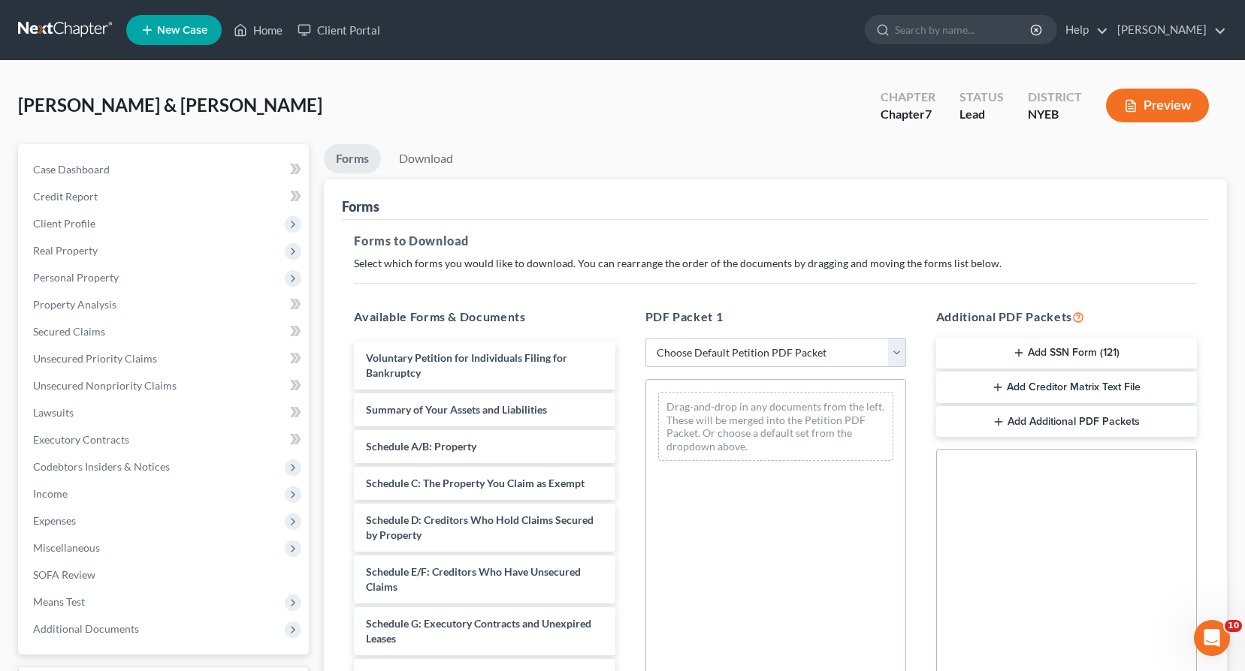
click at [898, 349] on select "Choose Default Petition PDF Packet Complete Bankruptcy Petition (all forms and …" at bounding box center [775, 353] width 261 height 30
select select "0"
click at [645, 338] on select "Choose Default Petition PDF Packet Complete Bankruptcy Petition (all forms and …" at bounding box center [775, 353] width 261 height 30
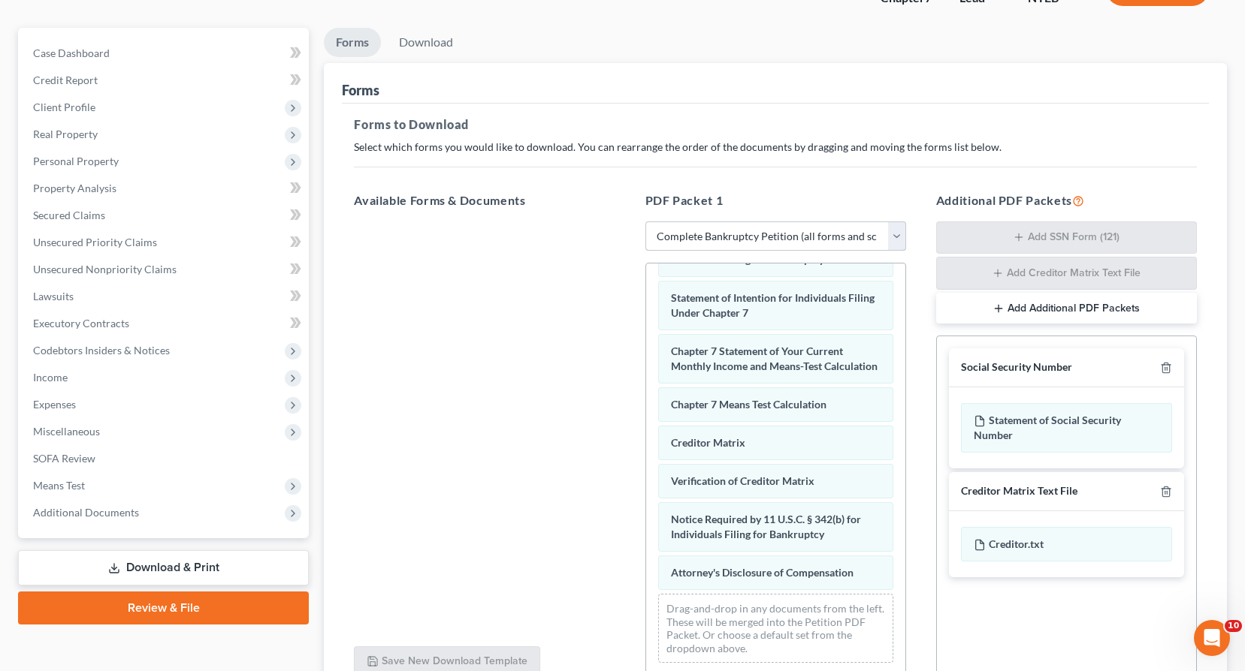
scroll to position [258, 0]
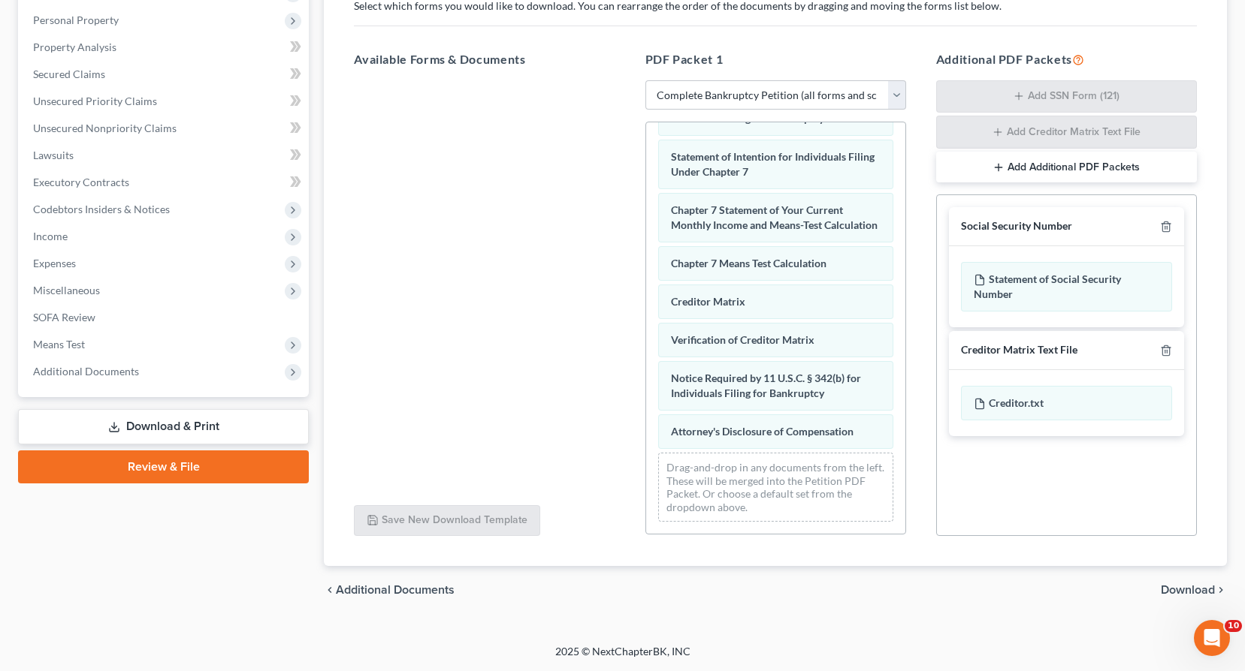
click at [1191, 591] on span "Download" at bounding box center [1187, 590] width 54 height 12
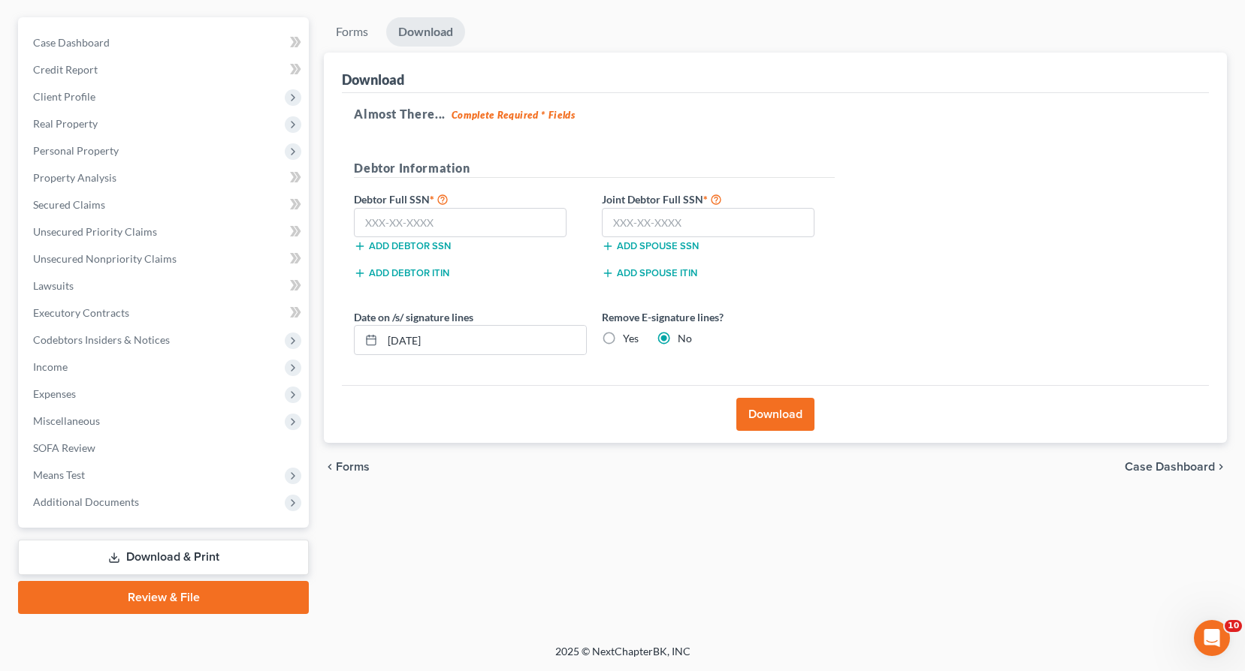
scroll to position [127, 0]
click at [363, 222] on input "text" at bounding box center [460, 223] width 213 height 30
type input "091-64-7816"
click at [611, 225] on input "text" at bounding box center [708, 223] width 213 height 30
type input "091-70-2220"
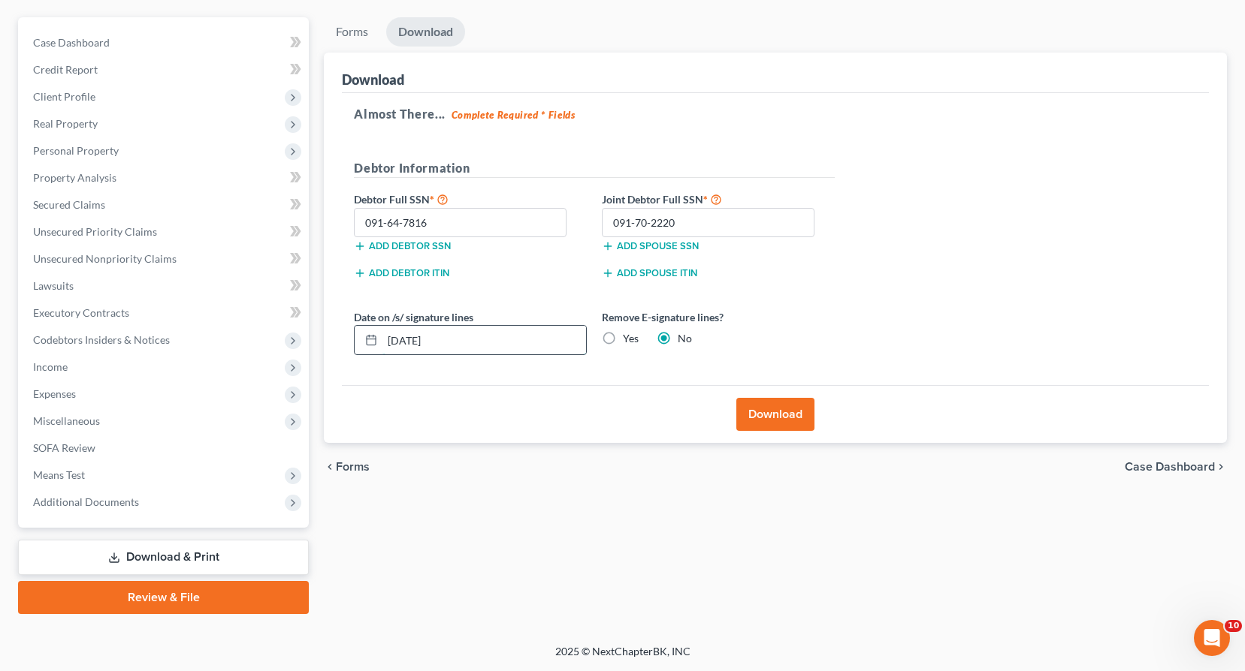
drag, startPoint x: 461, startPoint y: 336, endPoint x: 361, endPoint y: 341, distance: 100.8
click at [361, 341] on div "[DATE]" at bounding box center [470, 340] width 233 height 30
click at [623, 336] on label "Yes" at bounding box center [631, 338] width 16 height 15
click at [629, 336] on input "Yes" at bounding box center [634, 336] width 10 height 10
radio input "true"
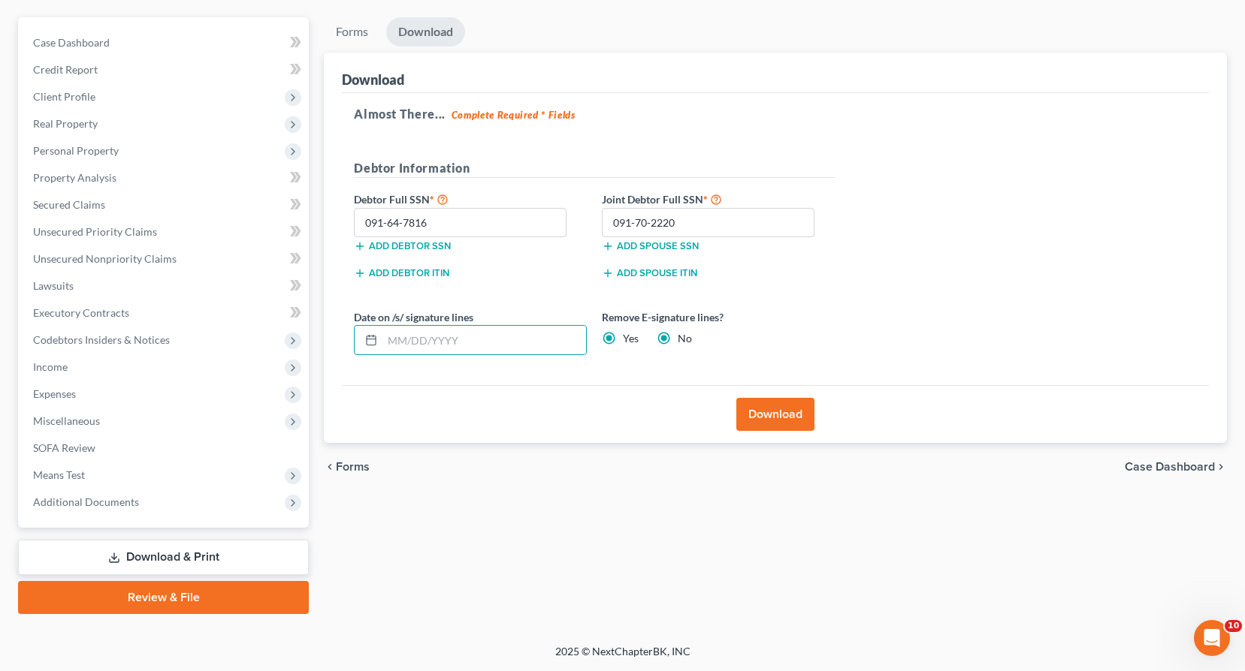
radio input "false"
click at [775, 419] on button "Download" at bounding box center [775, 414] width 78 height 33
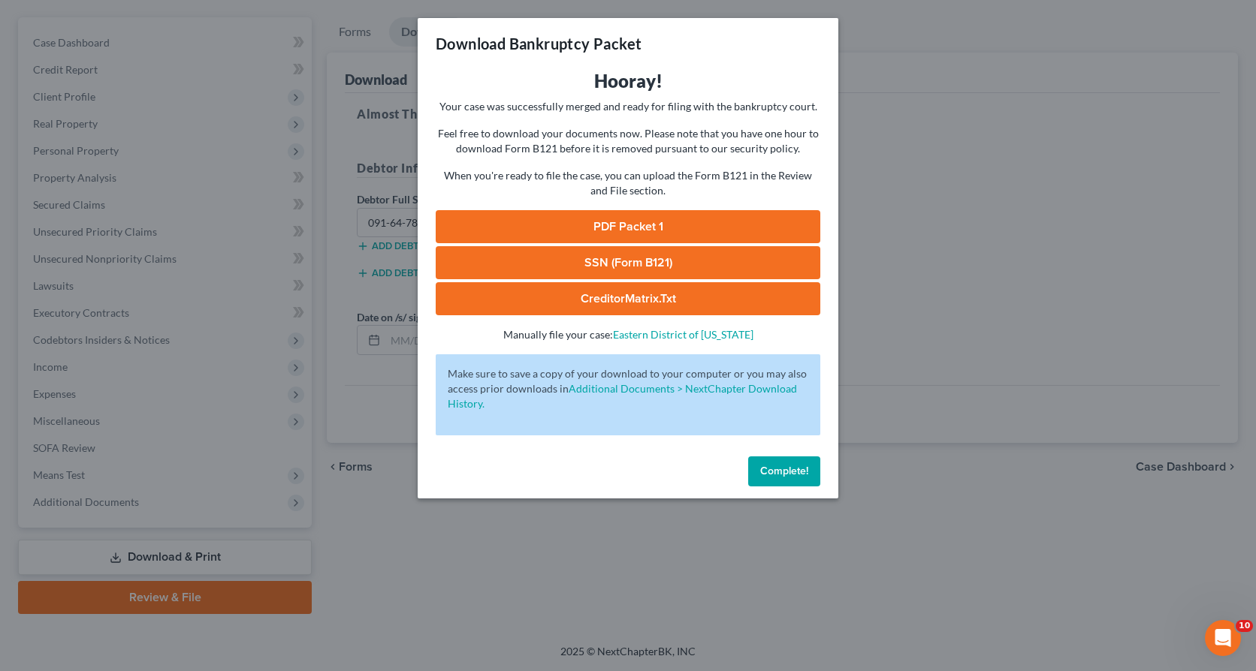
click at [627, 225] on link "PDF Packet 1" at bounding box center [628, 226] width 385 height 33
click at [517, 255] on link "SSN (Form B121)" at bounding box center [628, 262] width 385 height 33
click at [569, 303] on link "CreditorMatrix.txt" at bounding box center [628, 298] width 385 height 33
click at [799, 470] on span "Complete!" at bounding box center [784, 471] width 48 height 13
